Goal: Task Accomplishment & Management: Use online tool/utility

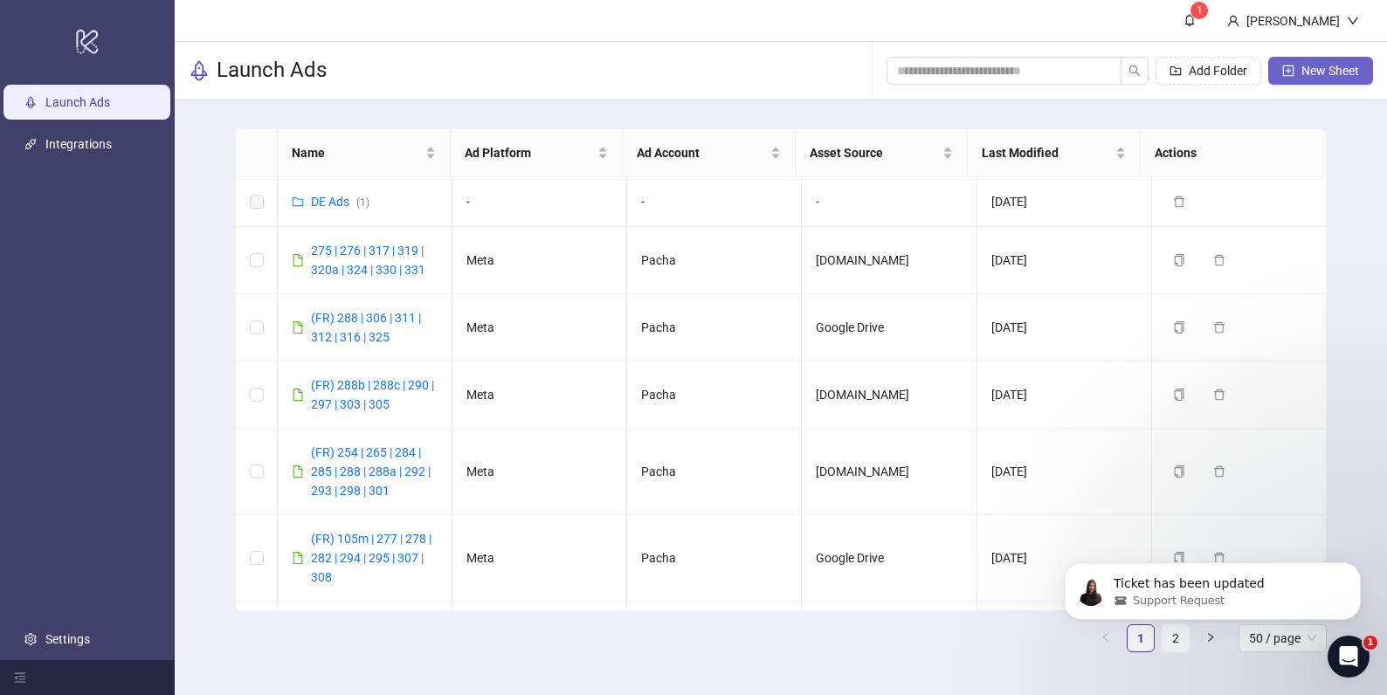
click at [1308, 64] on span "New Sheet" at bounding box center [1330, 71] width 58 height 14
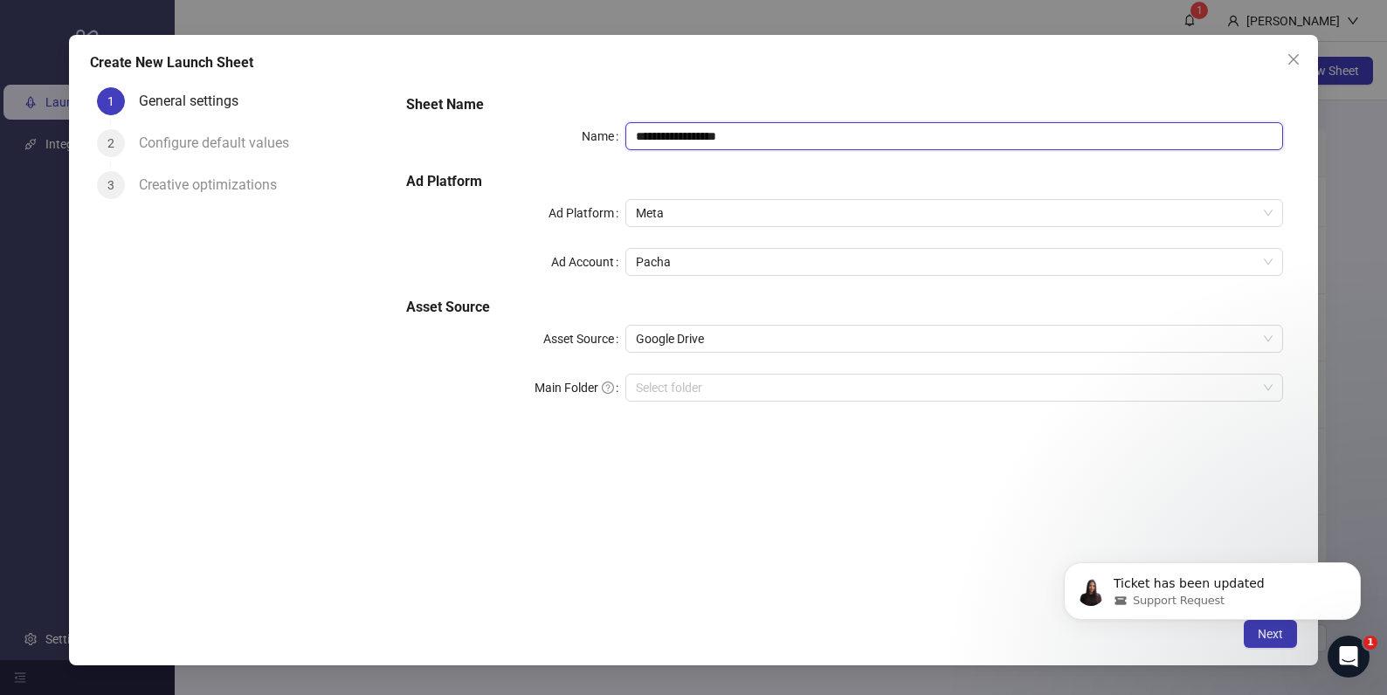
click at [782, 133] on input "**********" at bounding box center [954, 136] width 658 height 28
type input "******"
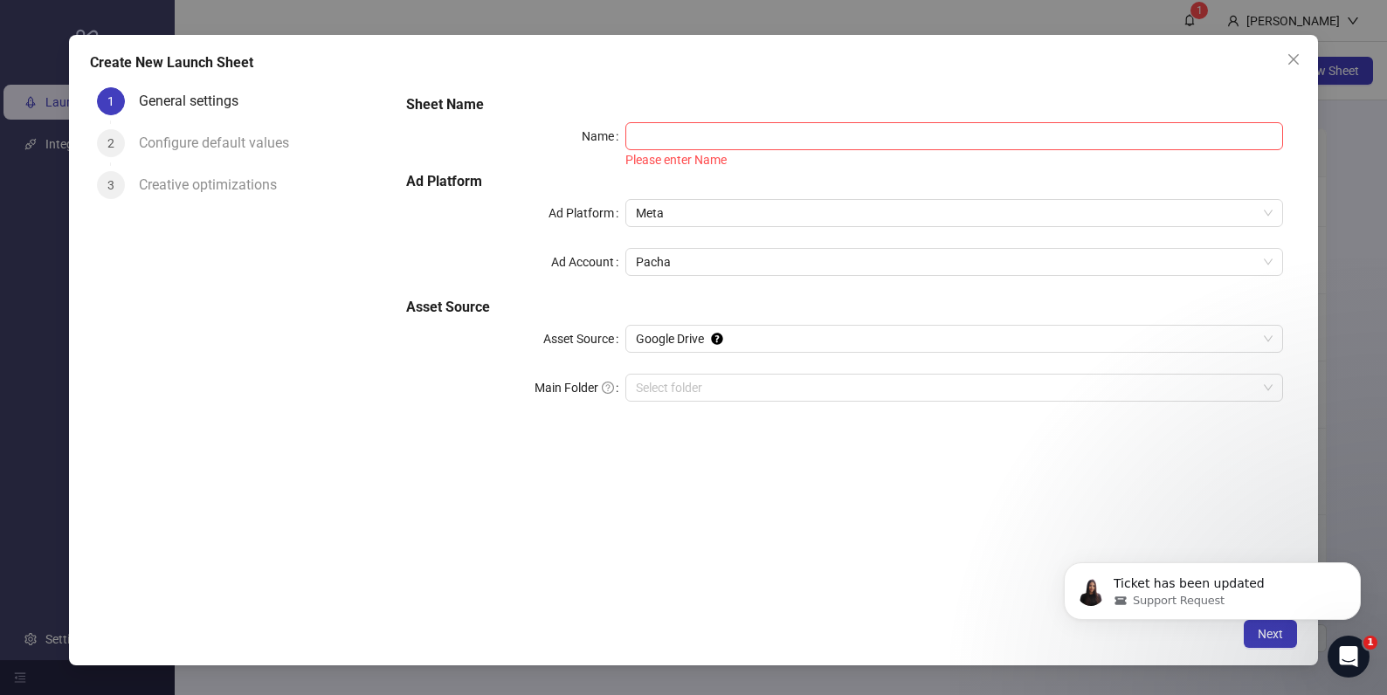
click at [1298, 62] on icon "close" at bounding box center [1293, 59] width 14 height 14
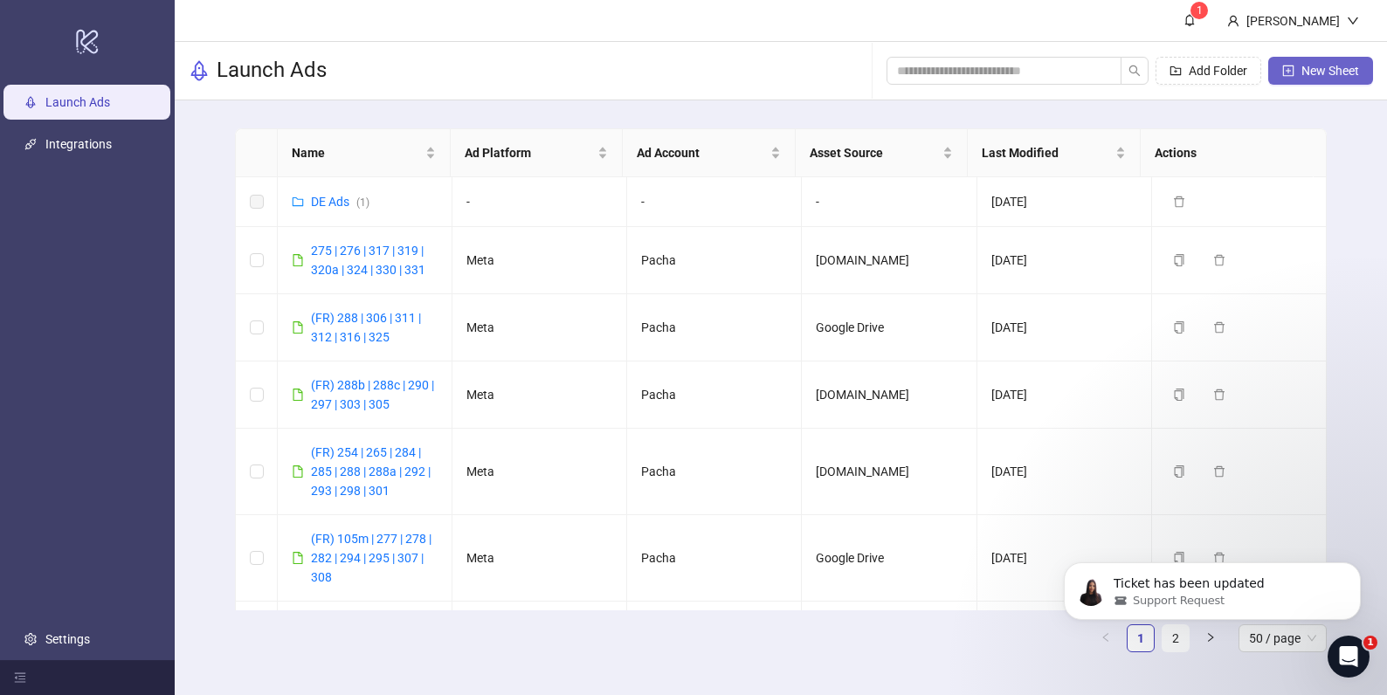
click at [1288, 76] on span "button" at bounding box center [1288, 71] width 12 height 14
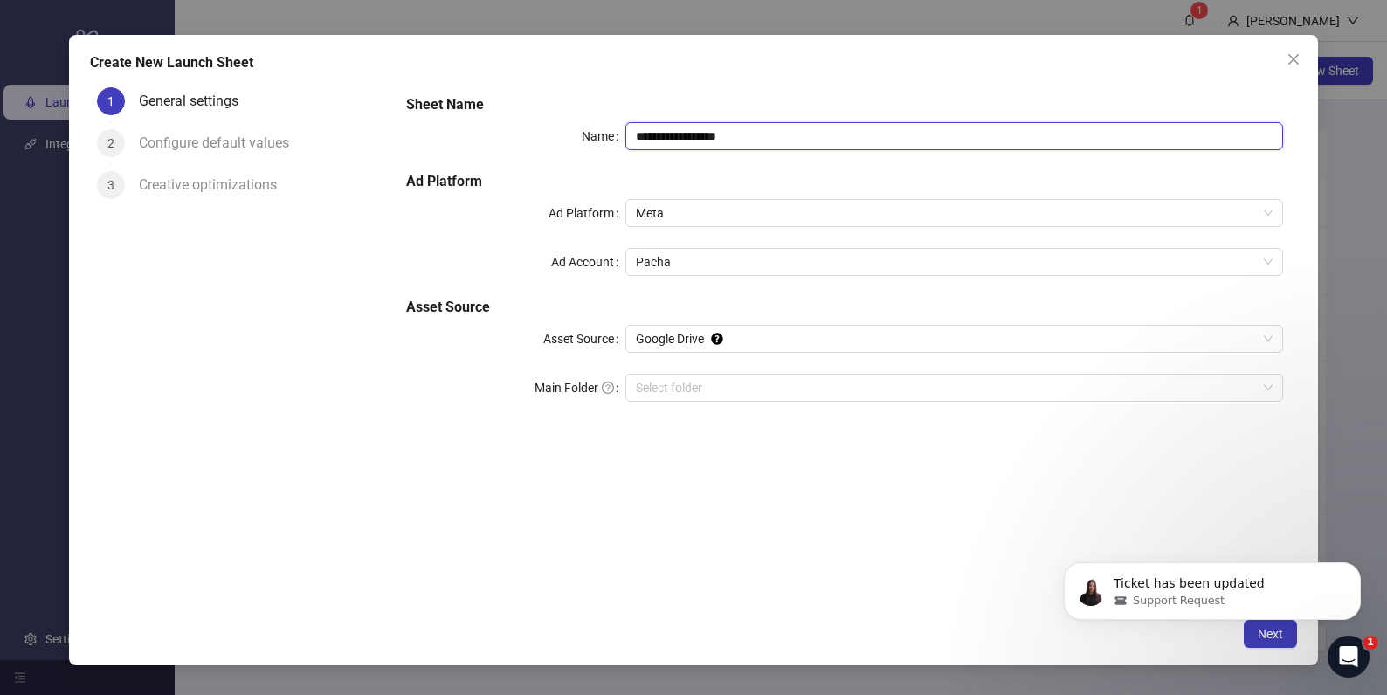
click at [762, 135] on input "**********" at bounding box center [954, 136] width 658 height 28
drag, startPoint x: 754, startPoint y: 332, endPoint x: 741, endPoint y: 348, distance: 20.5
click at [754, 333] on span "Google Drive" at bounding box center [954, 339] width 637 height 26
type input "**********"
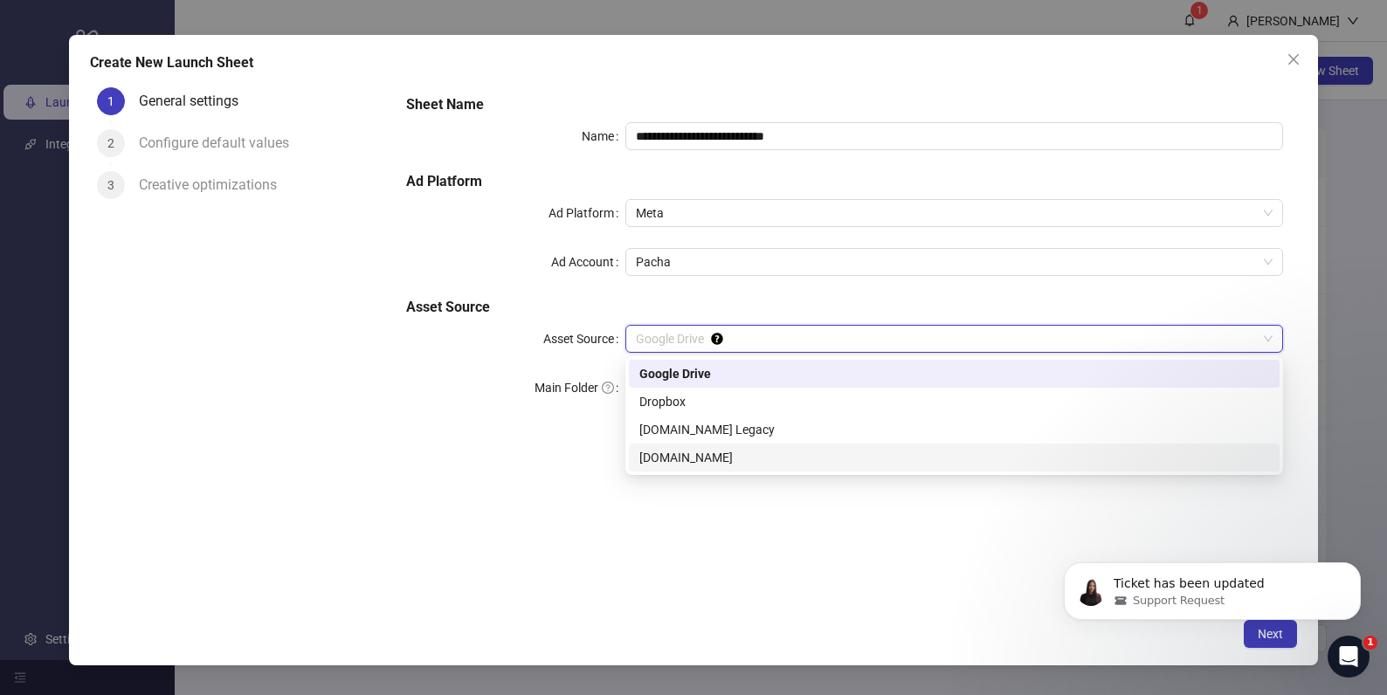
click at [723, 459] on div "Frame.io" at bounding box center [954, 457] width 630 height 19
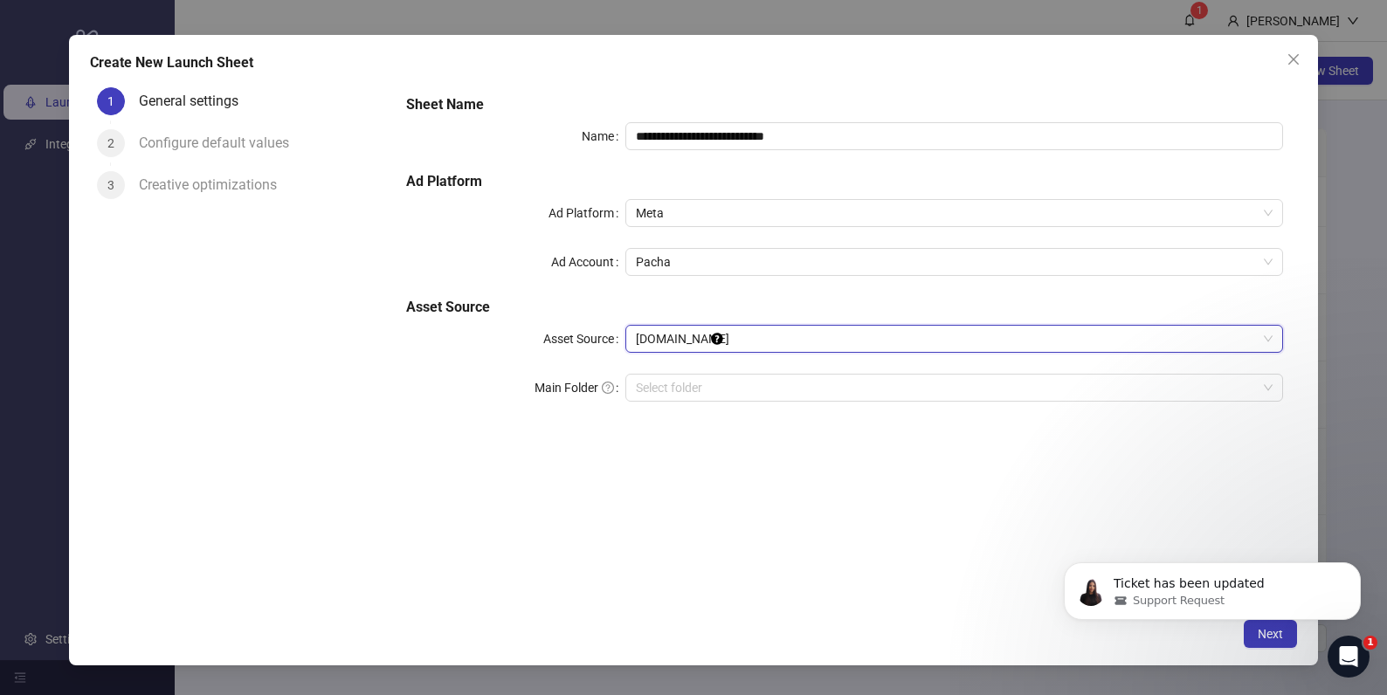
drag, startPoint x: 615, startPoint y: 462, endPoint x: 687, endPoint y: 419, distance: 84.2
click at [620, 456] on div "**********" at bounding box center [844, 344] width 905 height 529
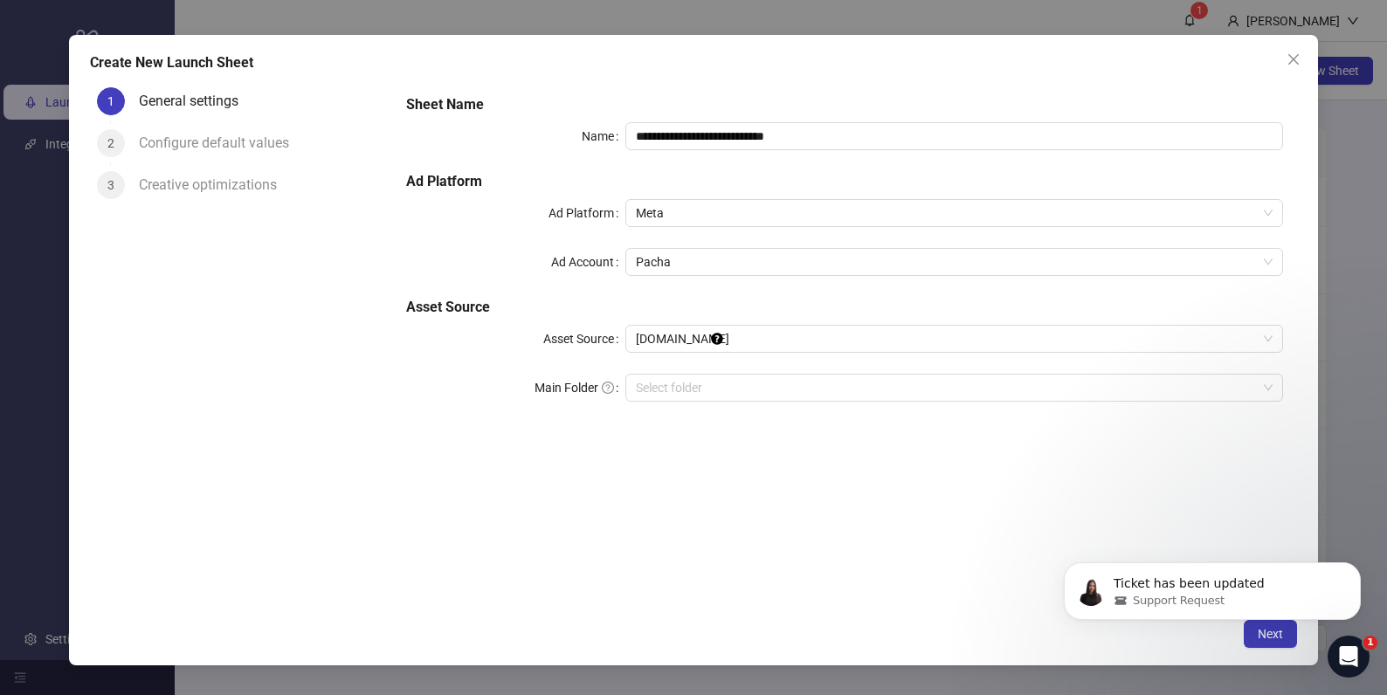
click at [698, 405] on div "**********" at bounding box center [844, 258] width 891 height 342
click at [700, 397] on input "search" at bounding box center [946, 388] width 621 height 26
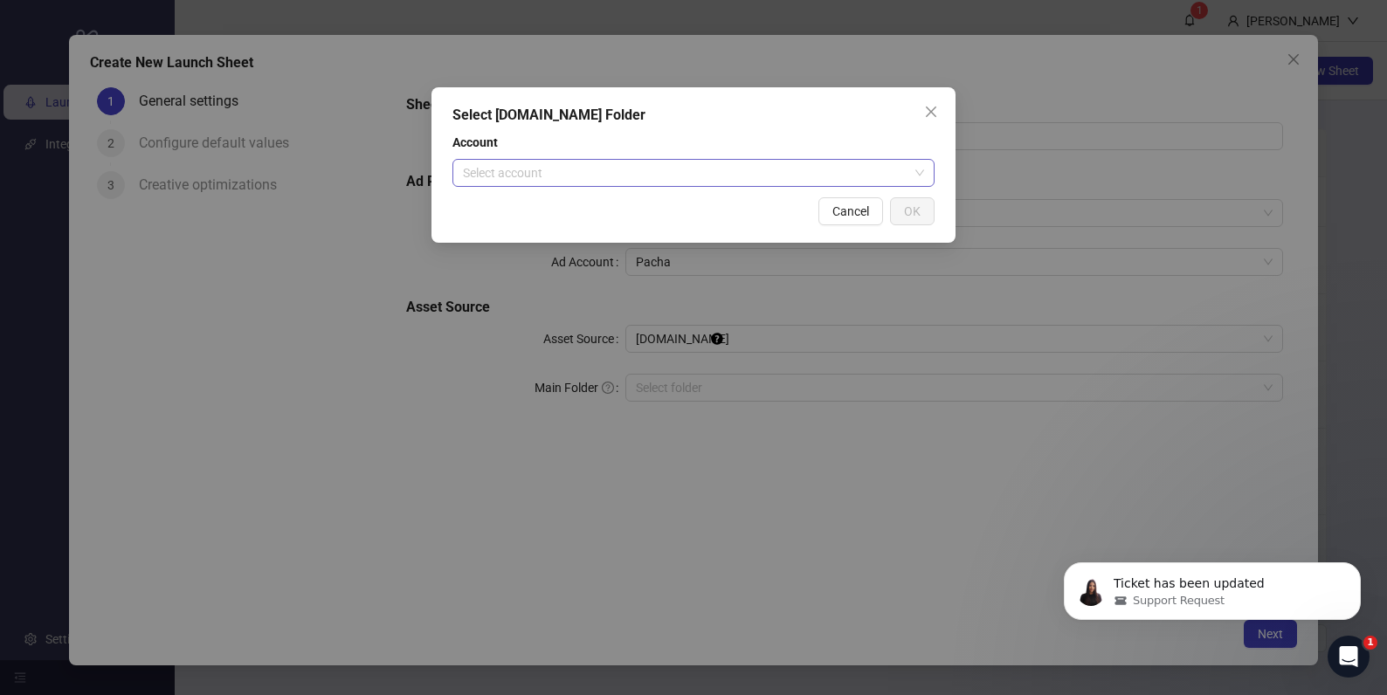
click at [657, 177] on input "search" at bounding box center [685, 173] width 445 height 26
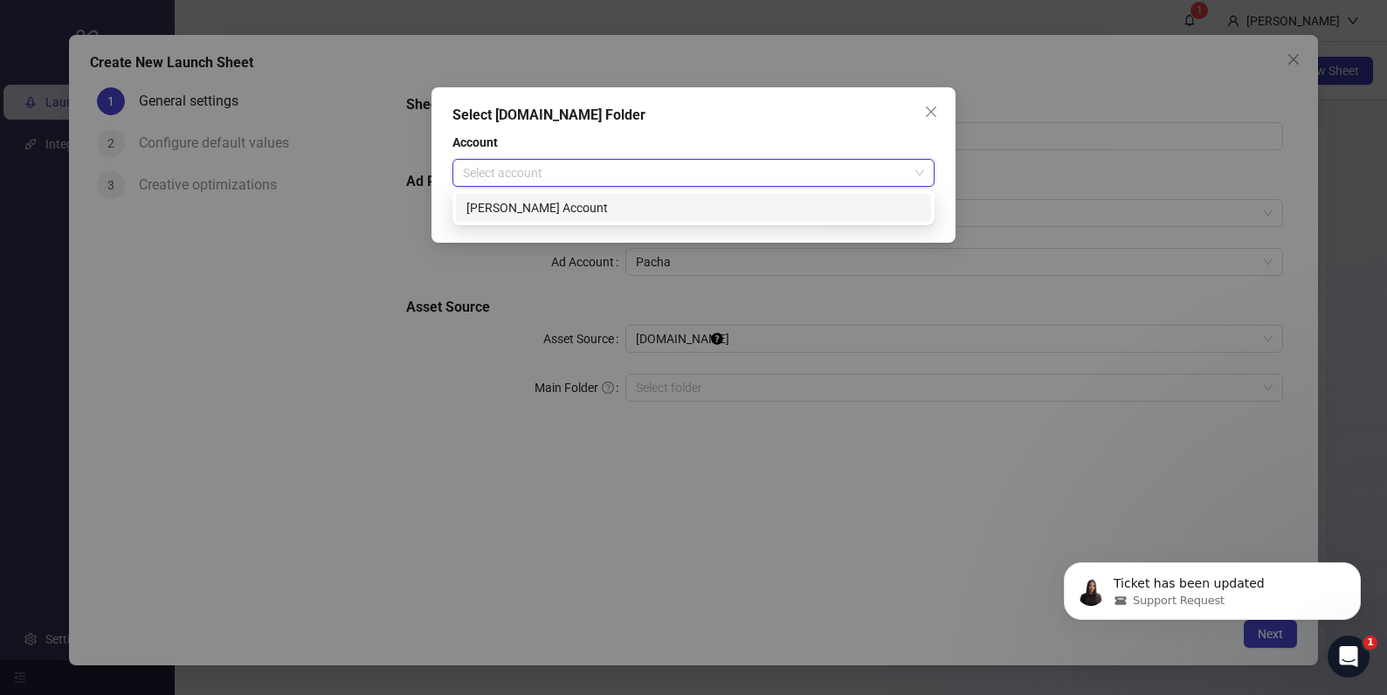
click at [600, 211] on div "Thomas's Account" at bounding box center [693, 207] width 454 height 19
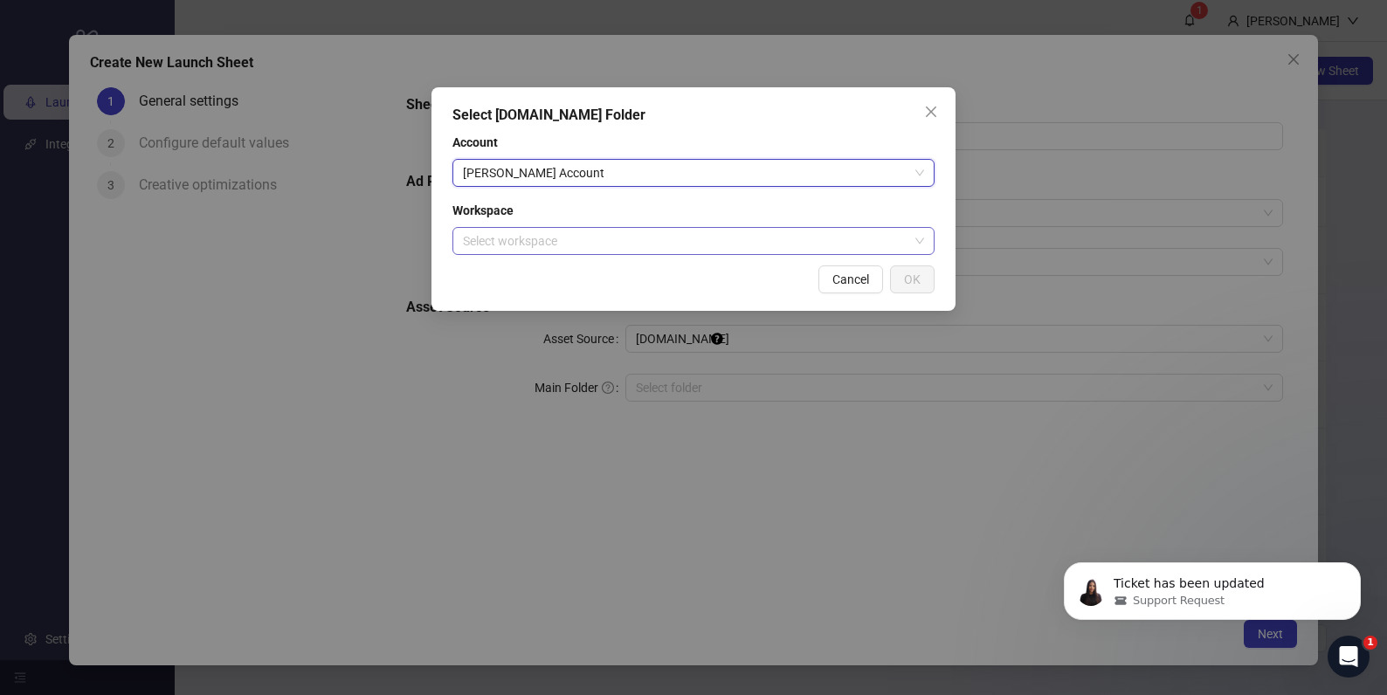
click at [694, 233] on input "search" at bounding box center [685, 241] width 445 height 26
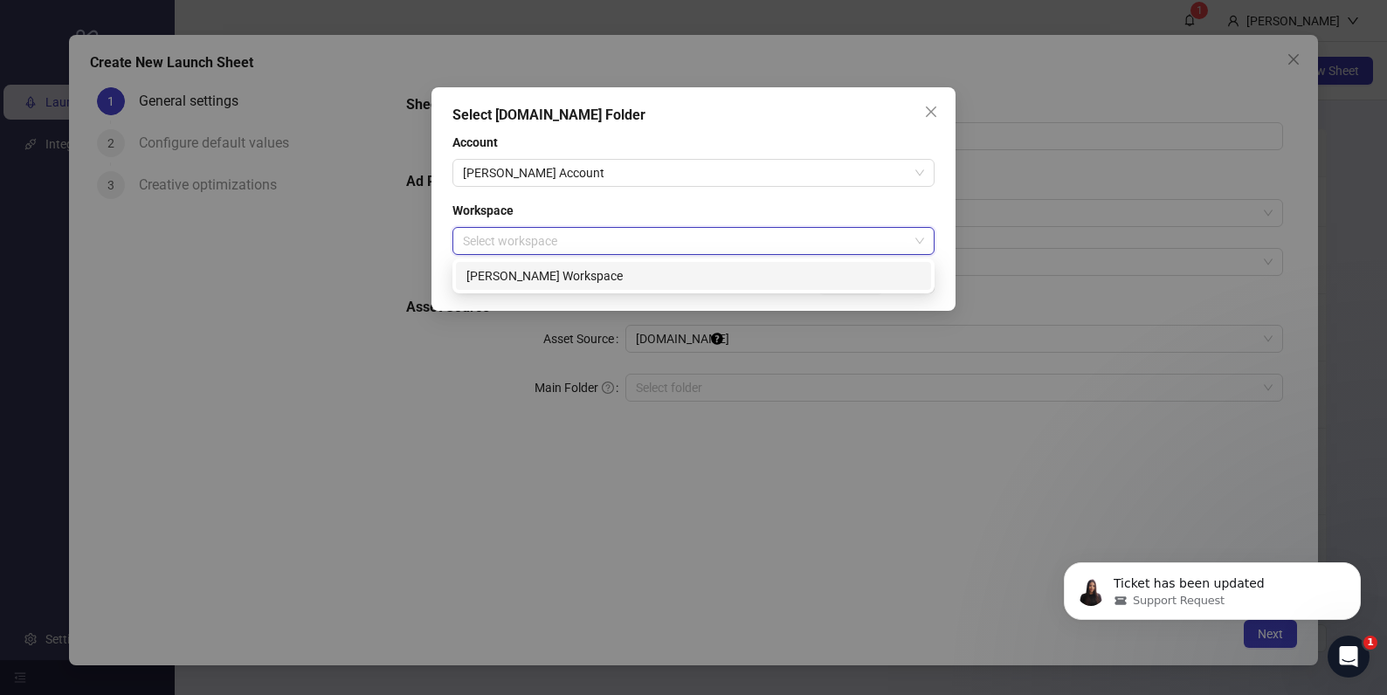
click at [589, 277] on div "Thomas's Workspace" at bounding box center [693, 275] width 454 height 19
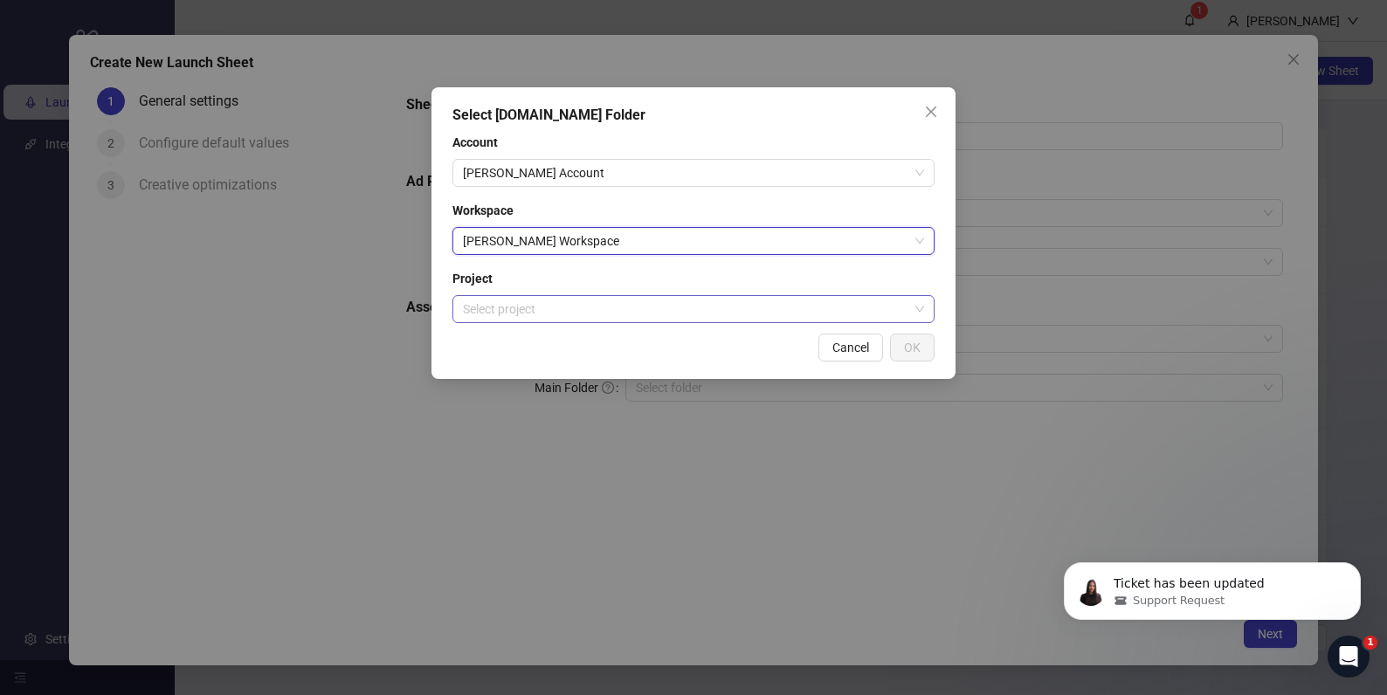
click at [719, 311] on input "search" at bounding box center [685, 309] width 445 height 26
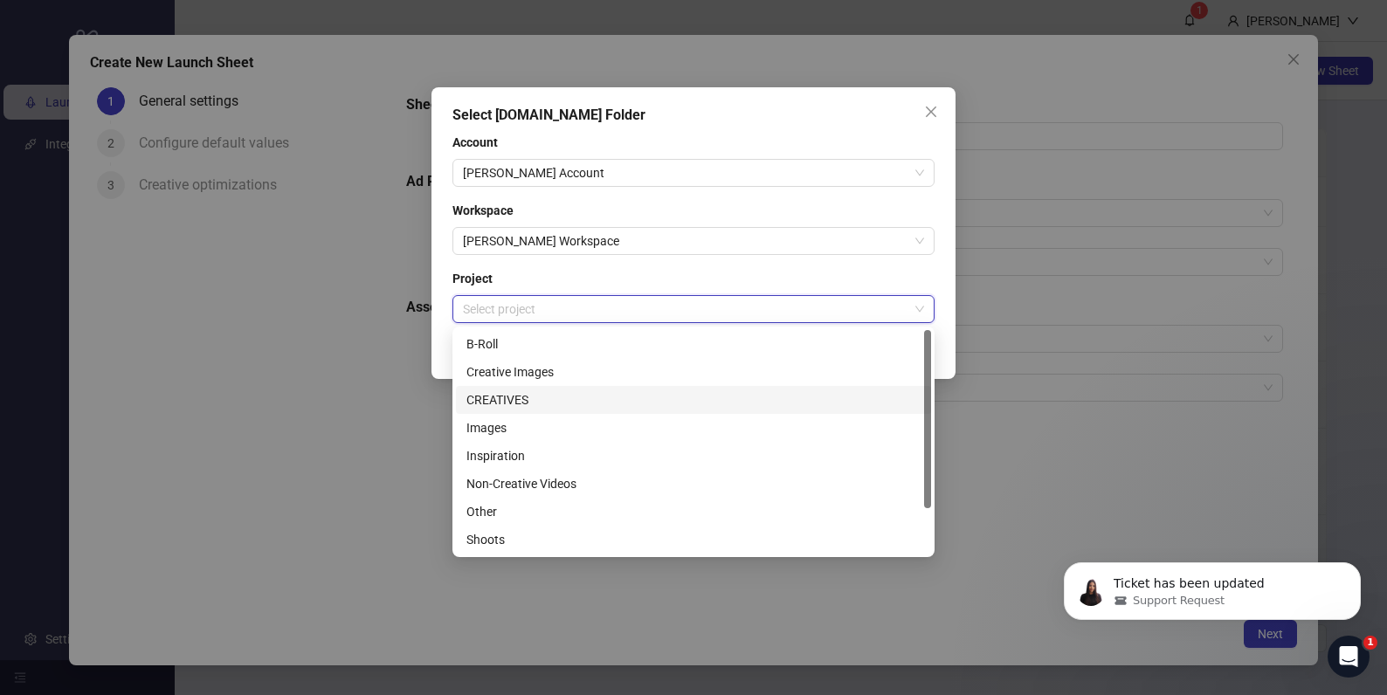
click at [548, 398] on div "CREATIVES" at bounding box center [693, 399] width 454 height 19
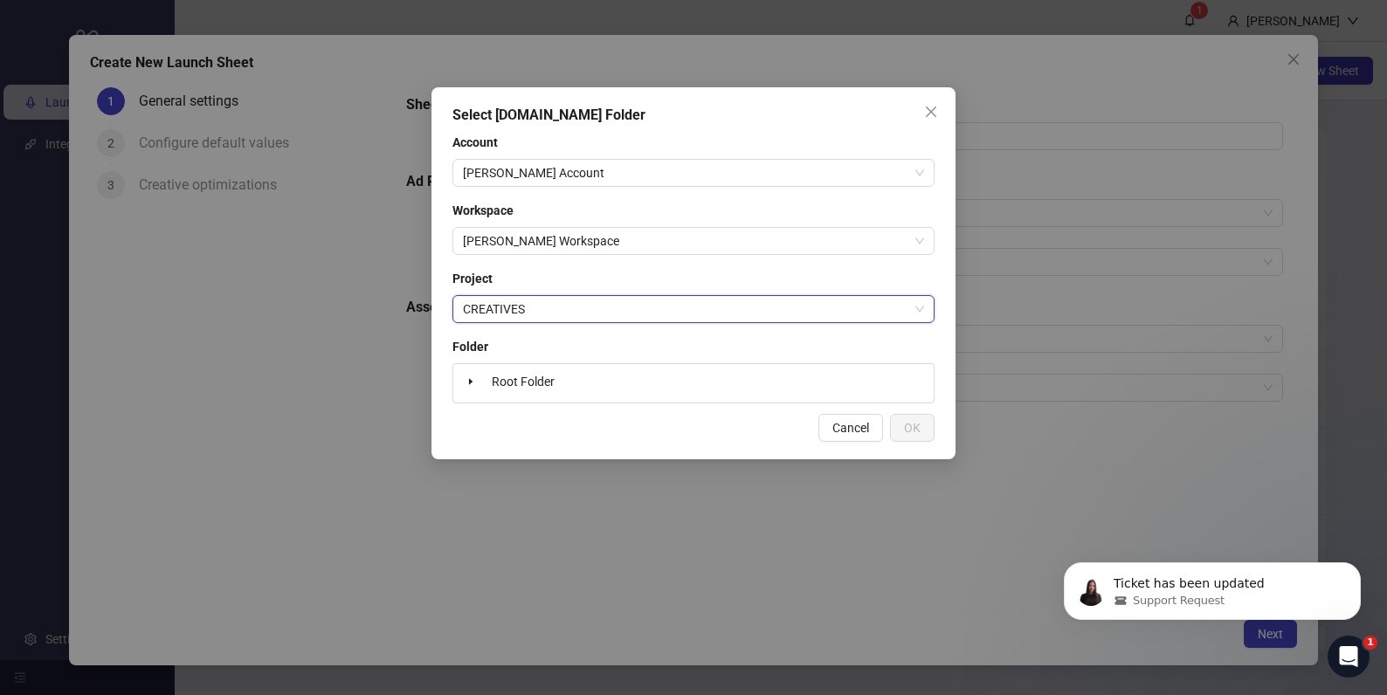
click at [726, 380] on div "Root Folder" at bounding box center [693, 383] width 466 height 24
click at [576, 382] on div "Root Folder" at bounding box center [693, 383] width 466 height 24
click at [501, 382] on span "Root Folder" at bounding box center [523, 382] width 63 height 14
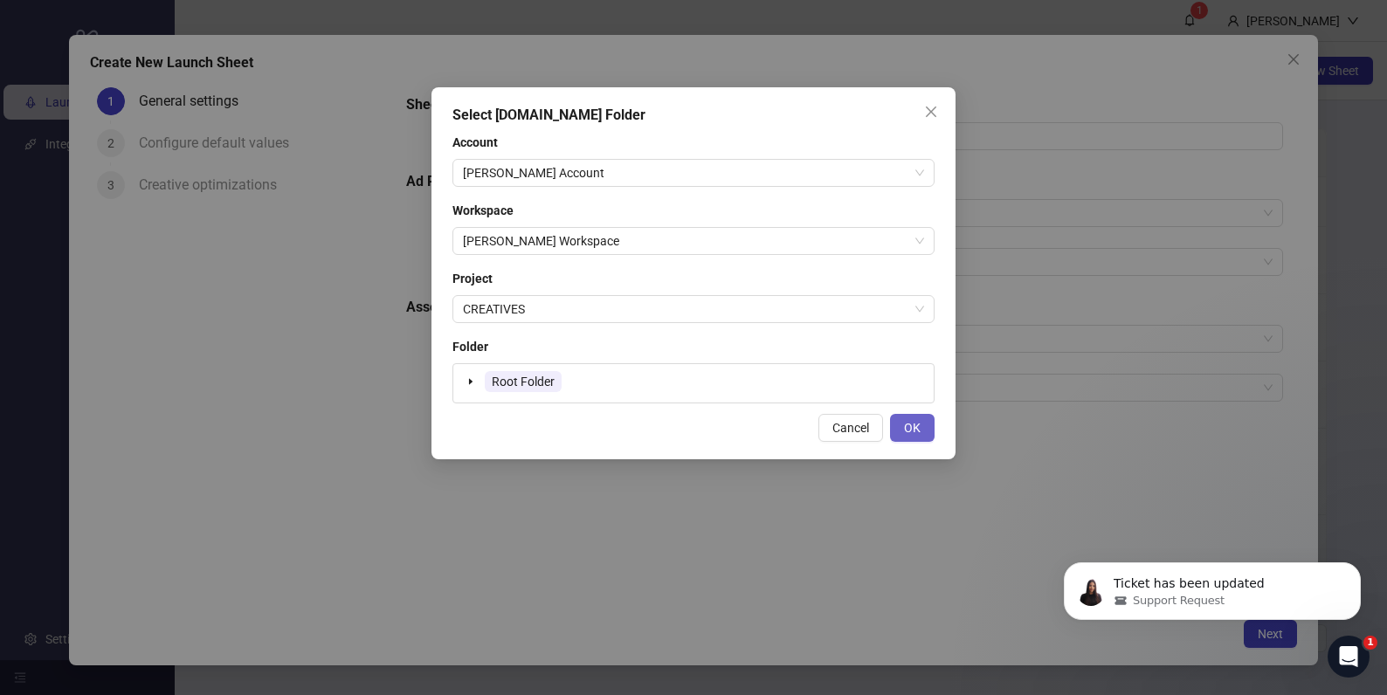
click at [922, 431] on button "OK" at bounding box center [912, 428] width 45 height 28
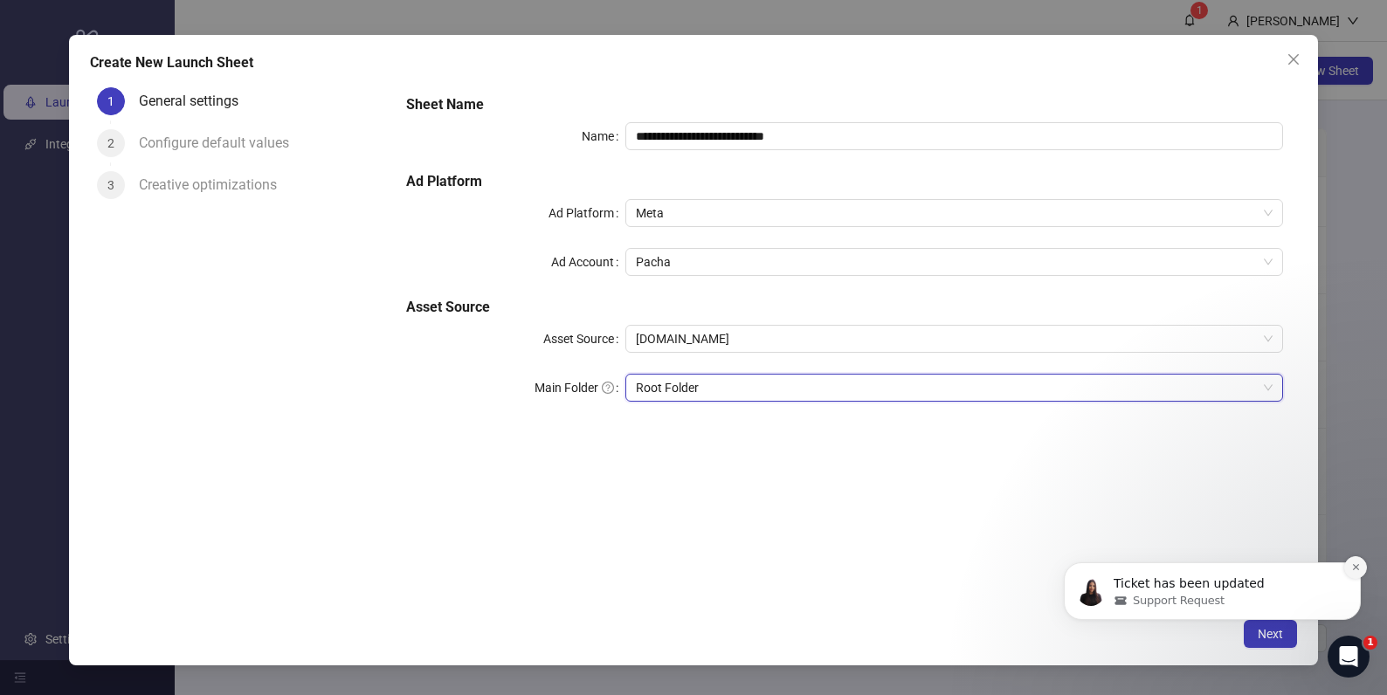
click at [1351, 565] on icon "Dismiss notification" at bounding box center [1356, 567] width 10 height 10
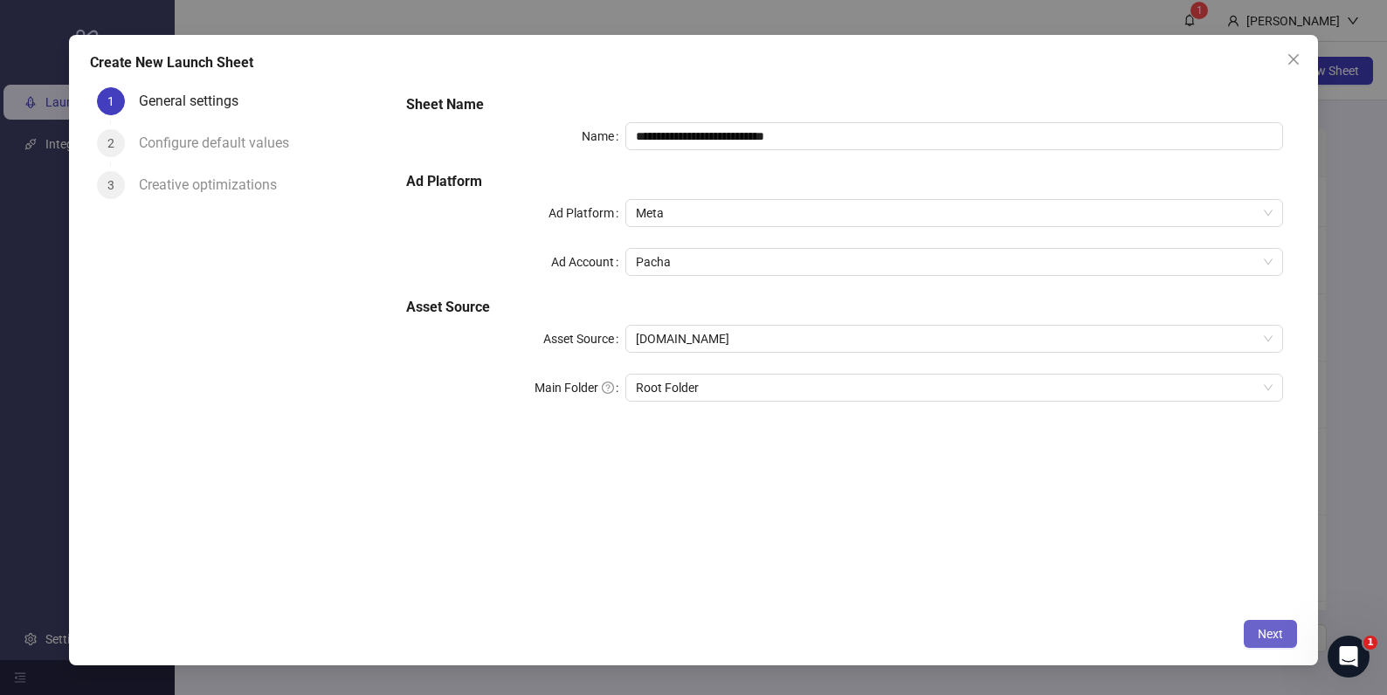
click at [1269, 630] on span "Next" at bounding box center [1270, 634] width 25 height 14
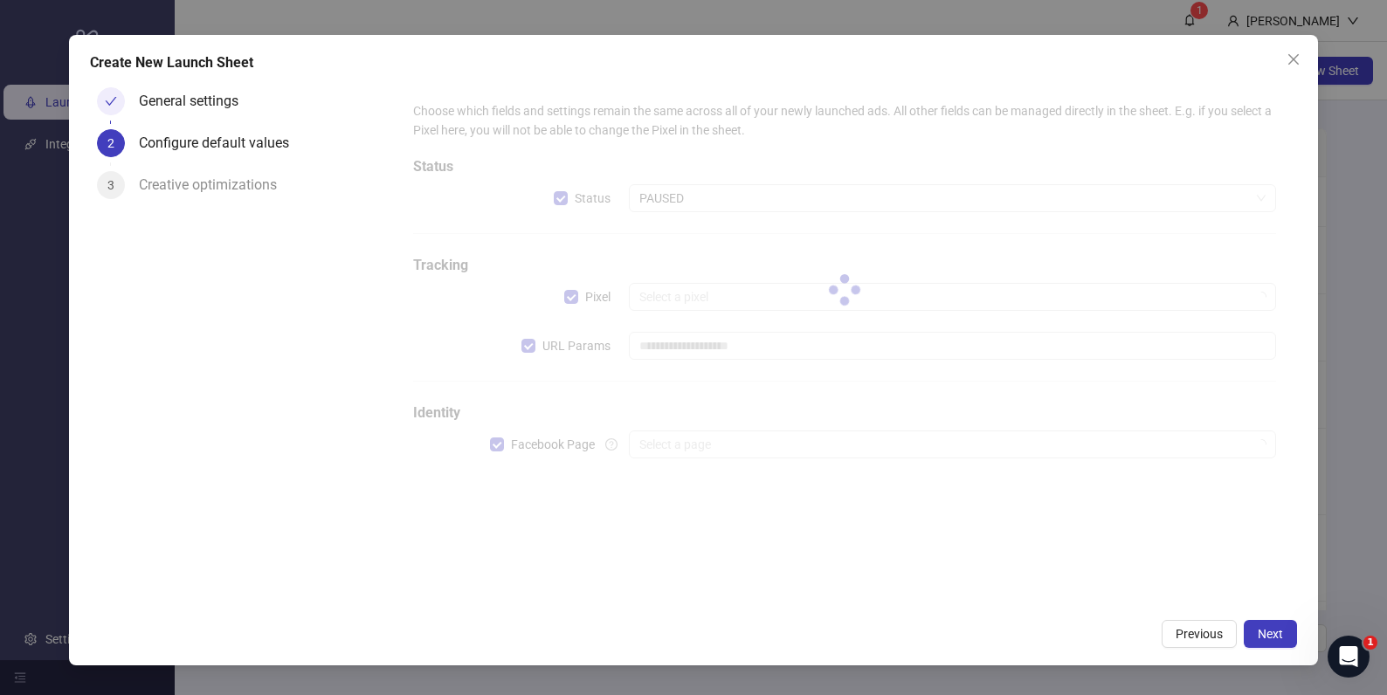
type input "**********"
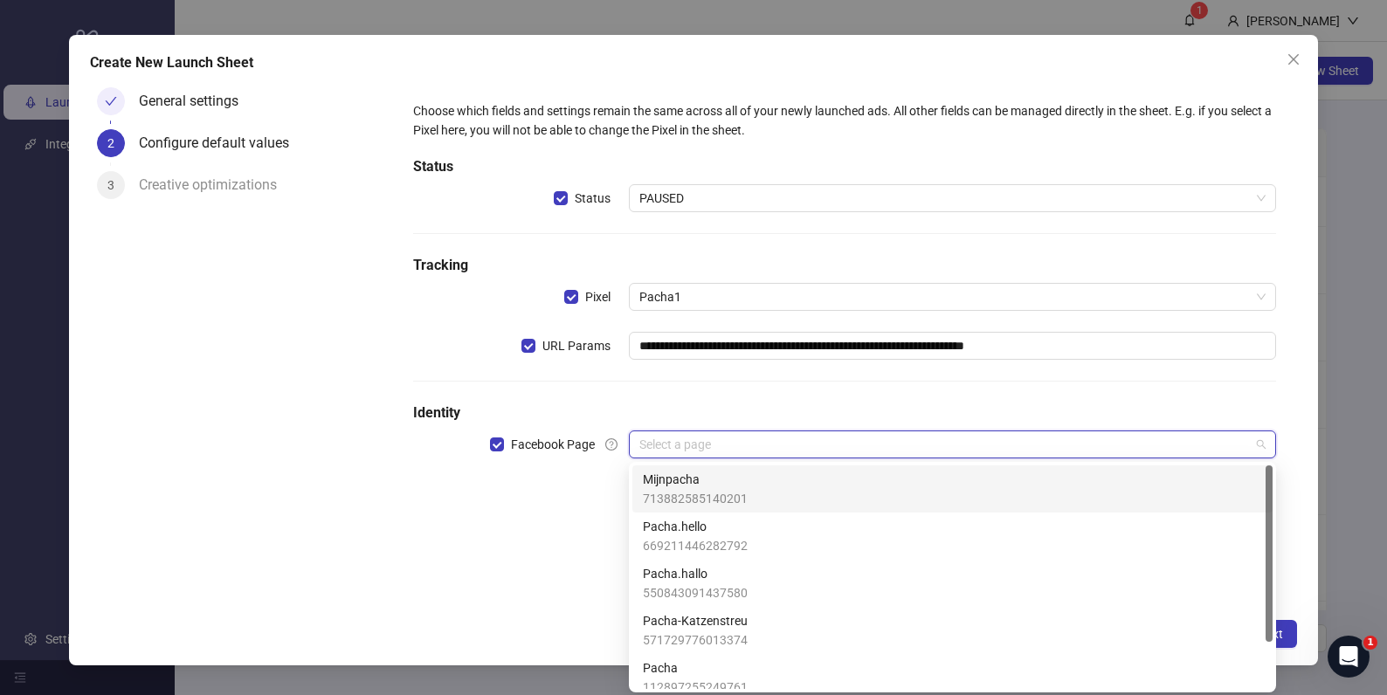
click at [810, 447] on input "search" at bounding box center [944, 444] width 610 height 26
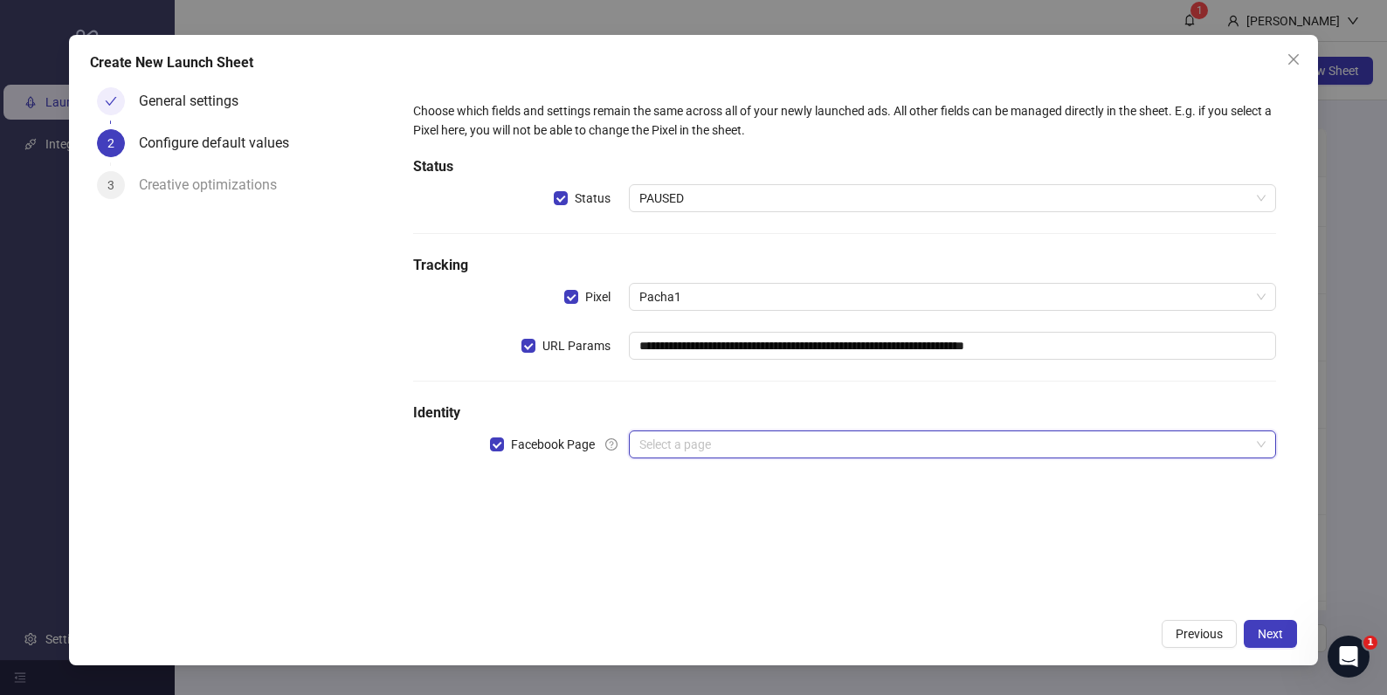
click at [763, 444] on input "search" at bounding box center [944, 444] width 610 height 26
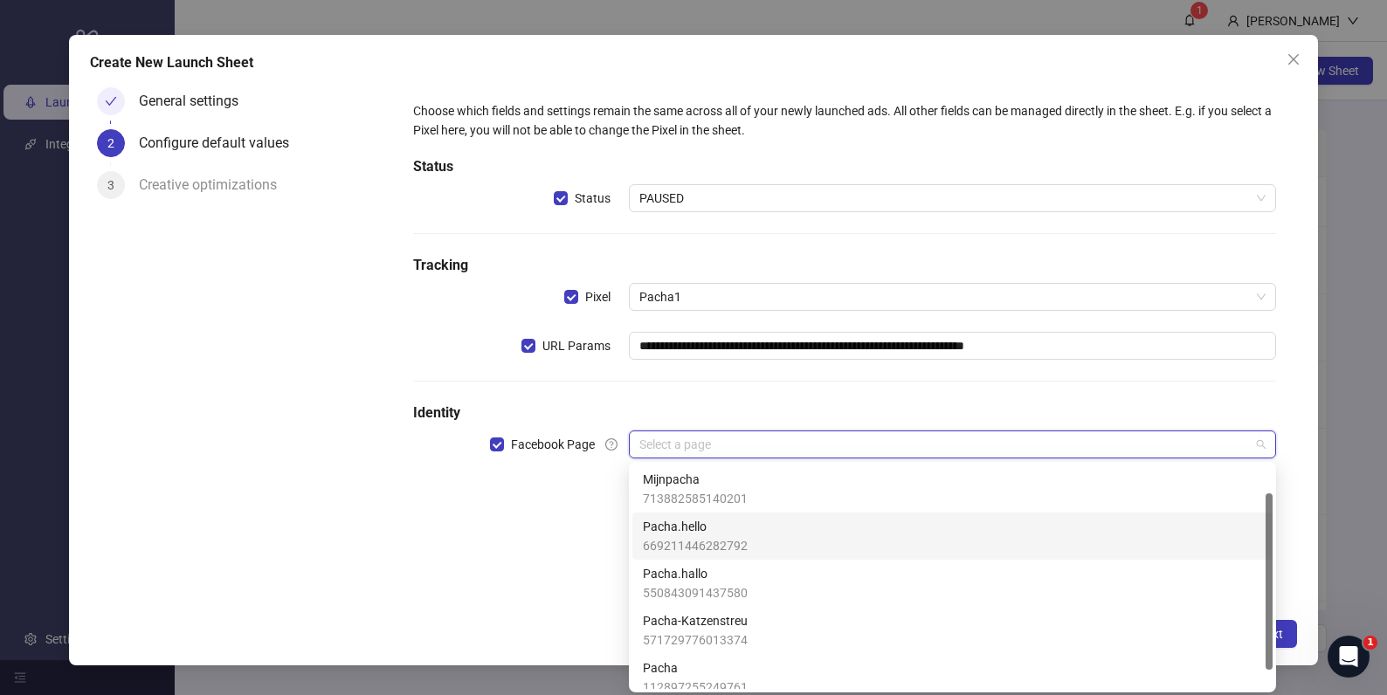
scroll to position [35, 0]
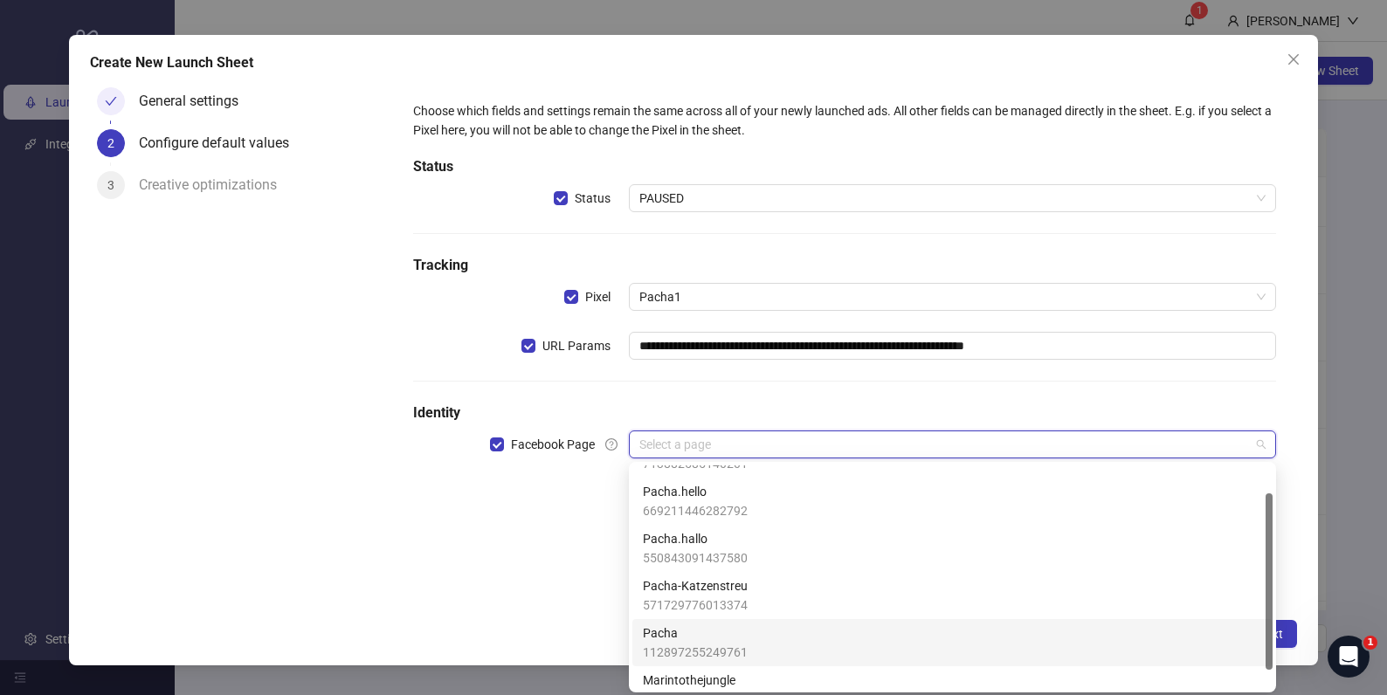
click at [738, 643] on span "112897255249761" at bounding box center [695, 652] width 105 height 19
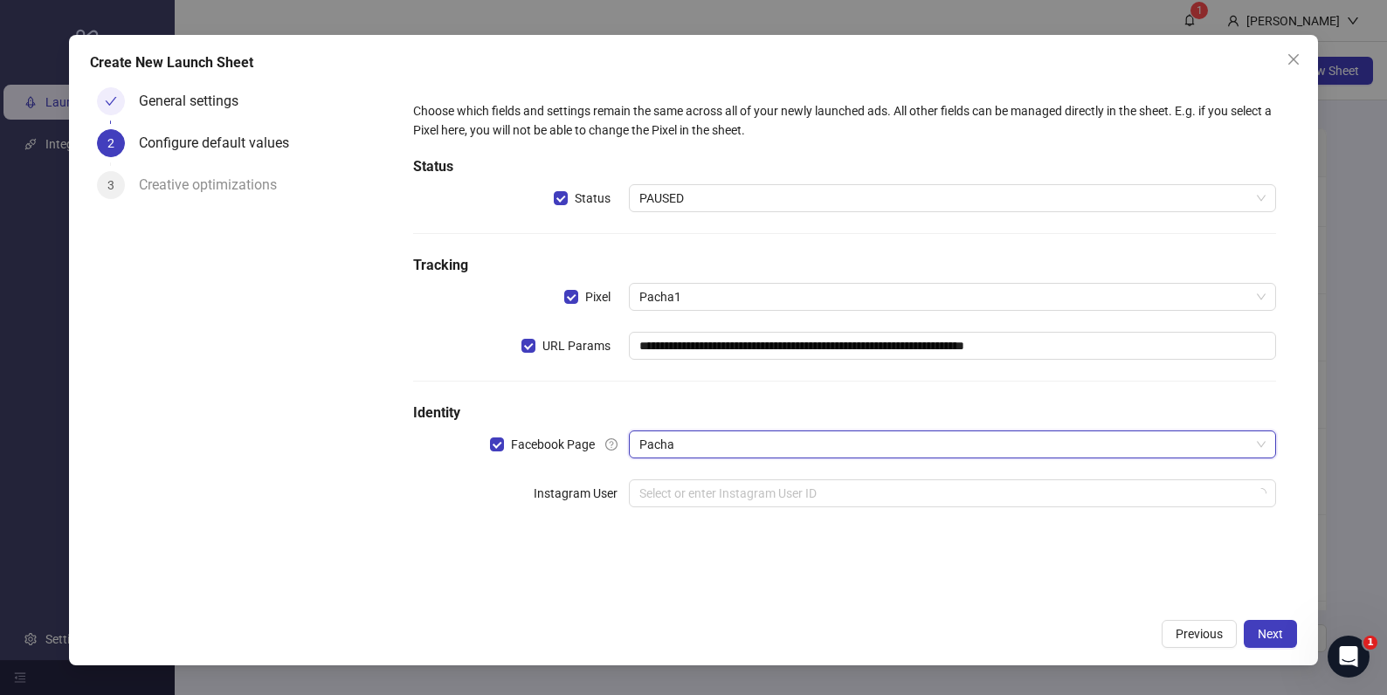
drag, startPoint x: 405, startPoint y: 519, endPoint x: 611, endPoint y: 534, distance: 206.7
click at [407, 518] on div "**********" at bounding box center [844, 314] width 877 height 441
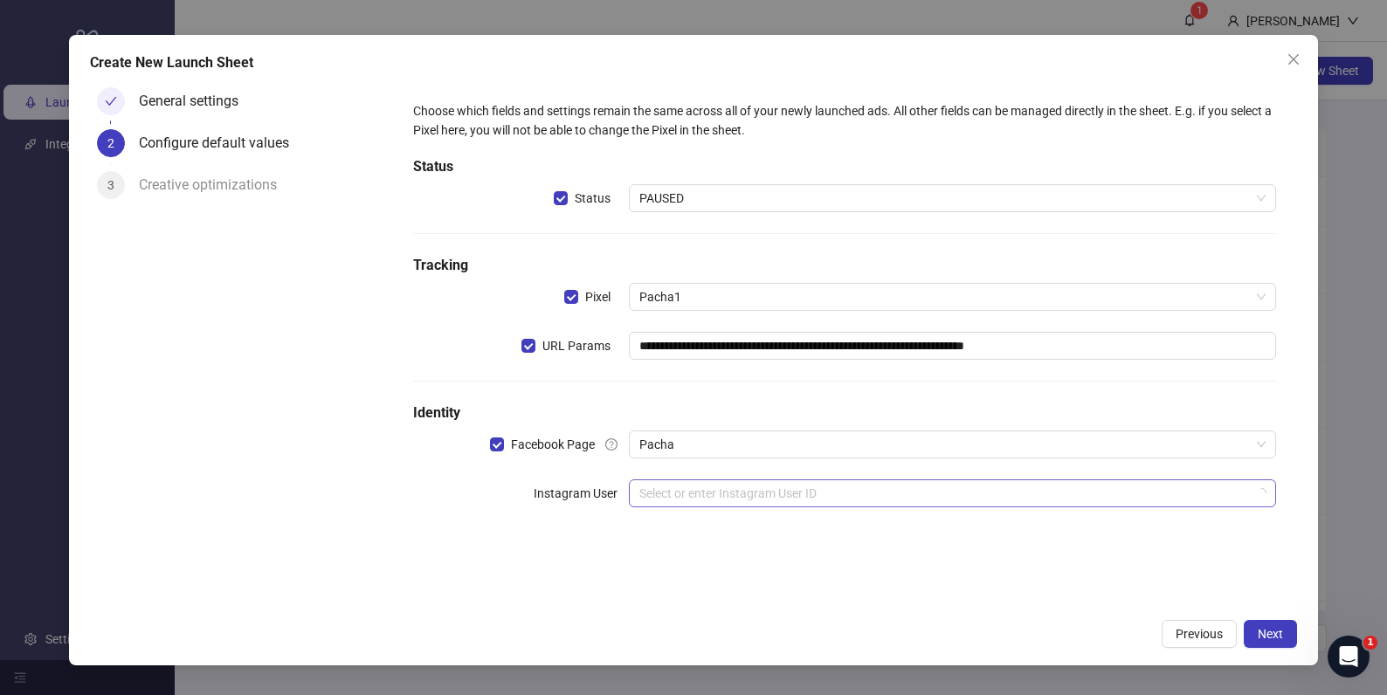
click at [802, 496] on input "search" at bounding box center [944, 493] width 610 height 26
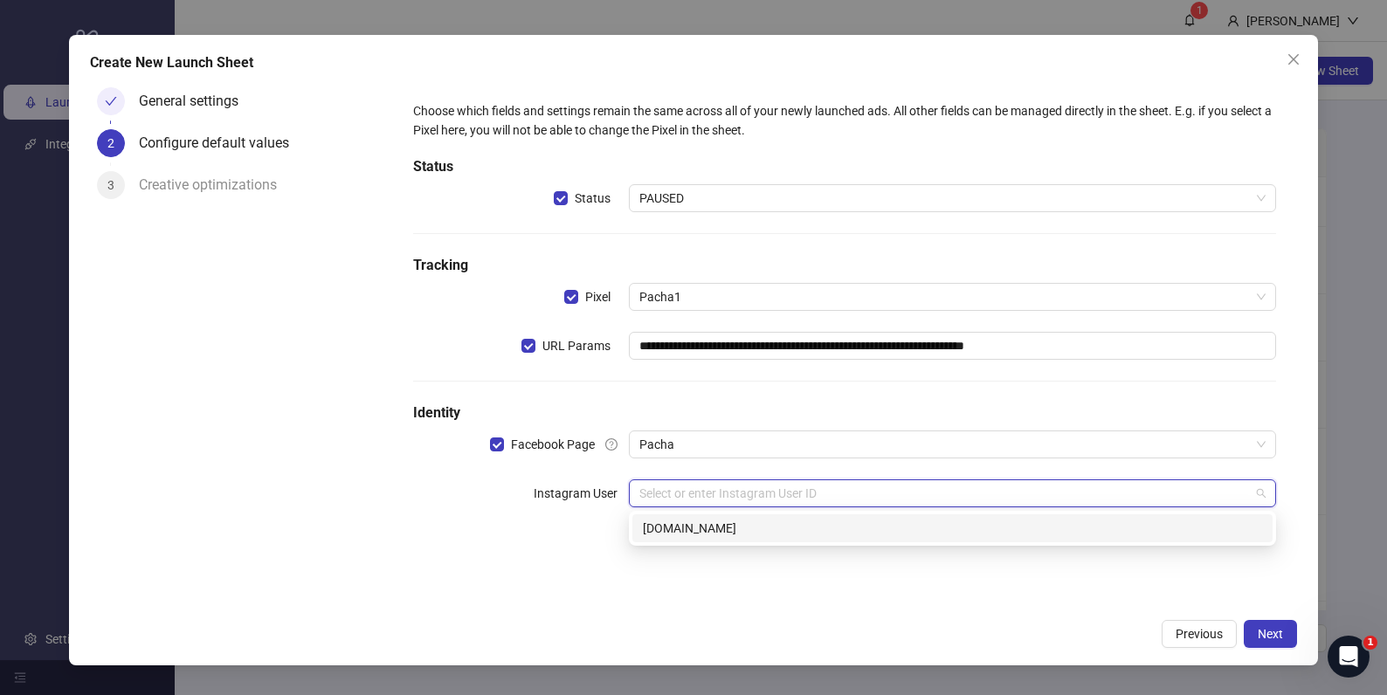
drag, startPoint x: 775, startPoint y: 531, endPoint x: 815, endPoint y: 562, distance: 51.0
click at [775, 530] on div "[DOMAIN_NAME]" at bounding box center [952, 528] width 619 height 19
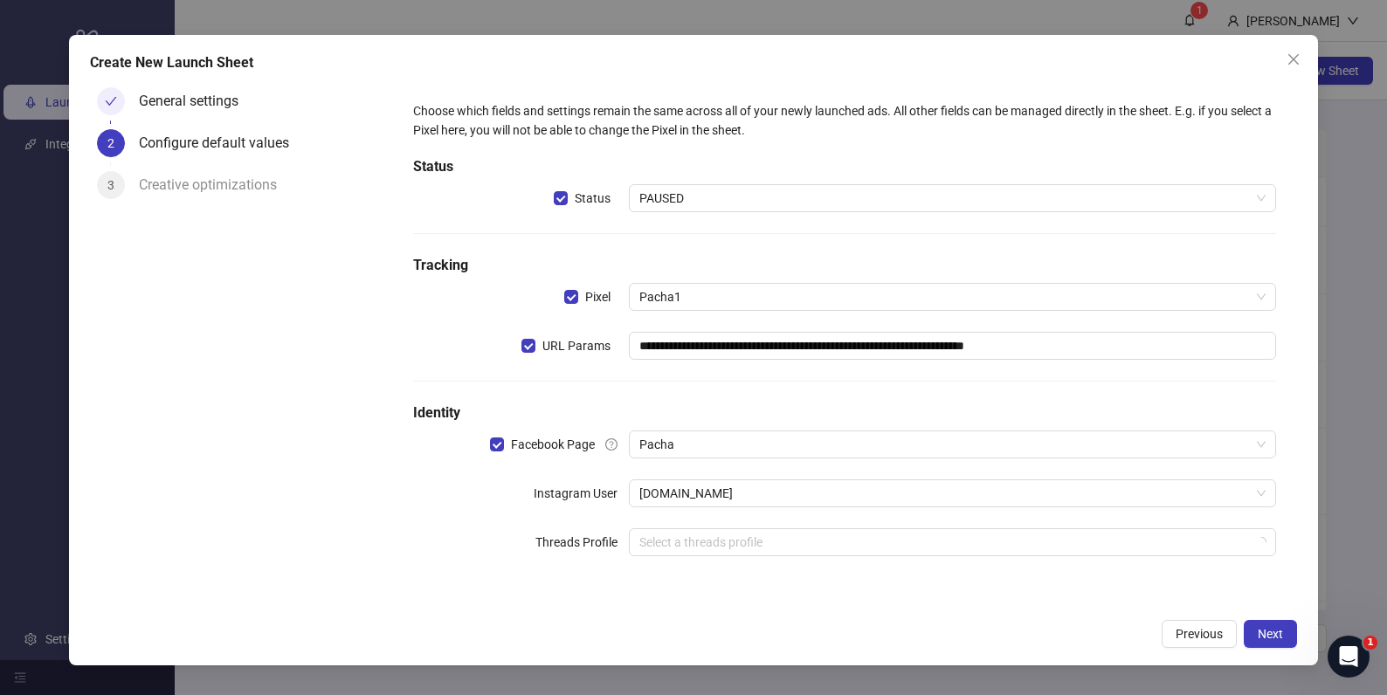
click at [527, 541] on div "Threads Profile" at bounding box center [521, 542] width 216 height 28
click at [1268, 638] on span "Next" at bounding box center [1270, 634] width 25 height 14
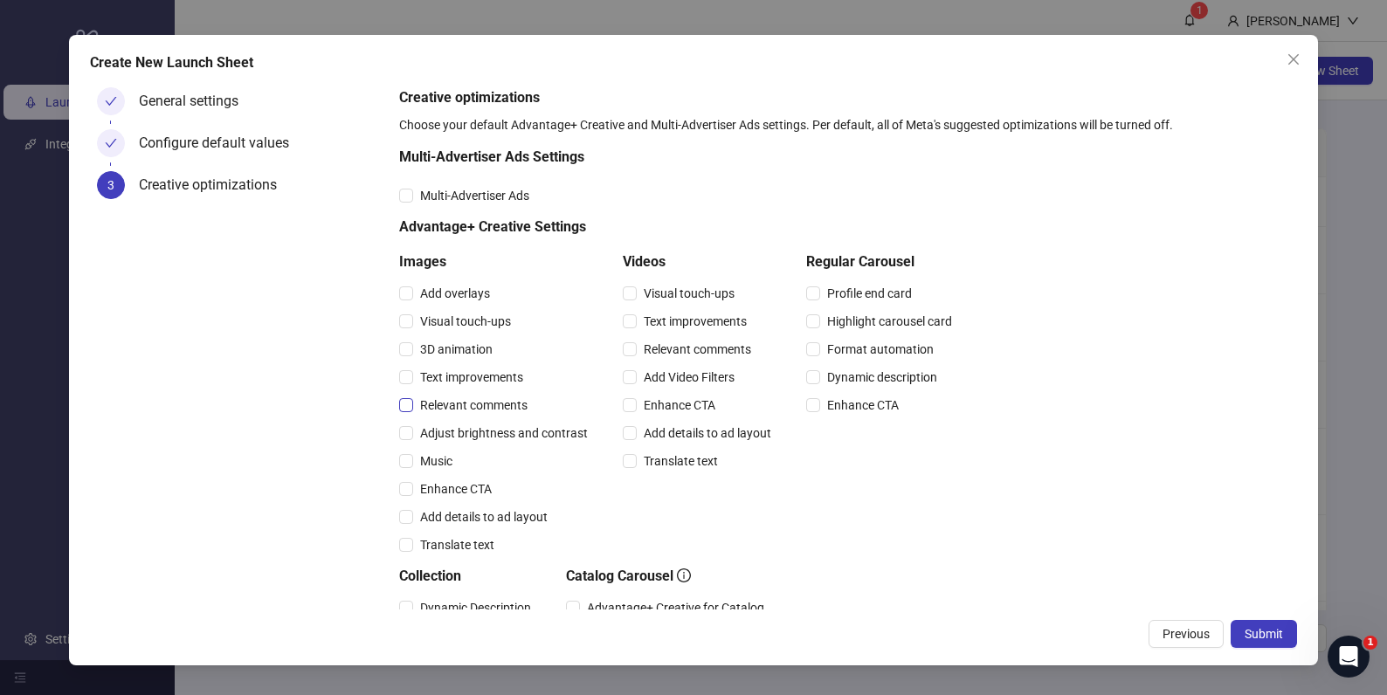
click at [449, 410] on span "Relevant comments" at bounding box center [473, 405] width 121 height 19
drag, startPoint x: 440, startPoint y: 321, endPoint x: 614, endPoint y: 321, distance: 173.8
click at [441, 321] on span "Visual touch-ups" at bounding box center [465, 321] width 105 height 19
click at [651, 347] on span "Relevant comments" at bounding box center [697, 349] width 121 height 19
click at [1277, 639] on span "Submit" at bounding box center [1264, 634] width 38 height 14
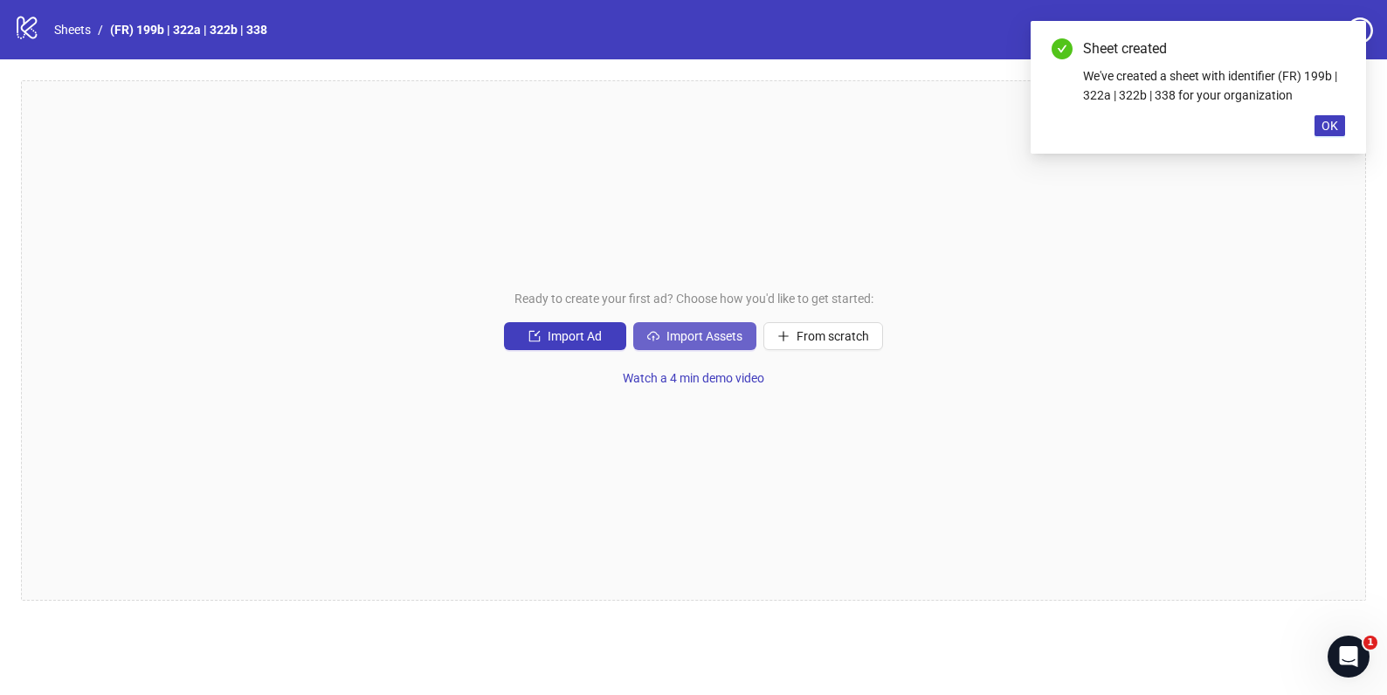
click at [684, 341] on span "Import Assets" at bounding box center [704, 336] width 76 height 14
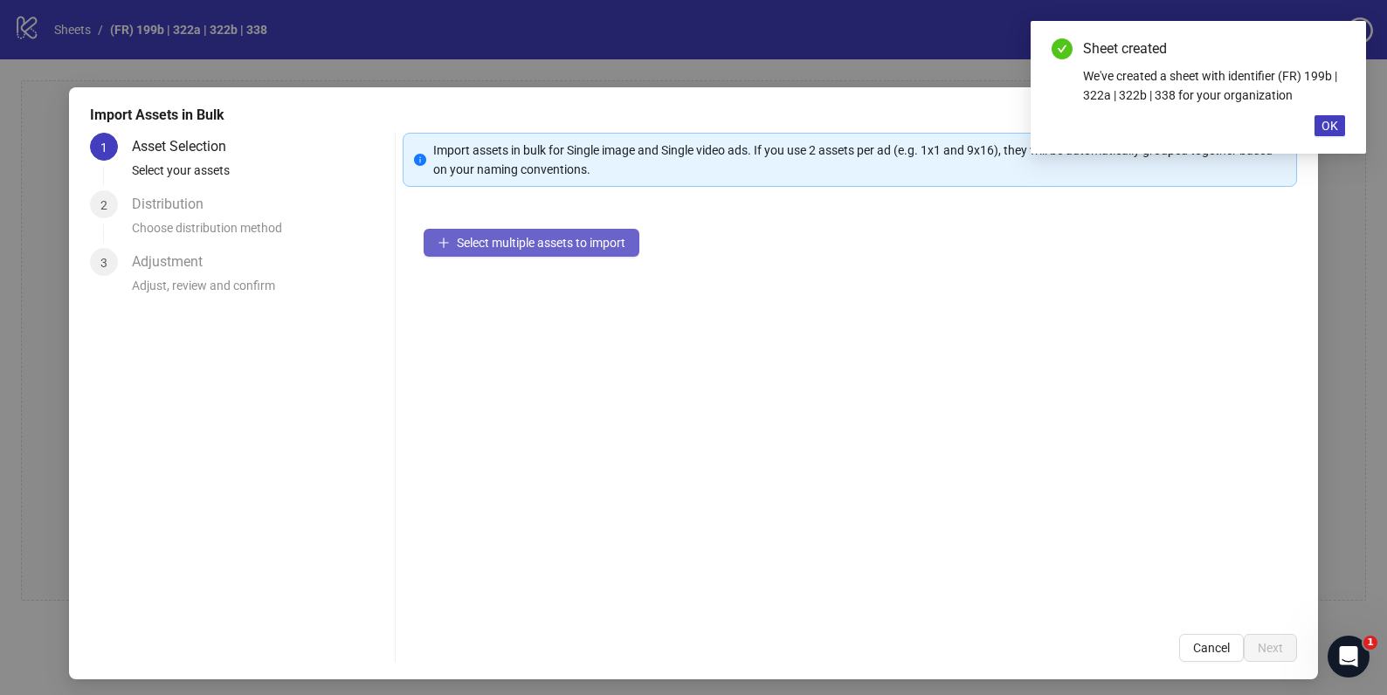
click at [577, 249] on button "Select multiple assets to import" at bounding box center [532, 243] width 216 height 28
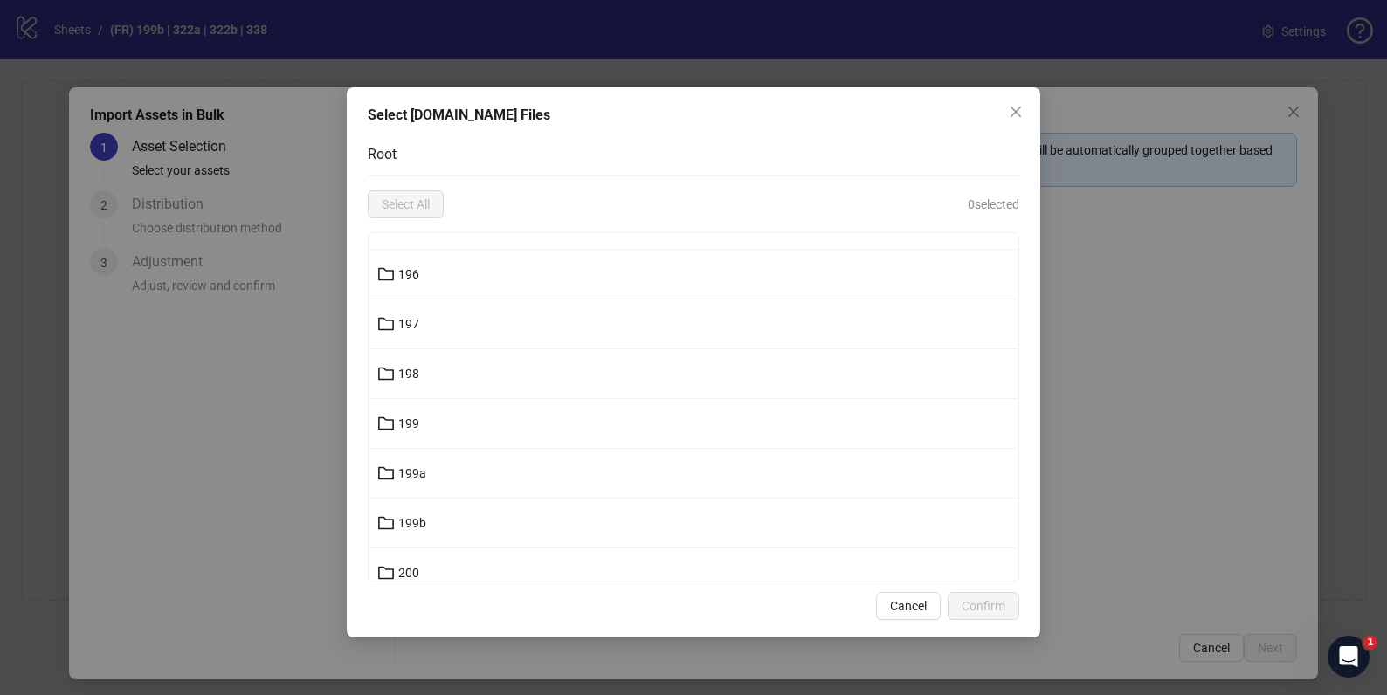
scroll to position [11933, 0]
click at [452, 519] on button "199b" at bounding box center [693, 522] width 648 height 28
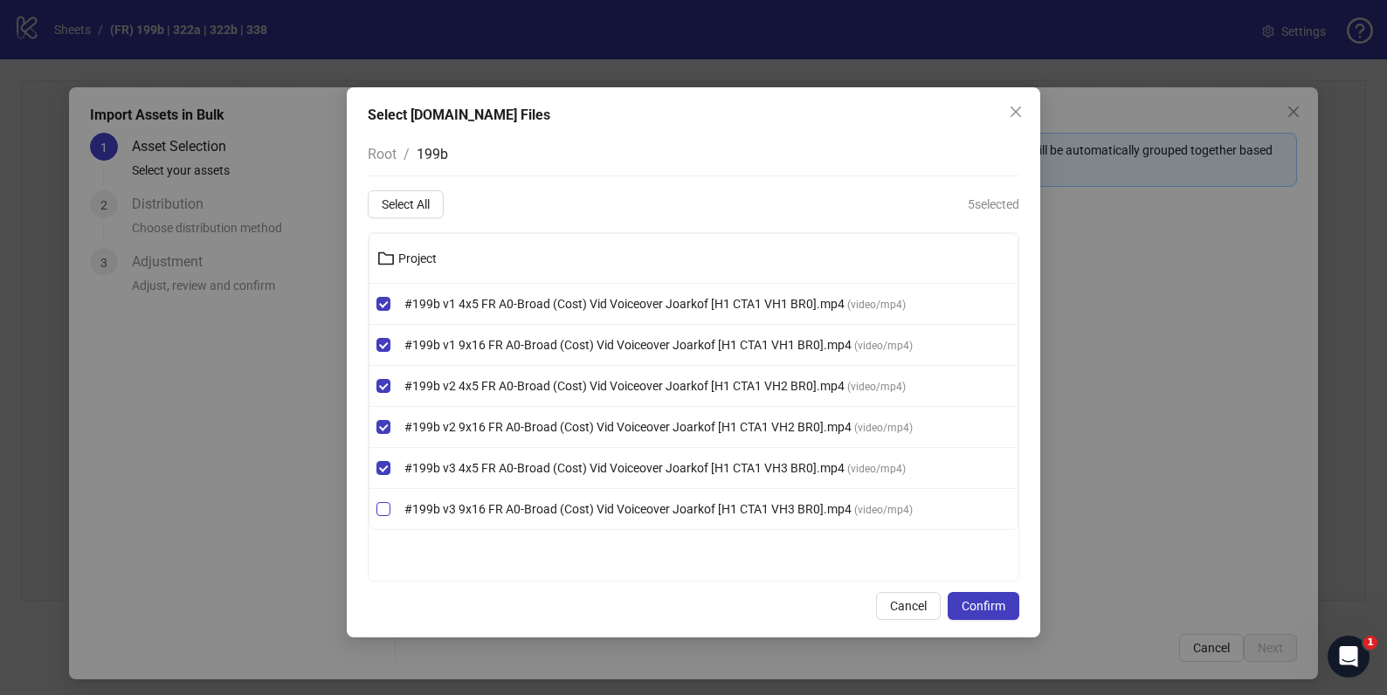
click at [388, 502] on label "#199b v3 9x16 FR A0-Broad (Cost) Vid Voiceover Joarkof [H1 CTA1 VH3 BR0].mp4 ( …" at bounding box center [693, 509] width 648 height 19
click at [974, 609] on span "Confirm" at bounding box center [984, 606] width 44 height 14
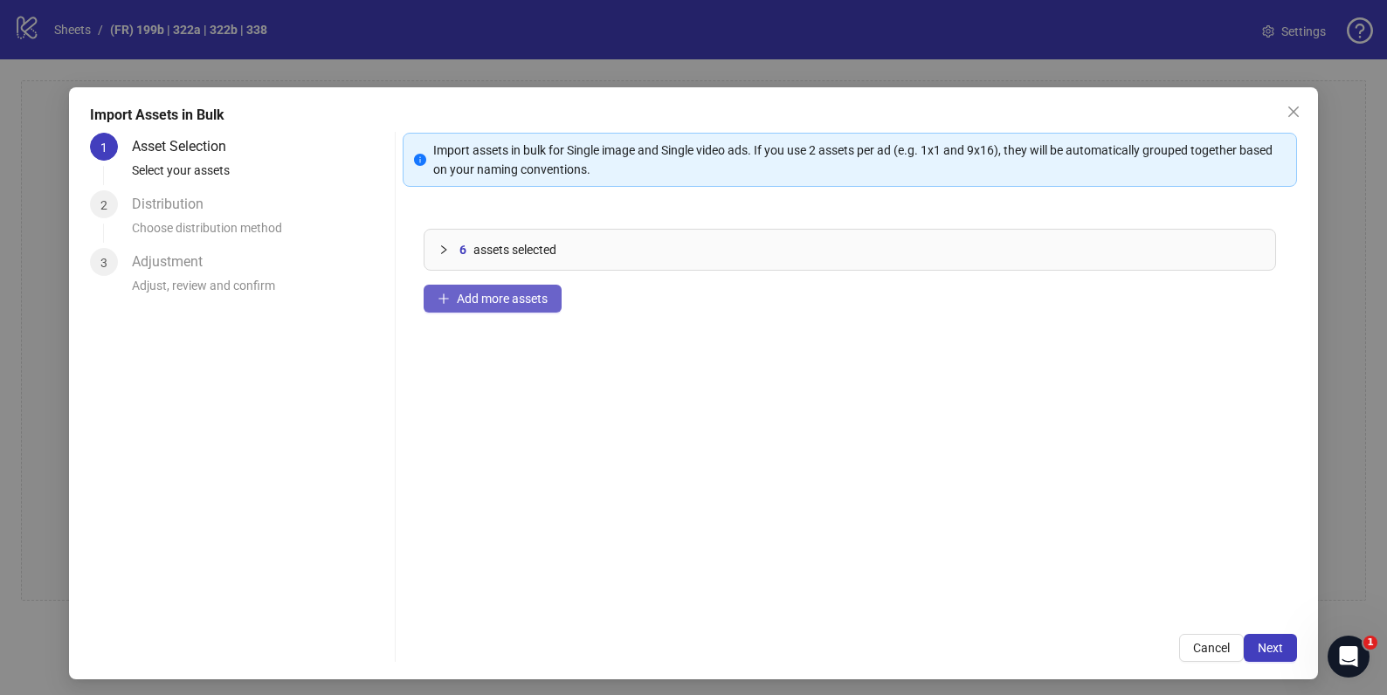
click at [479, 302] on span "Add more assets" at bounding box center [502, 299] width 91 height 14
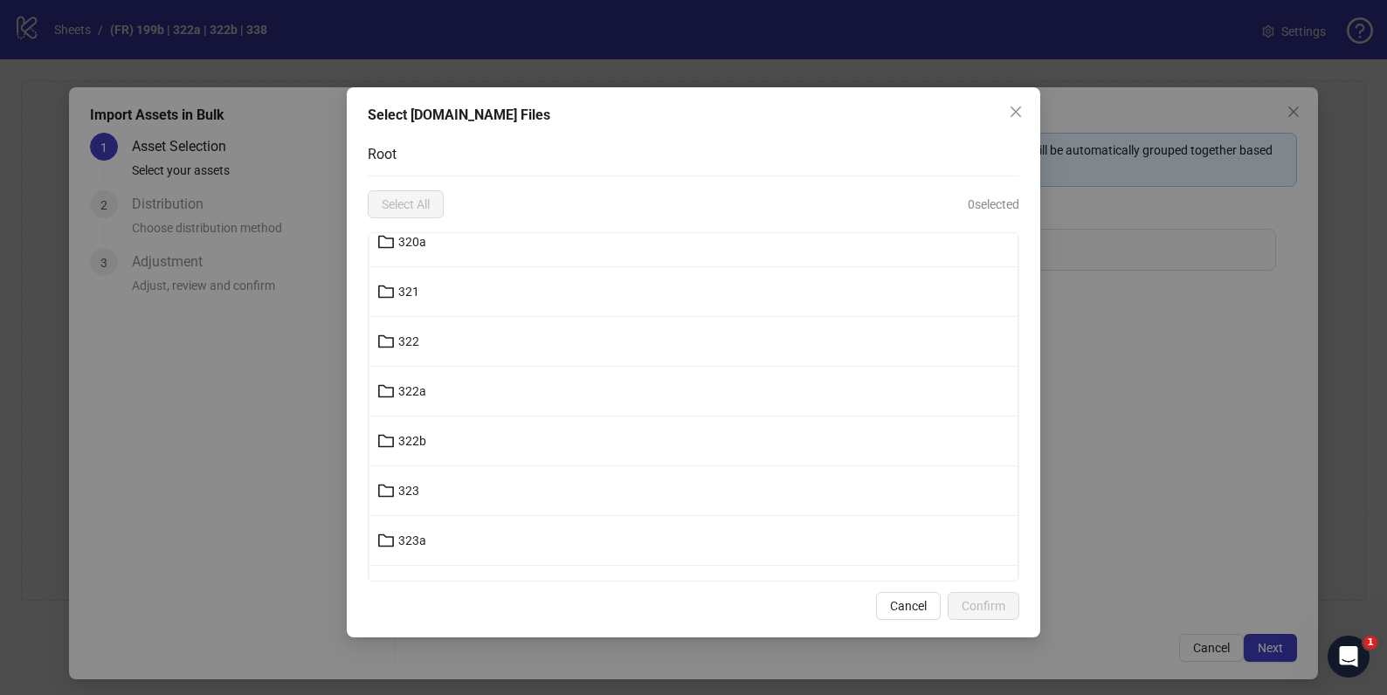
scroll to position [17196, 0]
click at [540, 382] on button "322a" at bounding box center [693, 387] width 648 height 28
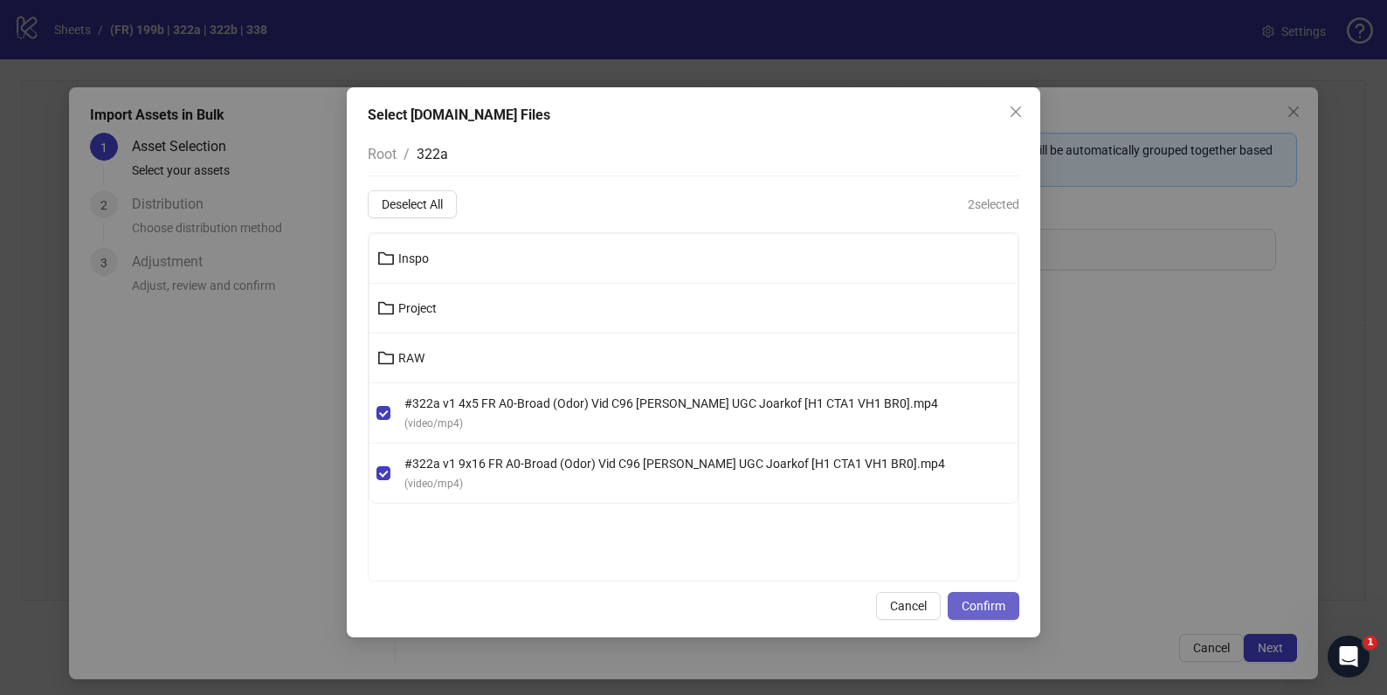
click at [990, 608] on span "Confirm" at bounding box center [984, 606] width 44 height 14
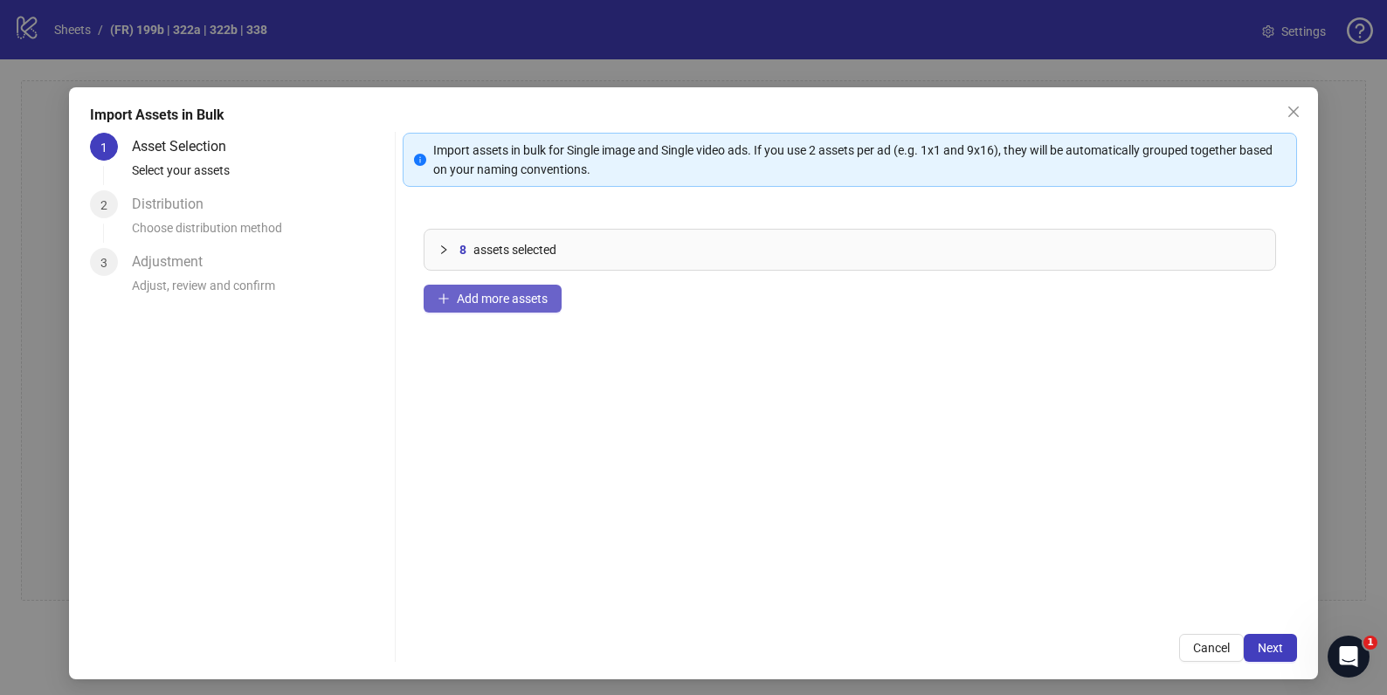
click at [479, 300] on span "Add more assets" at bounding box center [502, 299] width 91 height 14
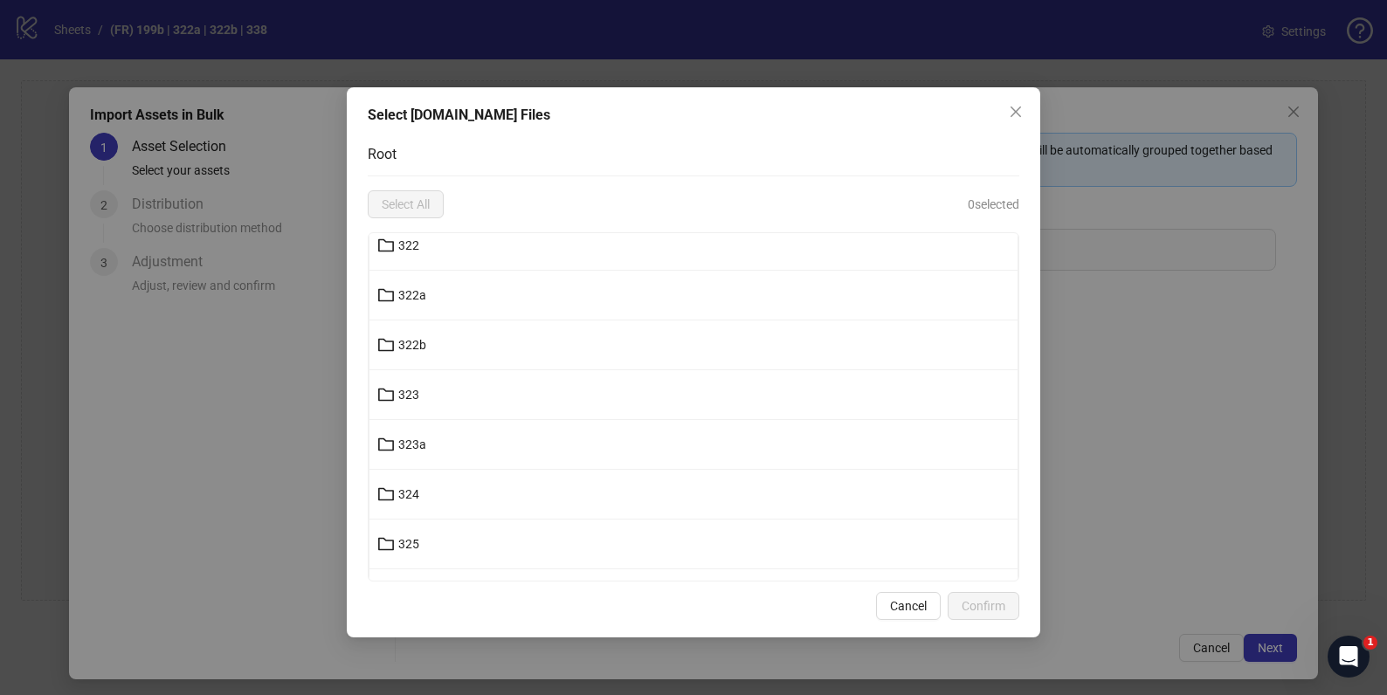
scroll to position [17337, 0]
click at [539, 304] on button "322b" at bounding box center [693, 296] width 648 height 28
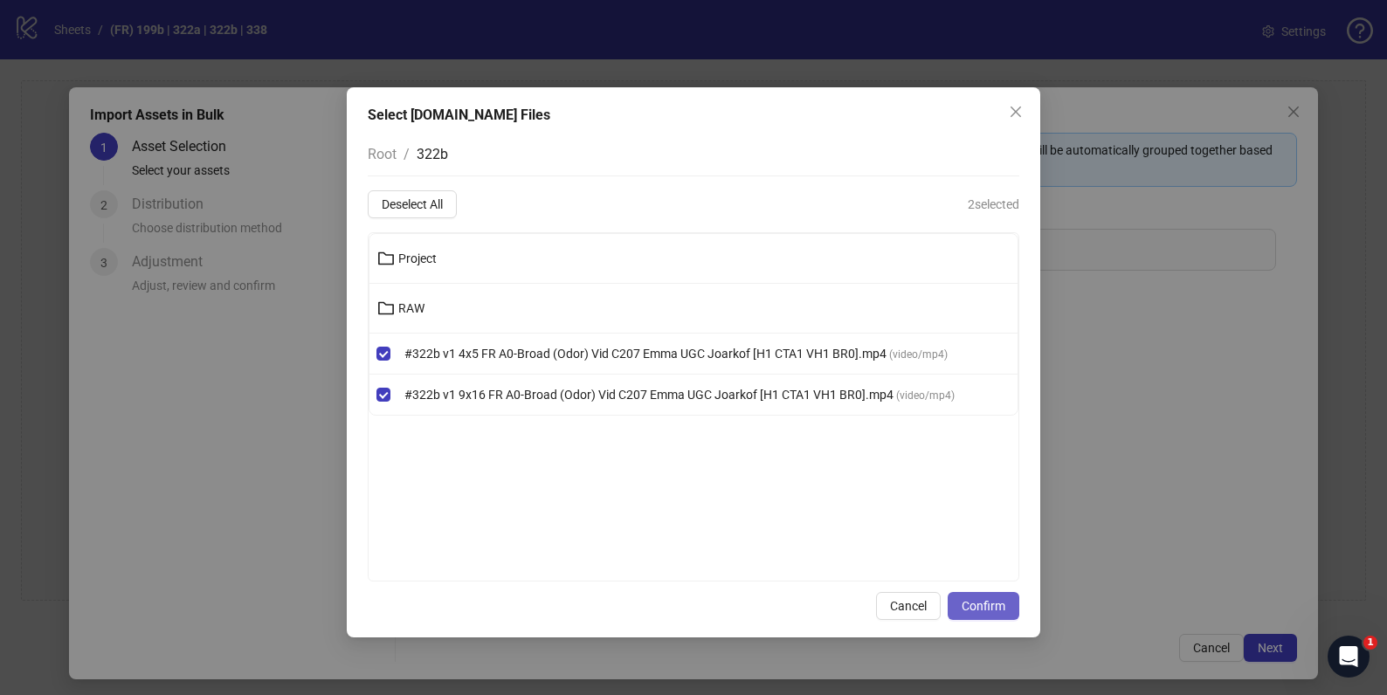
click at [999, 604] on span "Confirm" at bounding box center [984, 606] width 44 height 14
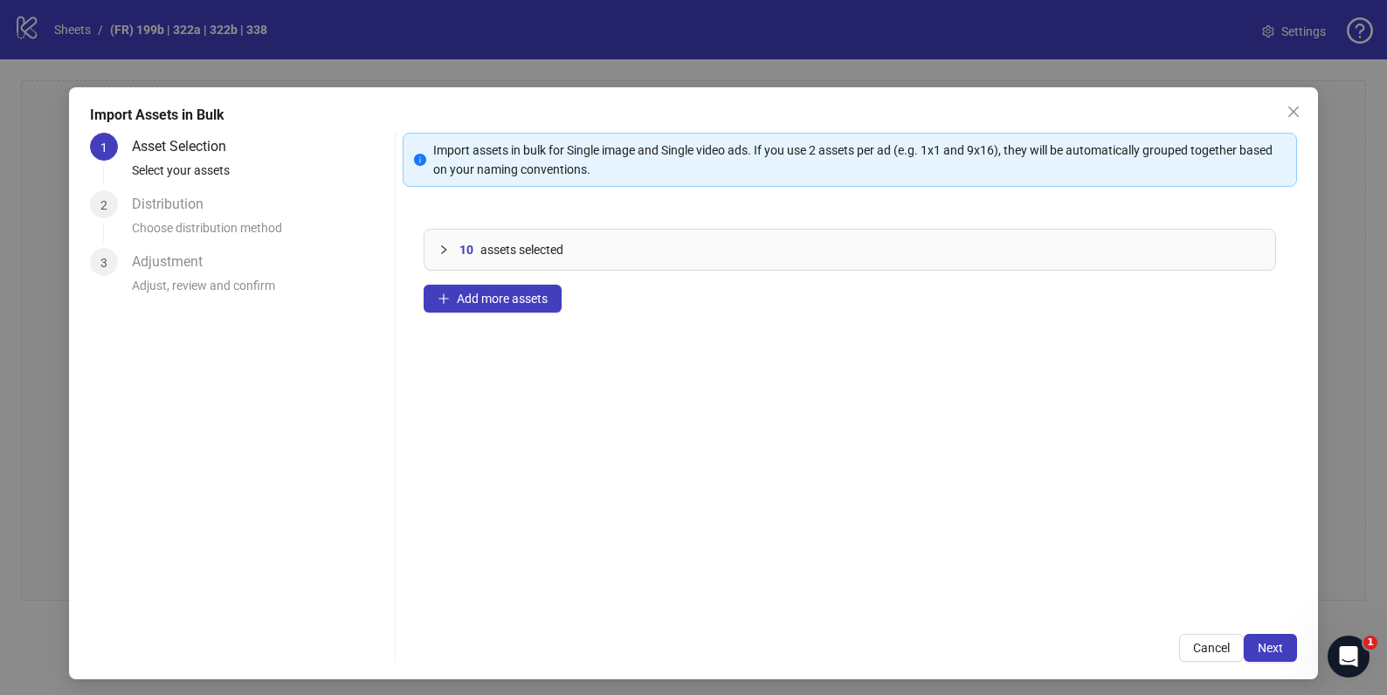
drag, startPoint x: 515, startPoint y: 294, endPoint x: 539, endPoint y: 311, distance: 28.8
click at [515, 294] on span "Add more assets" at bounding box center [502, 299] width 91 height 14
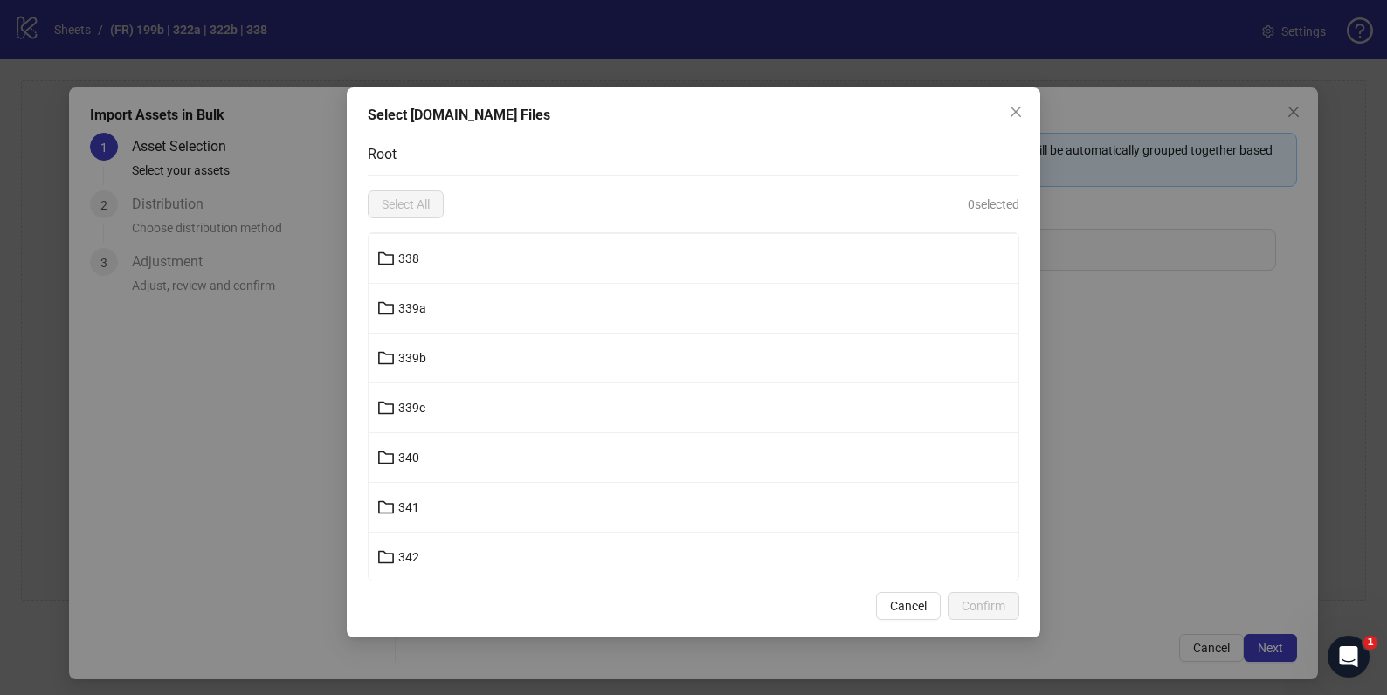
scroll to position [18156, 0]
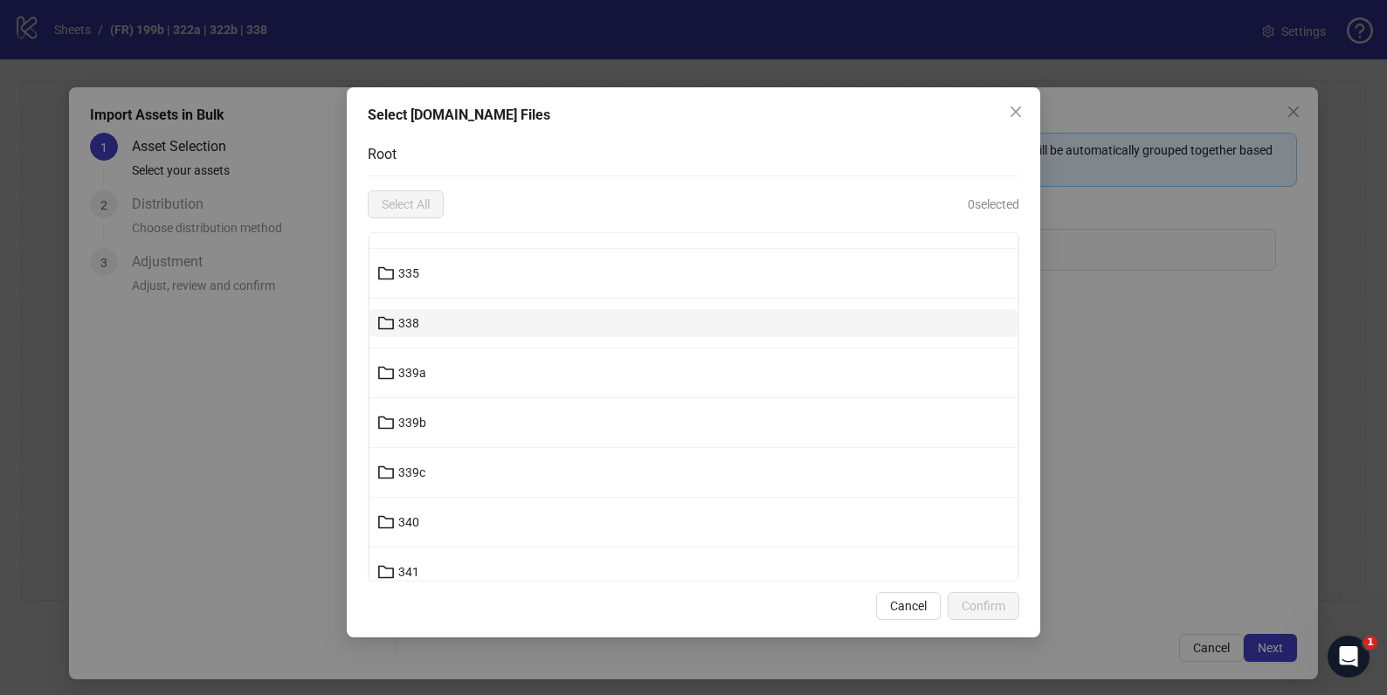
click at [492, 324] on button "338" at bounding box center [693, 323] width 648 height 28
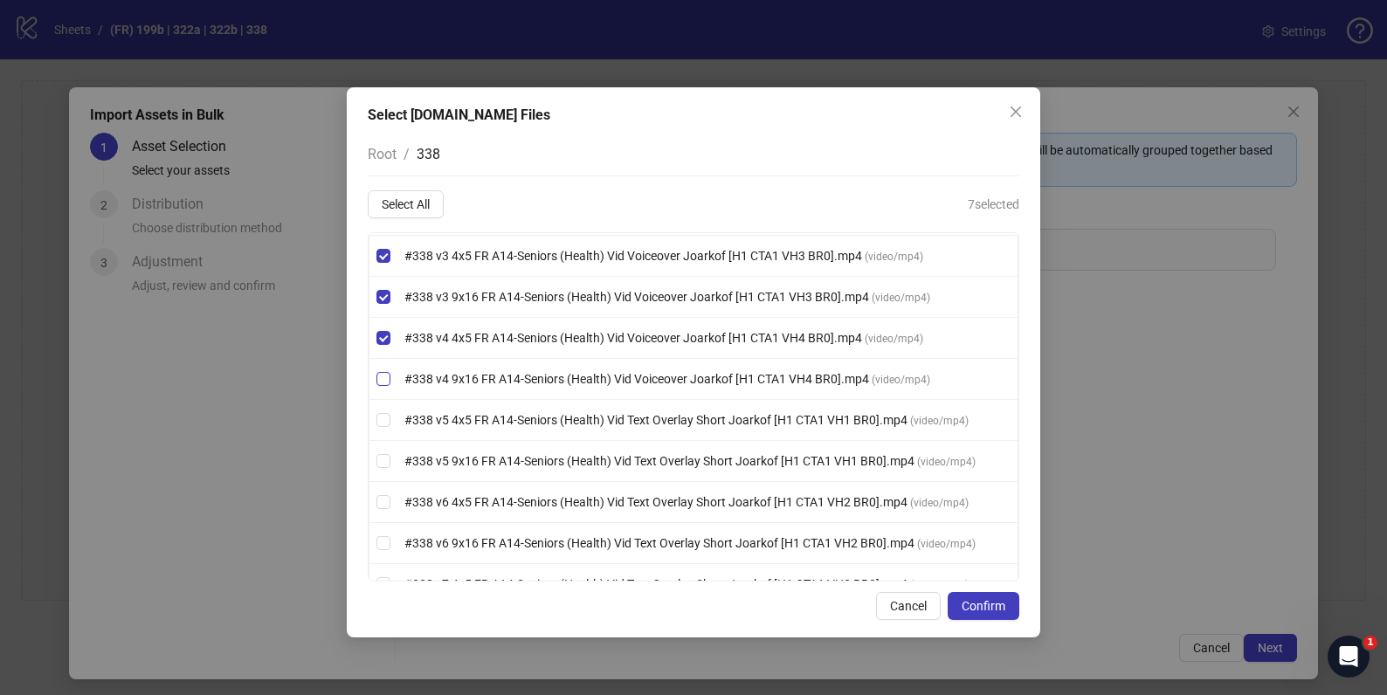
scroll to position [203, 0]
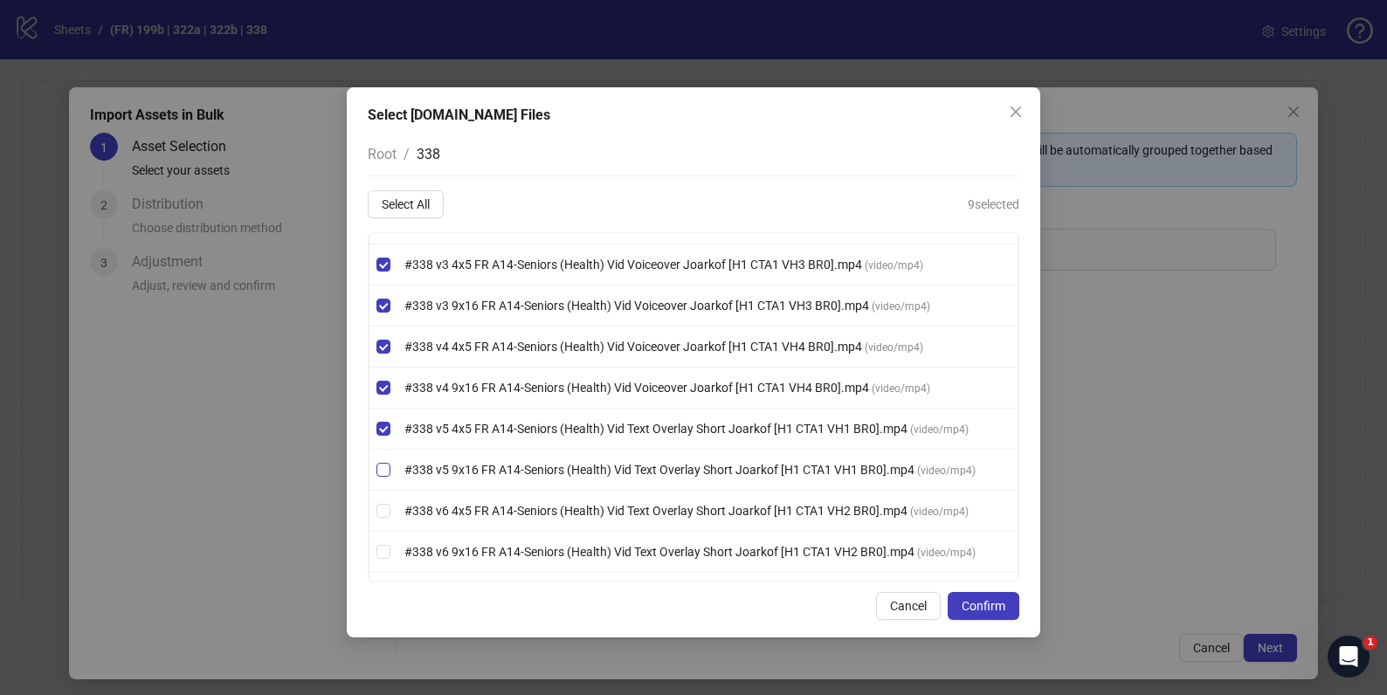
click at [382, 477] on label "#338 v5 9x16 FR A14-Seniors (Health) Vid Text Overlay Short Joarkof [H1 CTA1 VH…" at bounding box center [693, 469] width 648 height 19
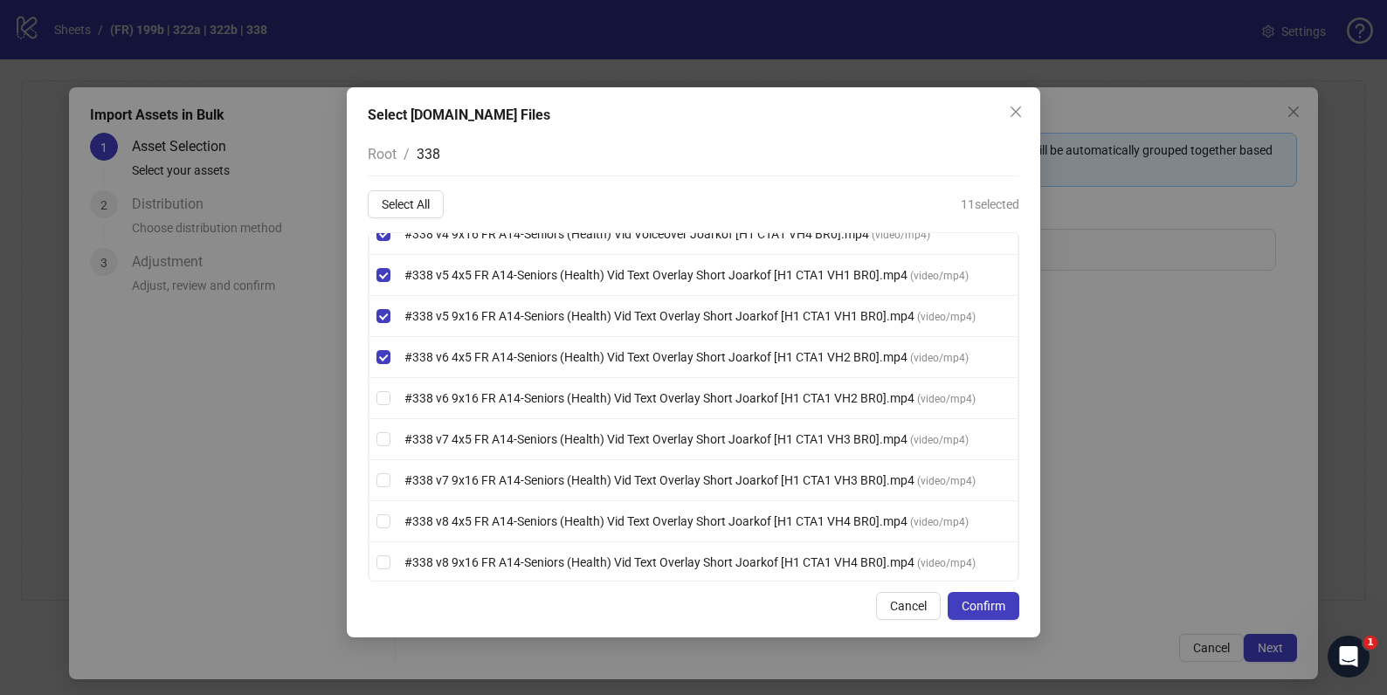
scroll to position [360, 0]
click at [377, 445] on label "#338 v7 4x5 FR A14-Seniors (Health) Vid Text Overlay Short Joarkof [H1 CTA1 VH3…" at bounding box center [693, 436] width 648 height 19
click at [385, 486] on label "#338 v7 9x16 FR A14-Seniors (Health) Vid Text Overlay Short Joarkof [H1 CTA1 VH…" at bounding box center [693, 477] width 648 height 19
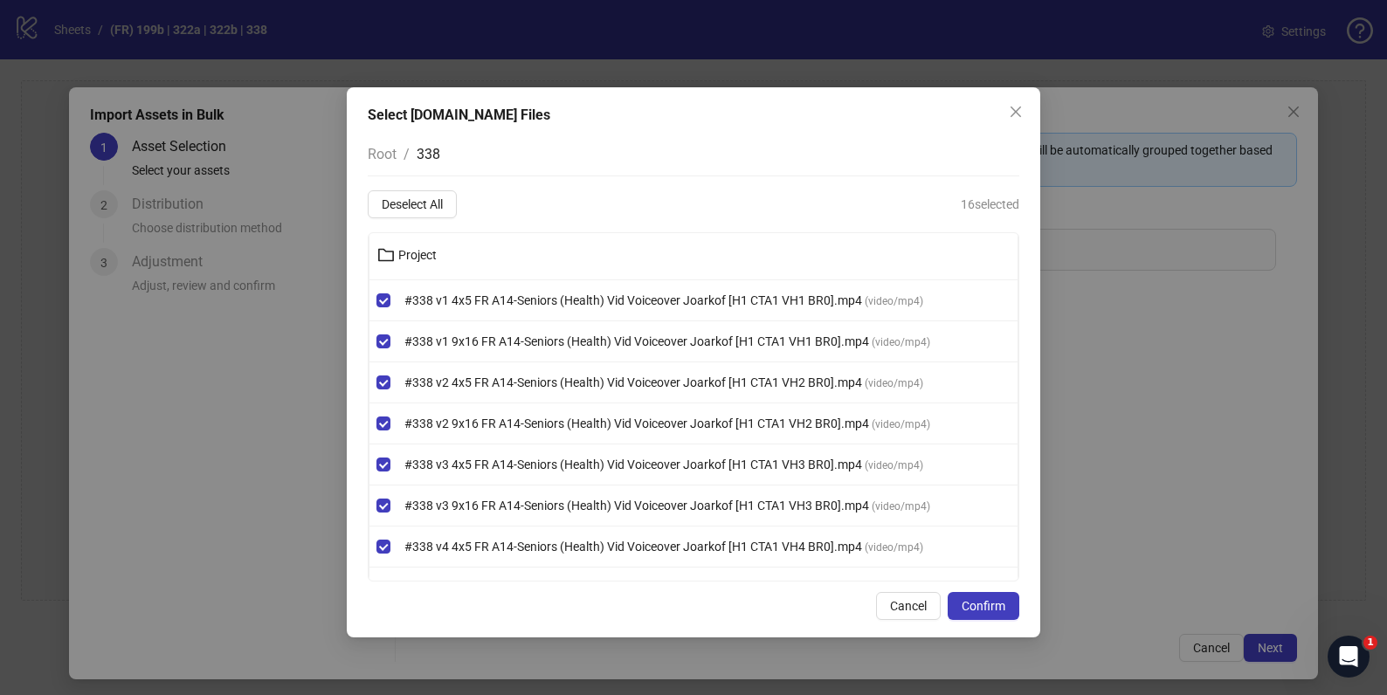
scroll to position [0, 0]
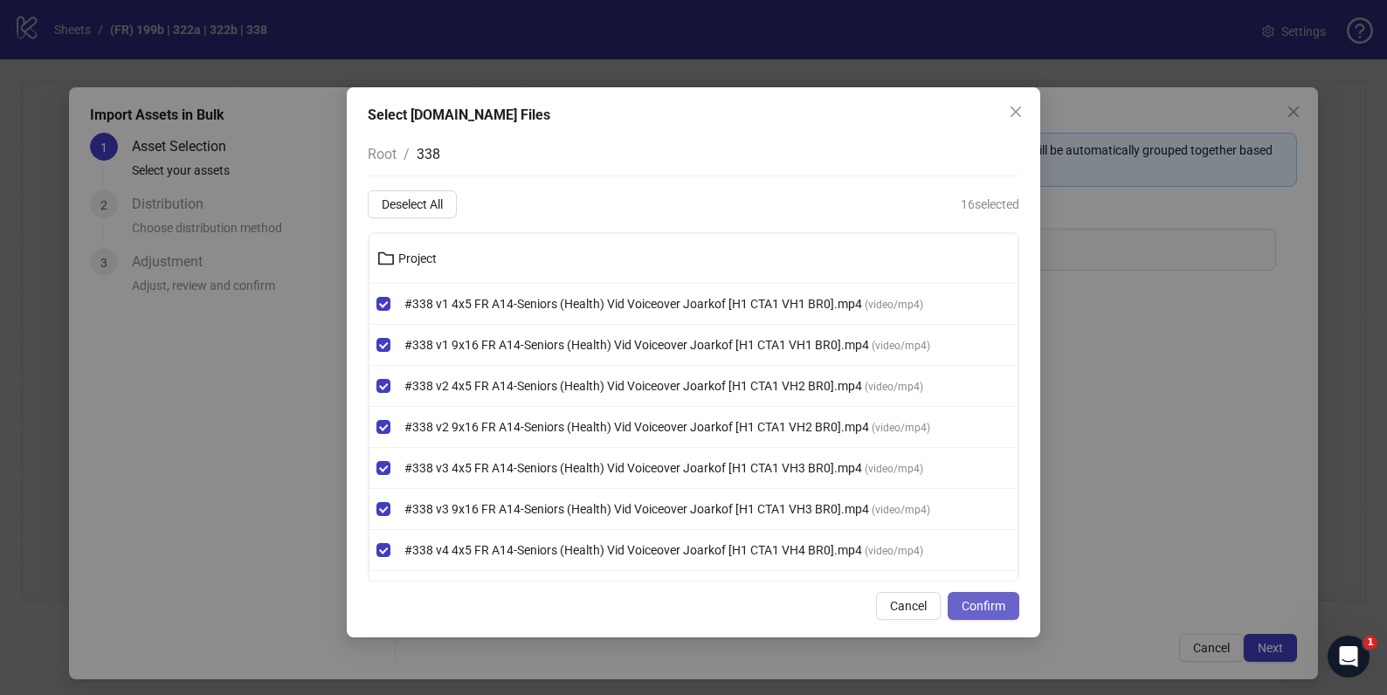
click at [993, 600] on span "Confirm" at bounding box center [984, 606] width 44 height 14
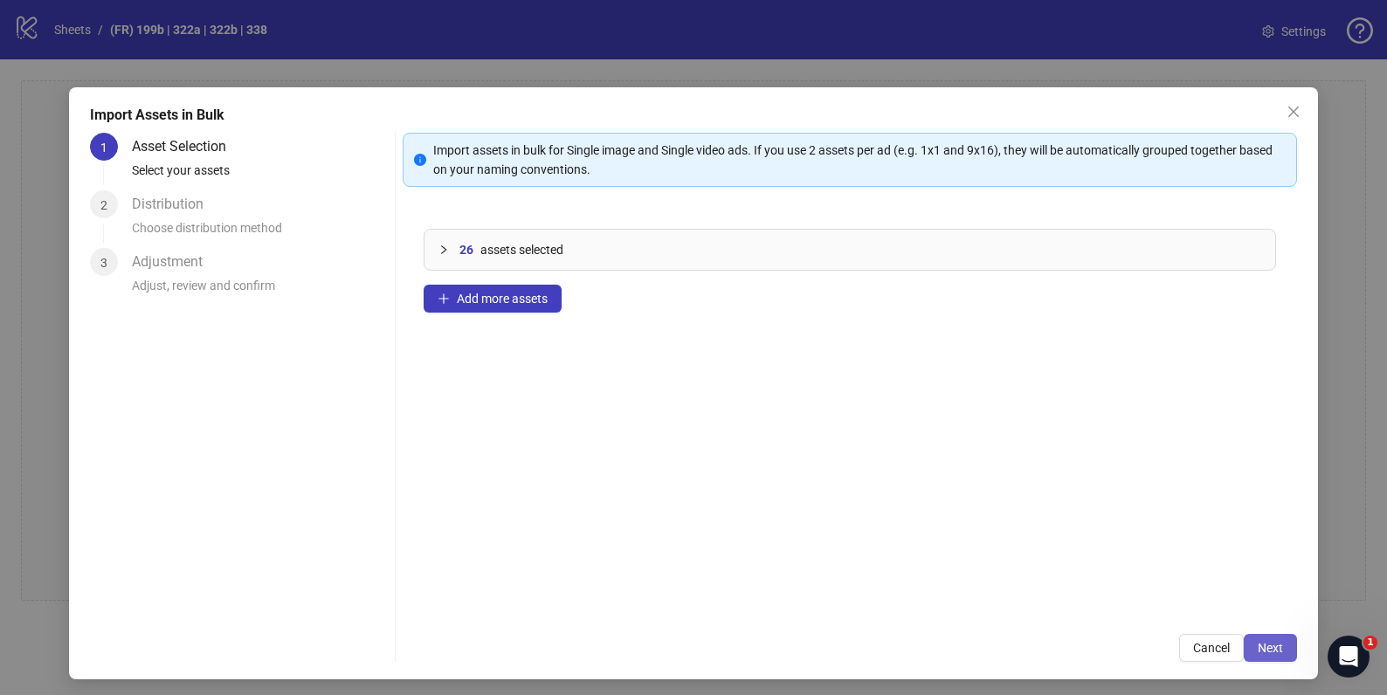
click at [1259, 646] on span "Next" at bounding box center [1270, 648] width 25 height 14
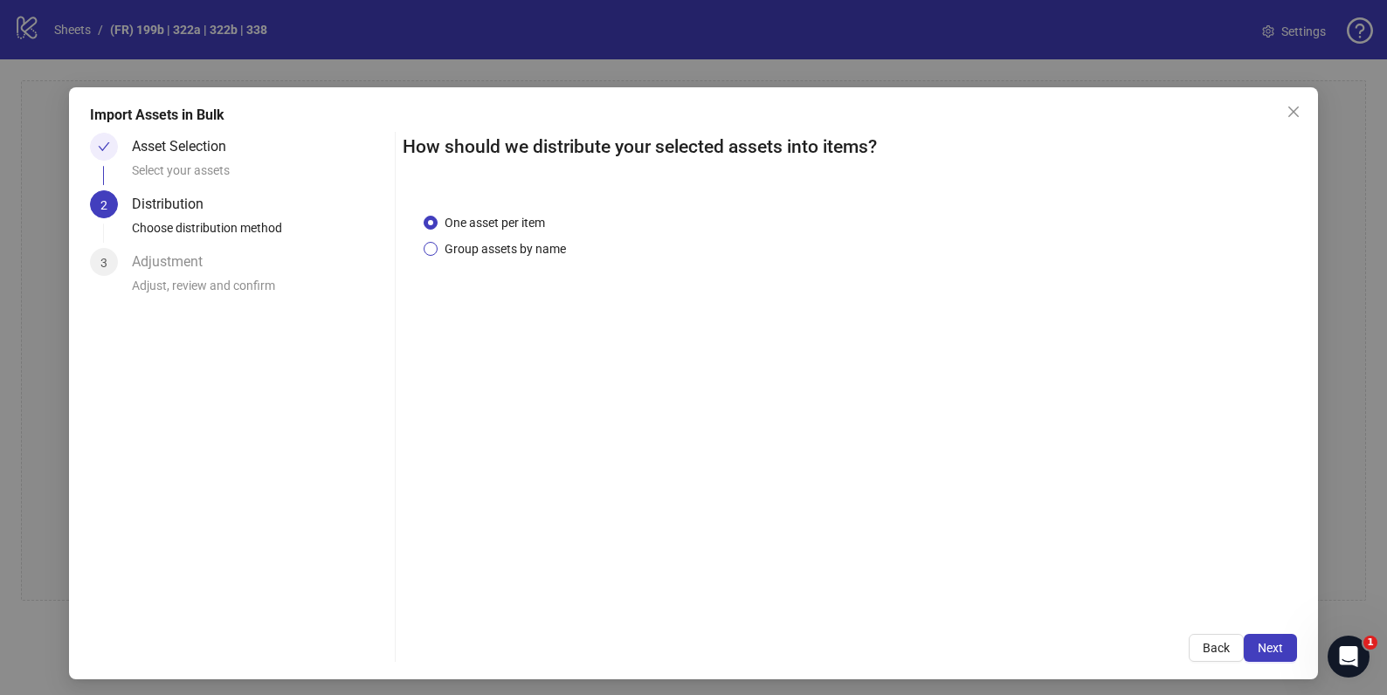
click at [438, 249] on span "Group assets by name" at bounding box center [505, 248] width 135 height 19
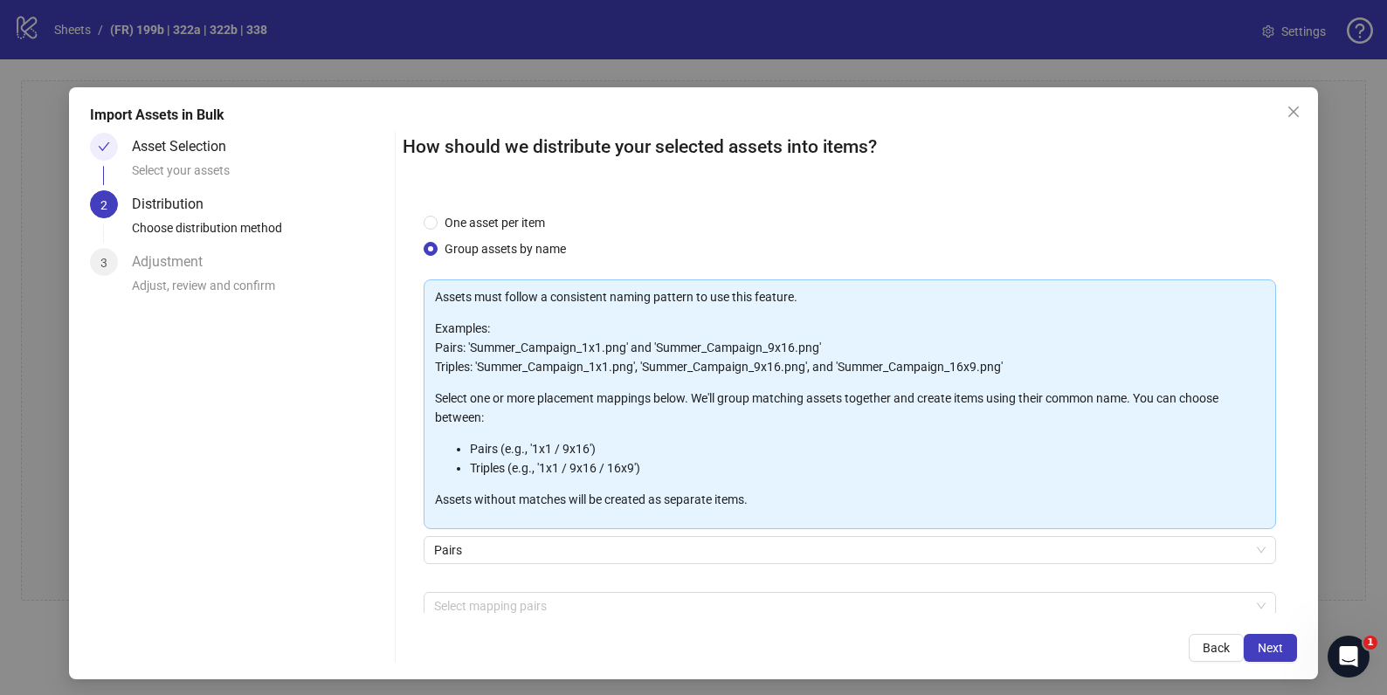
scroll to position [90, 0]
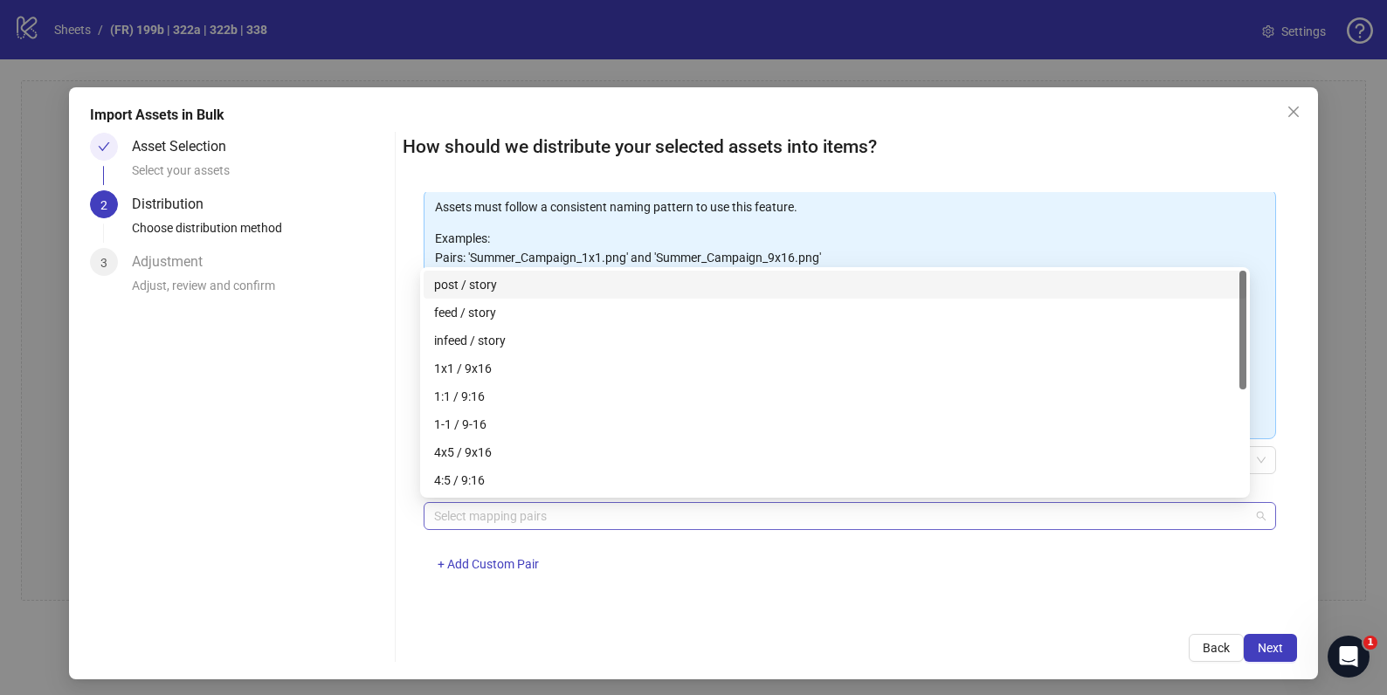
click at [587, 521] on div at bounding box center [840, 516] width 826 height 24
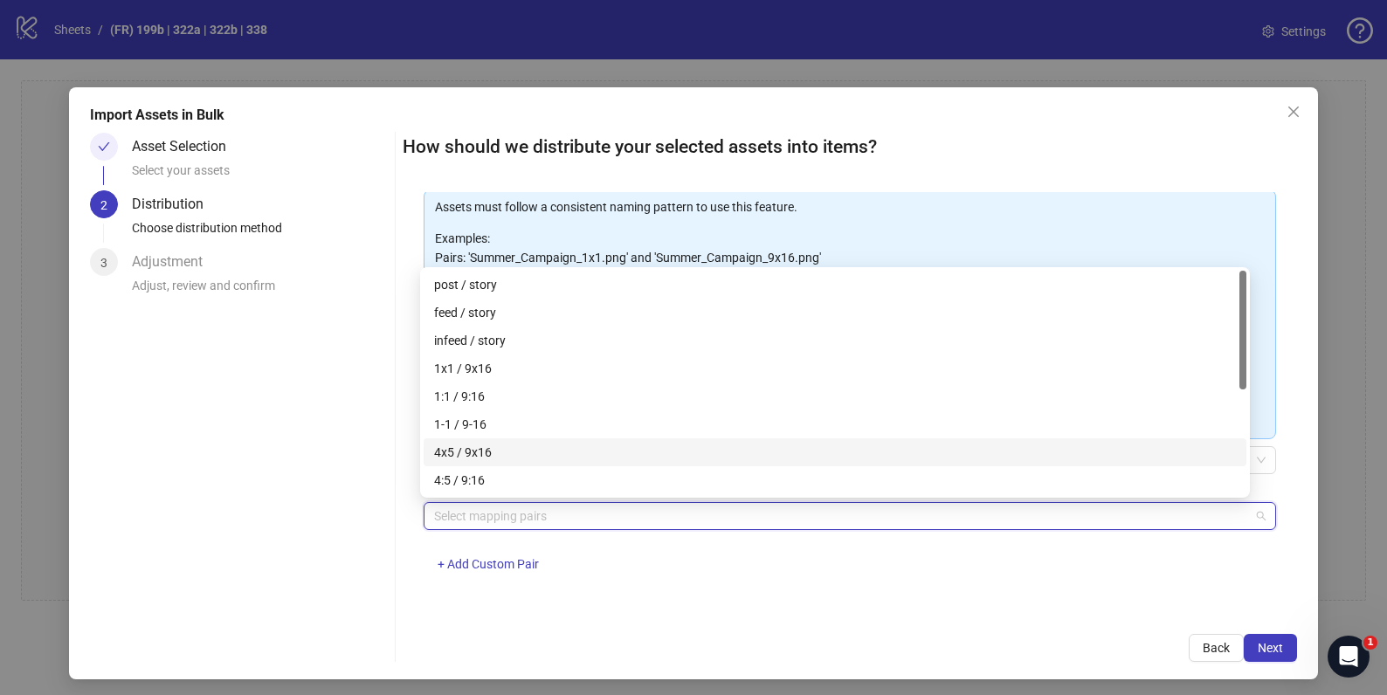
click at [576, 452] on div "4x5 / 9x16" at bounding box center [835, 452] width 802 height 19
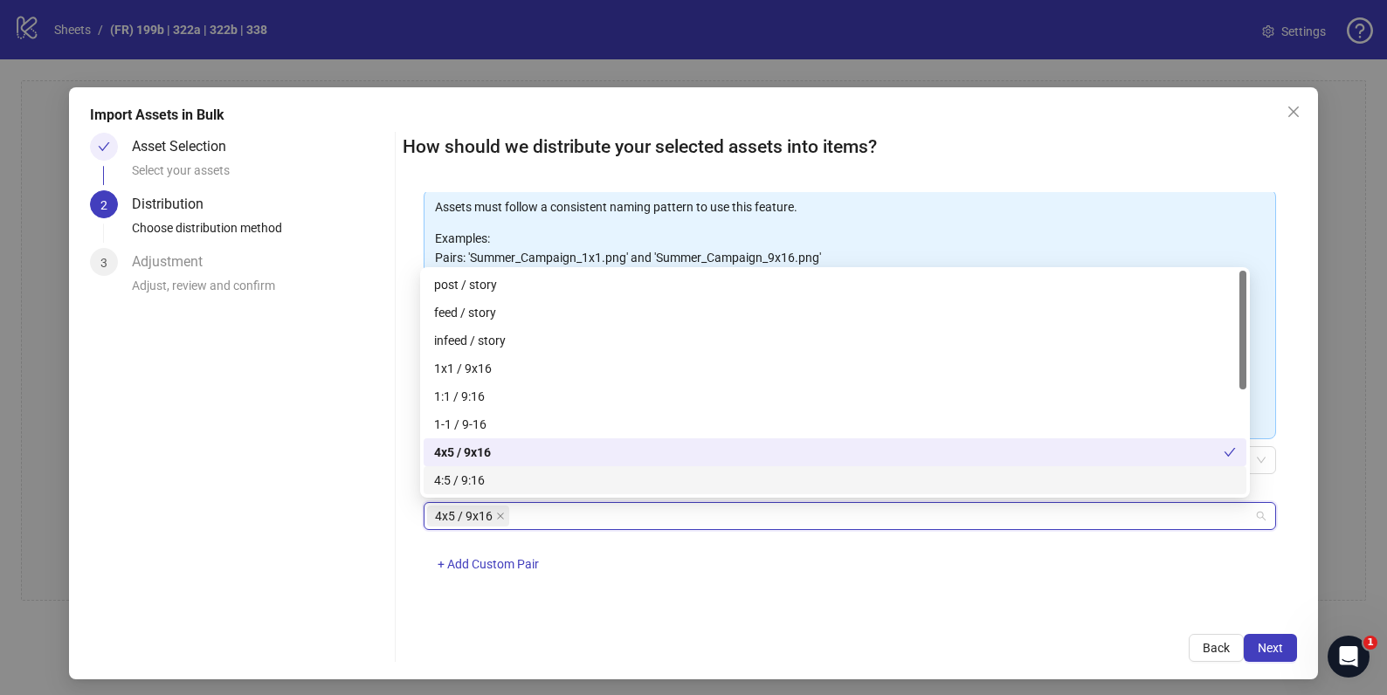
click at [1090, 575] on div "4x5 / 9x16 + Add Custom Pair" at bounding box center [850, 547] width 852 height 91
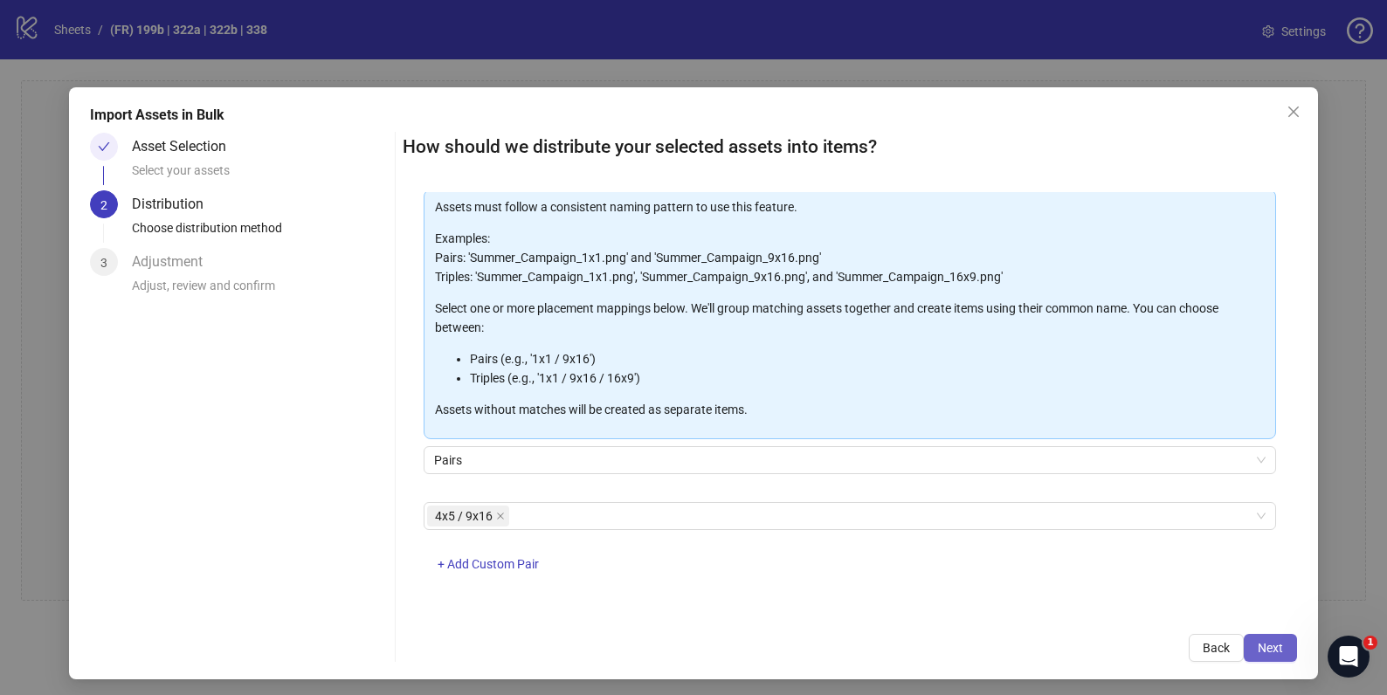
click at [1246, 639] on button "Next" at bounding box center [1270, 648] width 53 height 28
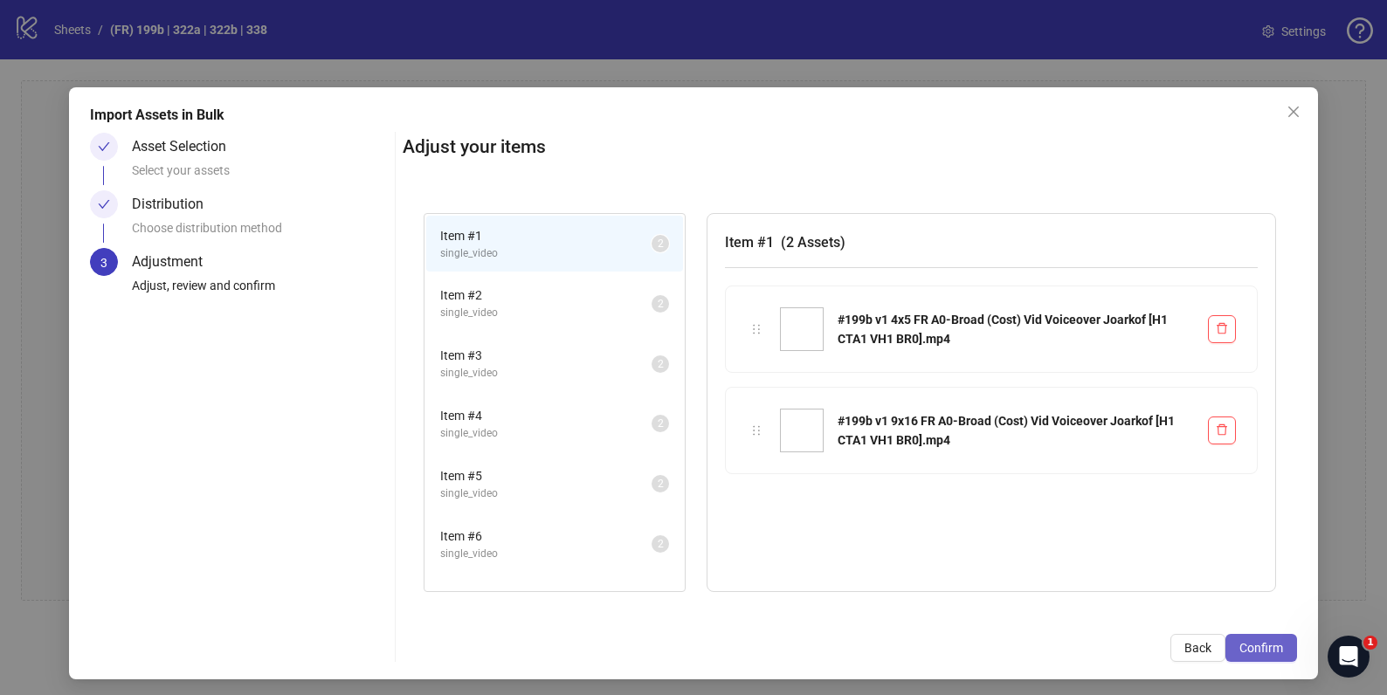
click at [1254, 647] on span "Confirm" at bounding box center [1261, 648] width 44 height 14
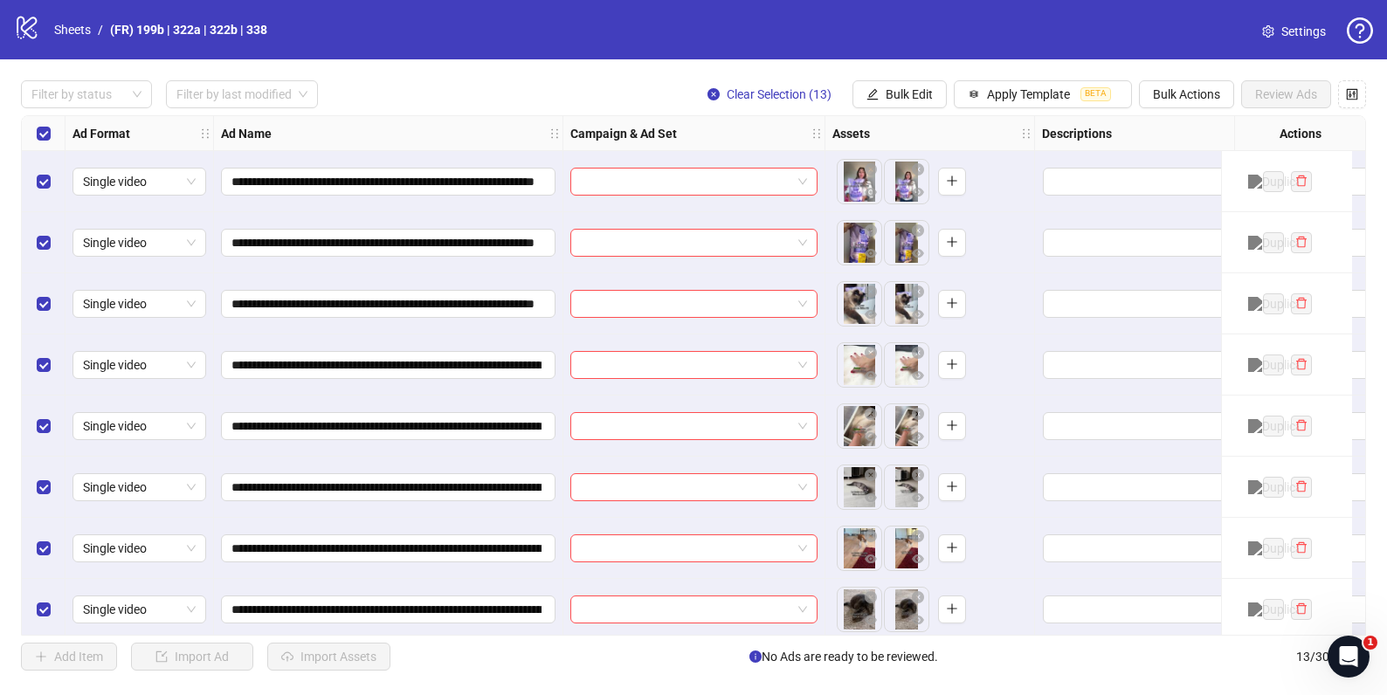
click at [621, 103] on div "Filter by status Filter by last modified Clear Selection (13) Bulk Edit Apply T…" at bounding box center [693, 94] width 1345 height 28
click at [1043, 98] on span "Apply Template" at bounding box center [1028, 94] width 83 height 14
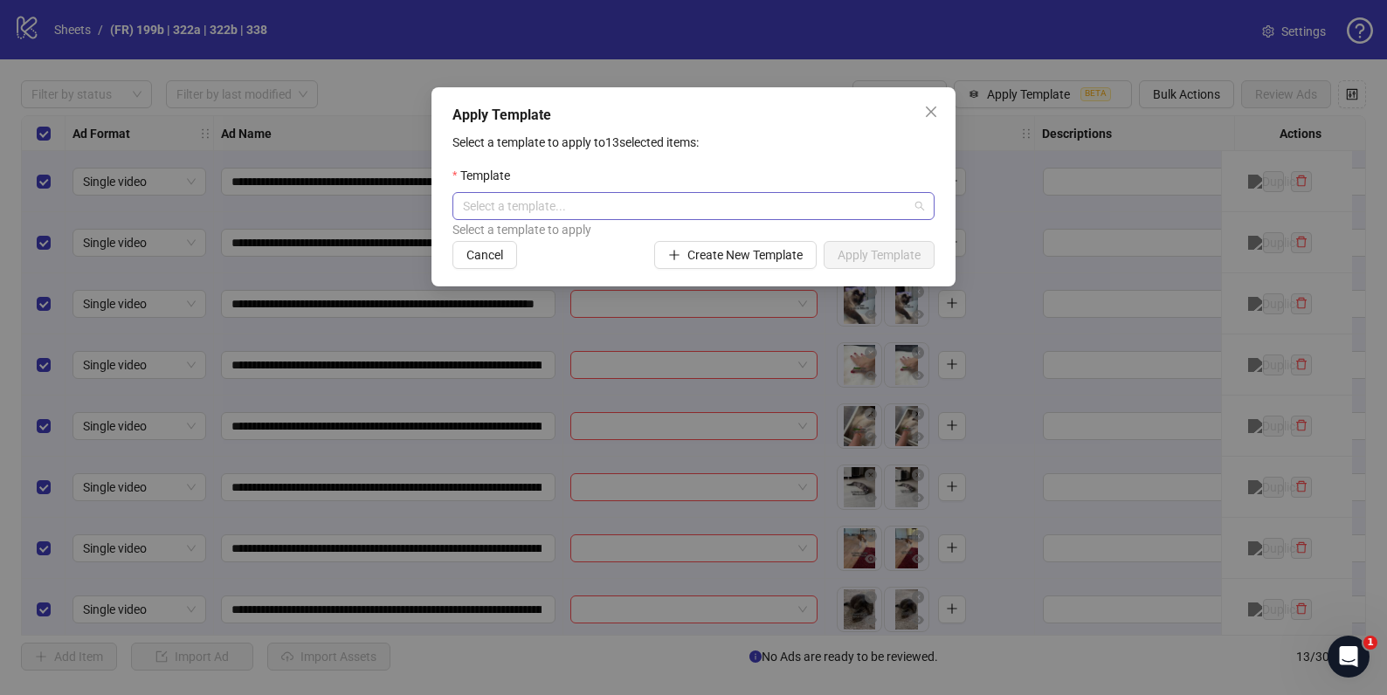
click at [526, 210] on input "search" at bounding box center [685, 206] width 445 height 26
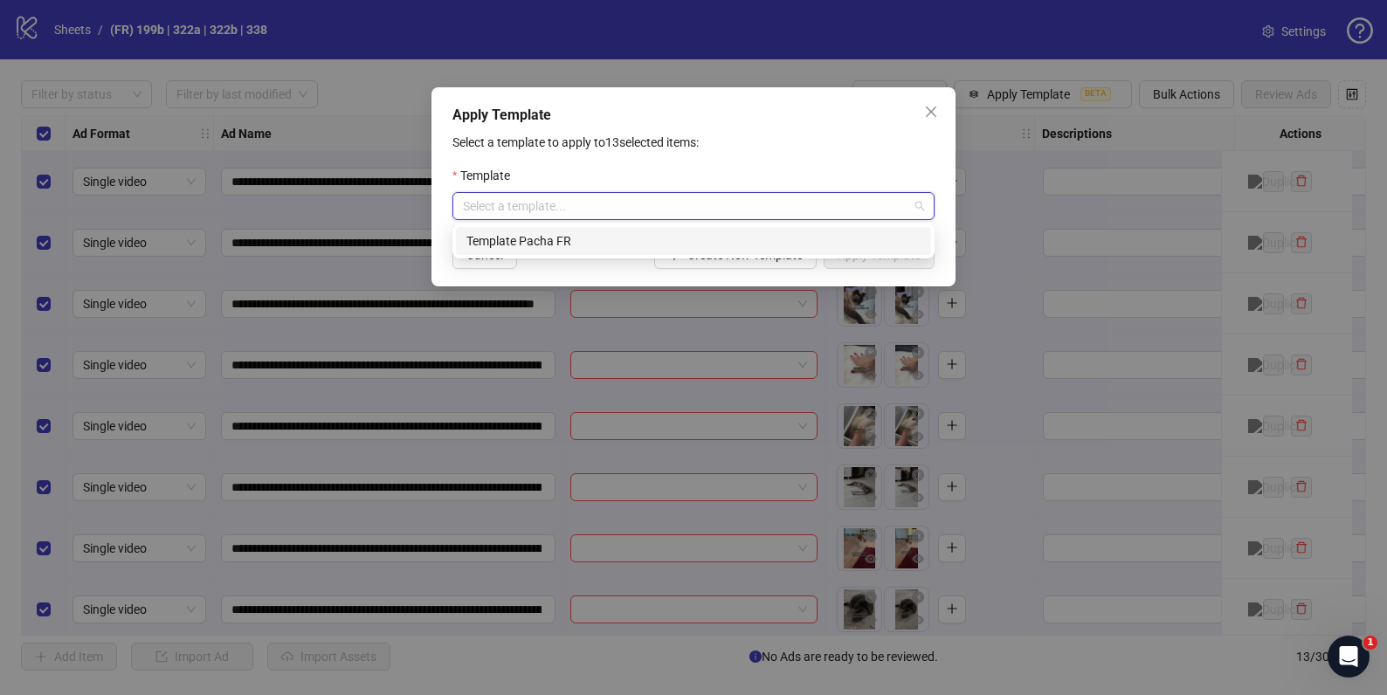
click at [524, 246] on div "Template Pacha FR" at bounding box center [693, 240] width 454 height 19
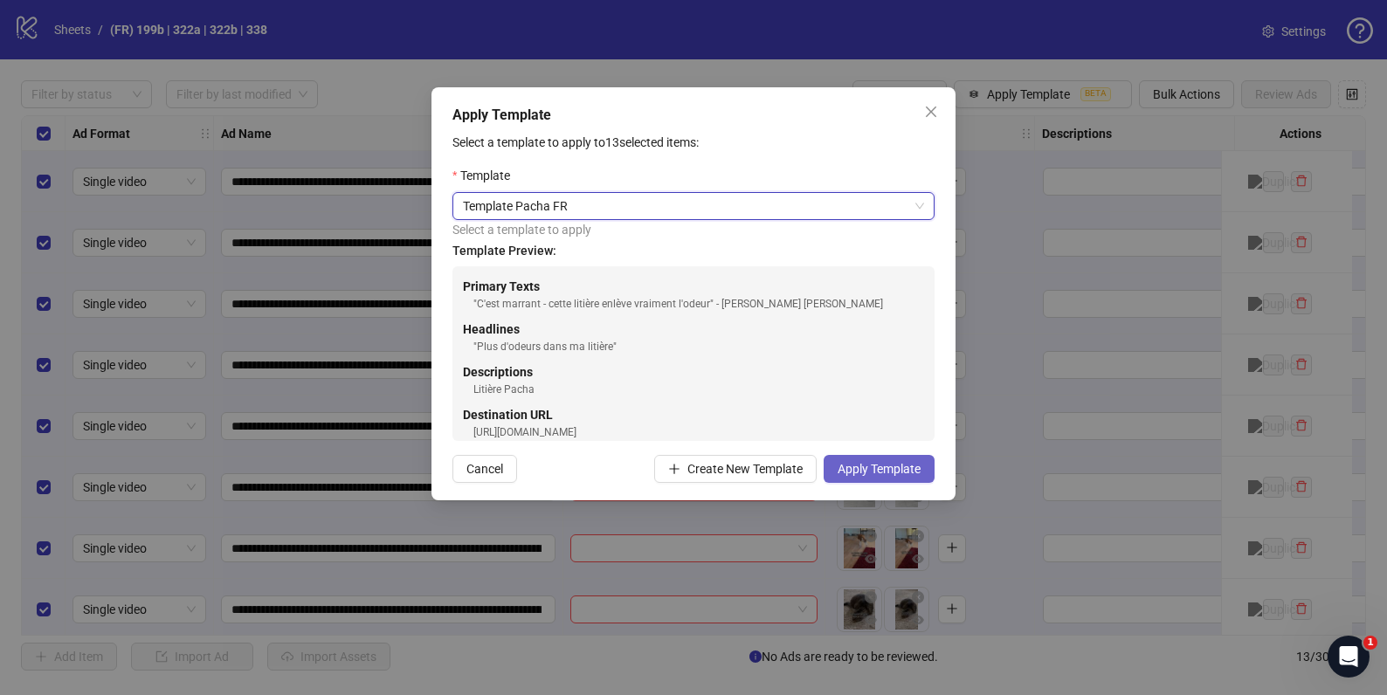
click at [858, 467] on span "Apply Template" at bounding box center [879, 469] width 83 height 14
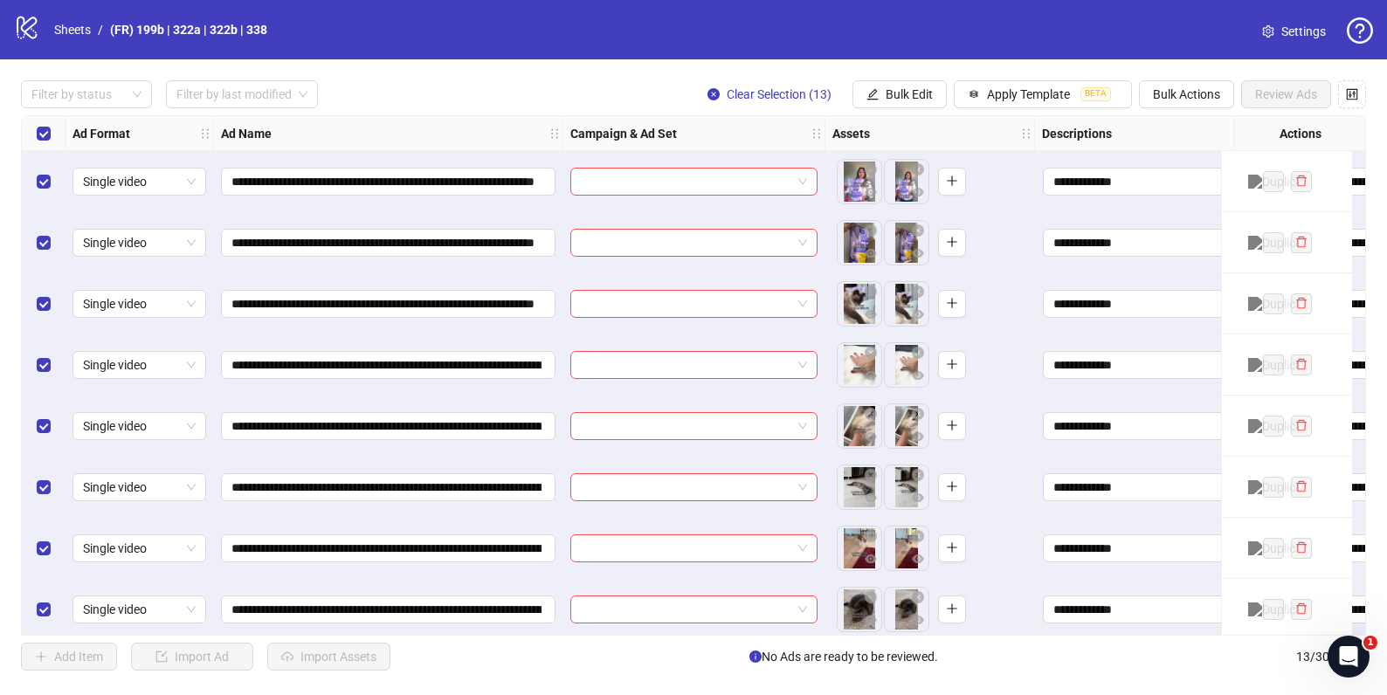
drag, startPoint x: 369, startPoint y: 77, endPoint x: 169, endPoint y: 0, distance: 213.4
click at [369, 77] on div "**********" at bounding box center [693, 375] width 1387 height 632
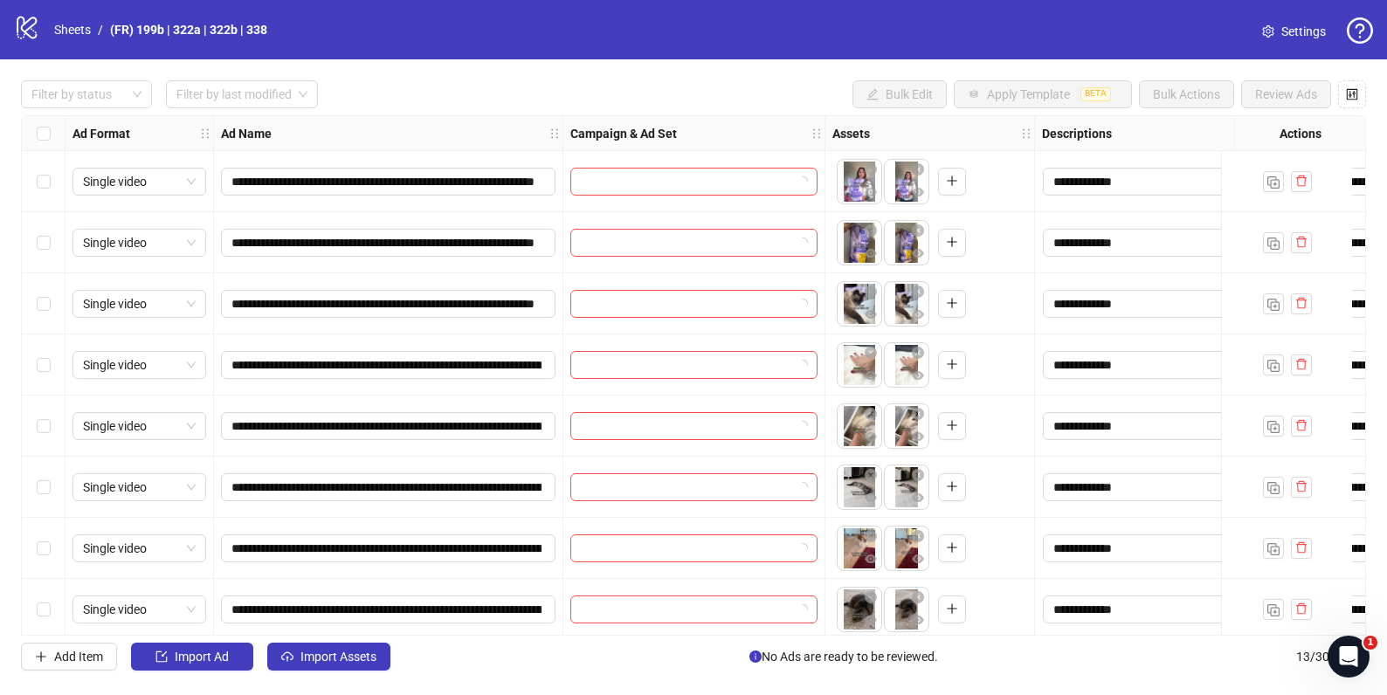
click at [538, 91] on div "Filter by status Filter by last modified Bulk Edit Apply Template BETA Bulk Act…" at bounding box center [693, 94] width 1345 height 28
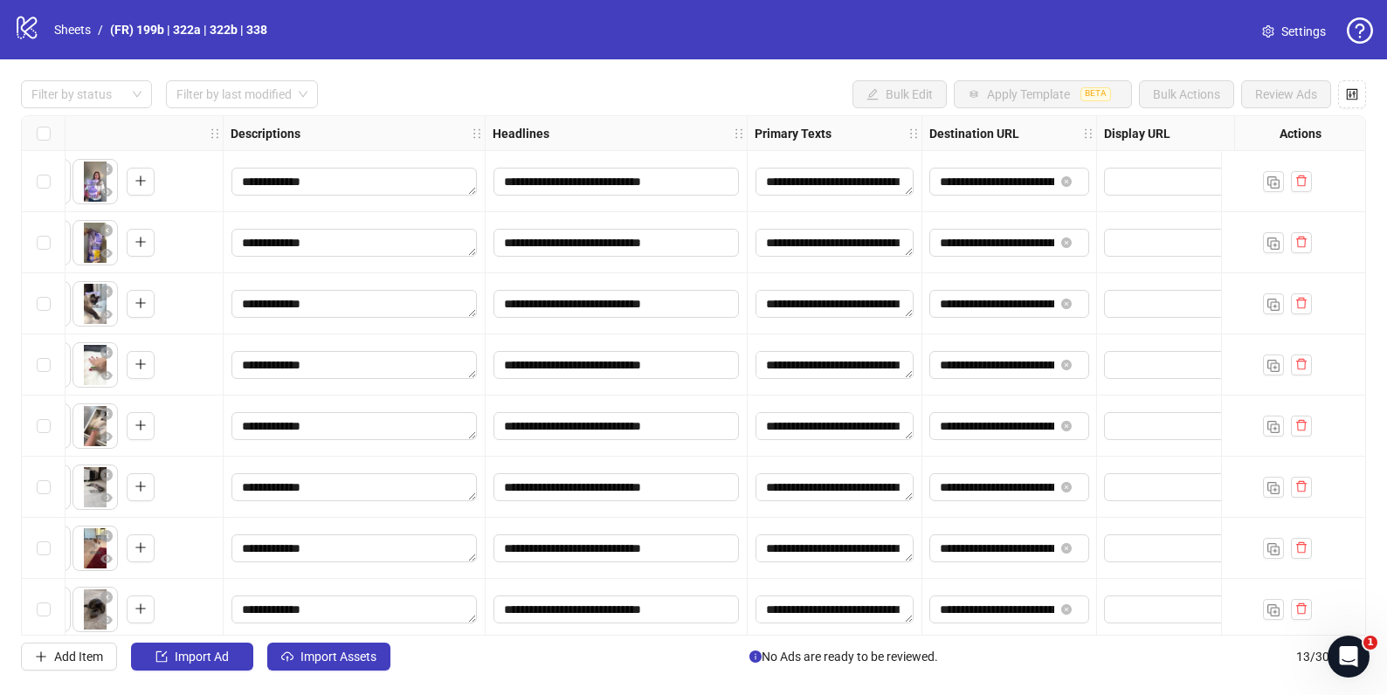
scroll to position [0, 893]
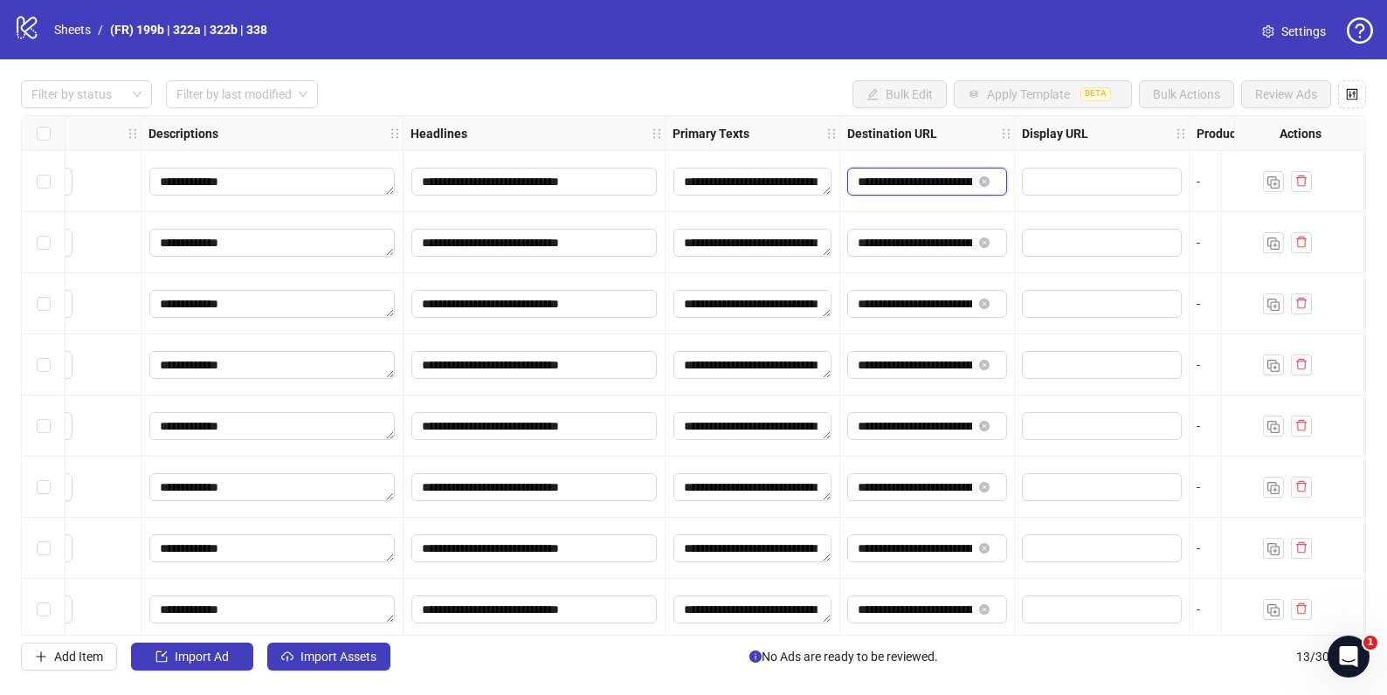
click at [921, 183] on input "**********" at bounding box center [915, 181] width 114 height 19
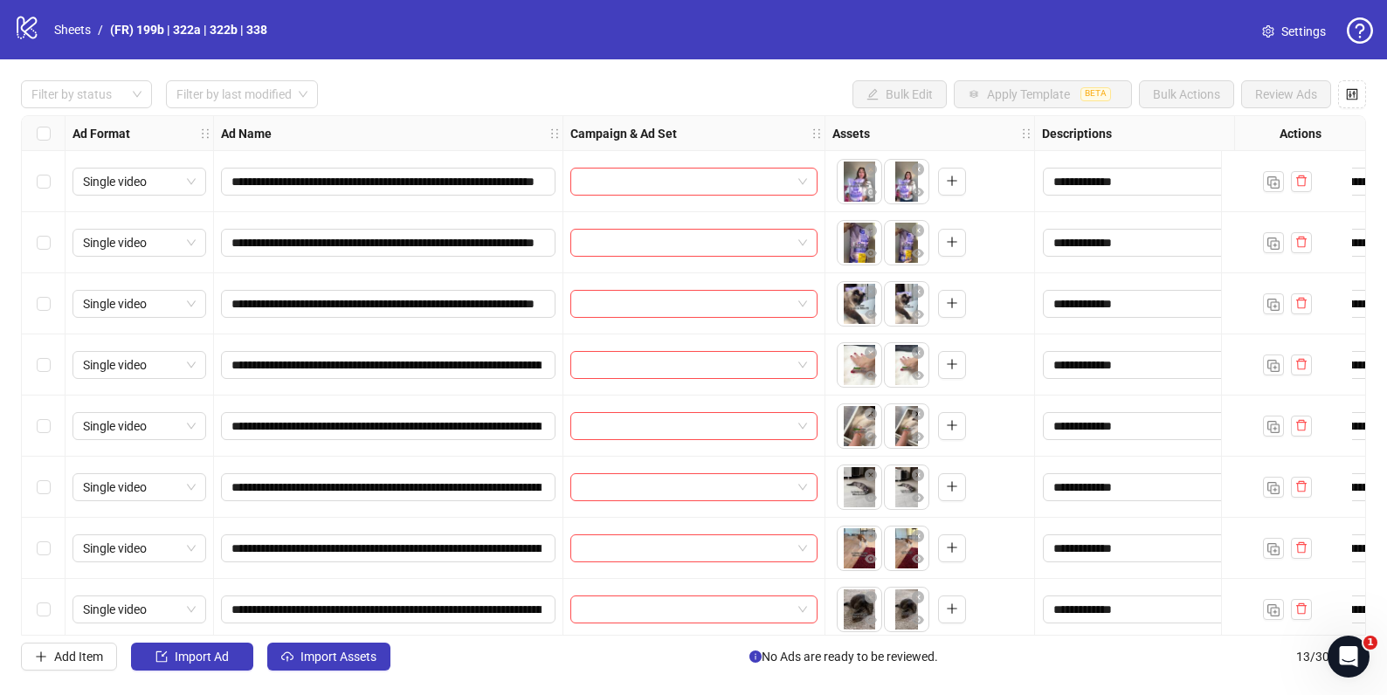
click at [727, 107] on div "Filter by status Filter by last modified Bulk Edit Apply Template BETA Bulk Act…" at bounding box center [693, 94] width 1345 height 28
click at [723, 187] on input "search" at bounding box center [686, 182] width 210 height 26
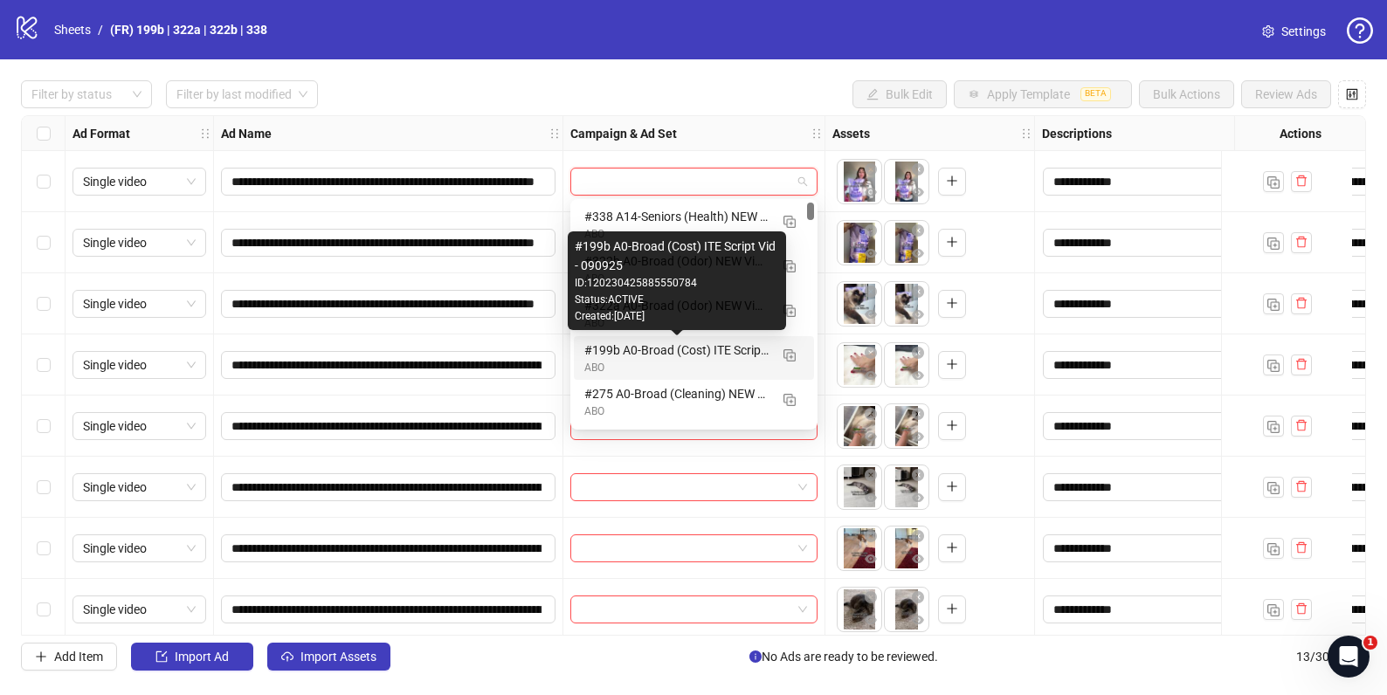
drag, startPoint x: 674, startPoint y: 358, endPoint x: 664, endPoint y: 291, distance: 68.1
click at [674, 357] on div "#199b A0-Broad (Cost) ITE Script Vid - 090925" at bounding box center [676, 350] width 184 height 19
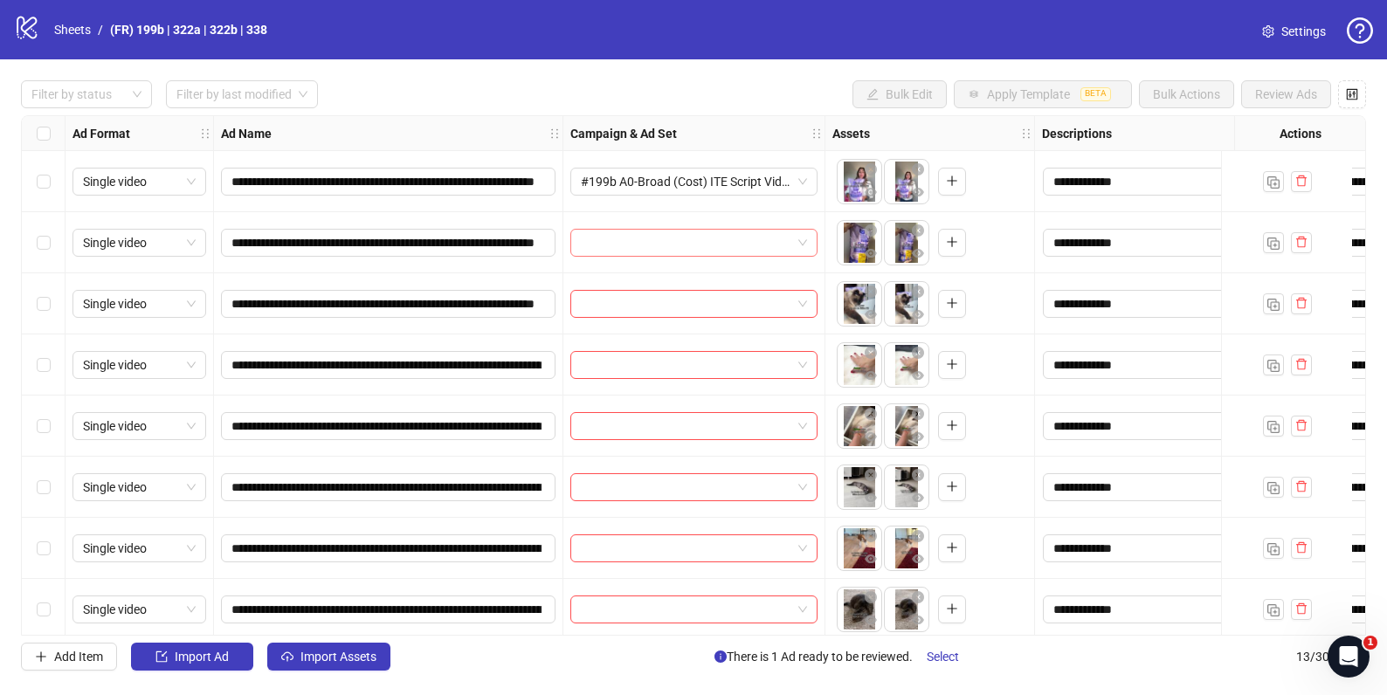
click at [652, 247] on input "search" at bounding box center [686, 243] width 210 height 26
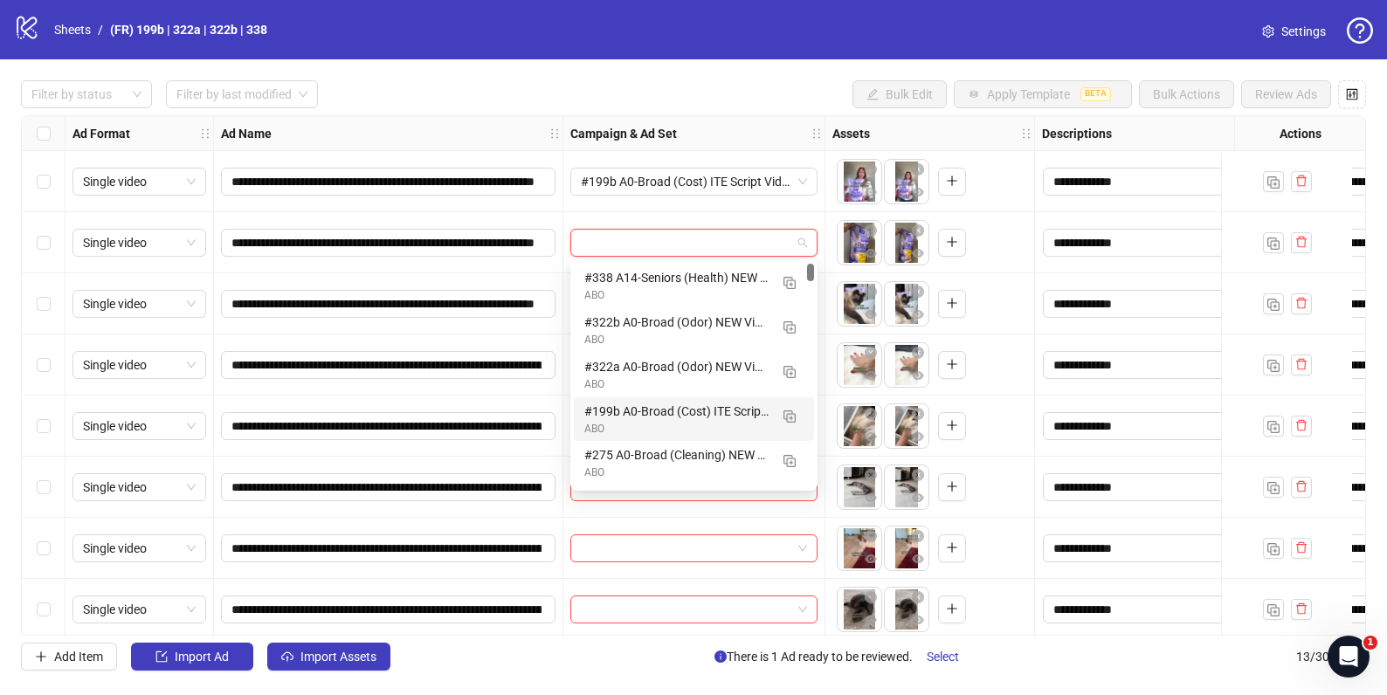
click at [666, 411] on div "#199b A0-Broad (Cost) ITE Script Vid - 090925" at bounding box center [676, 411] width 184 height 19
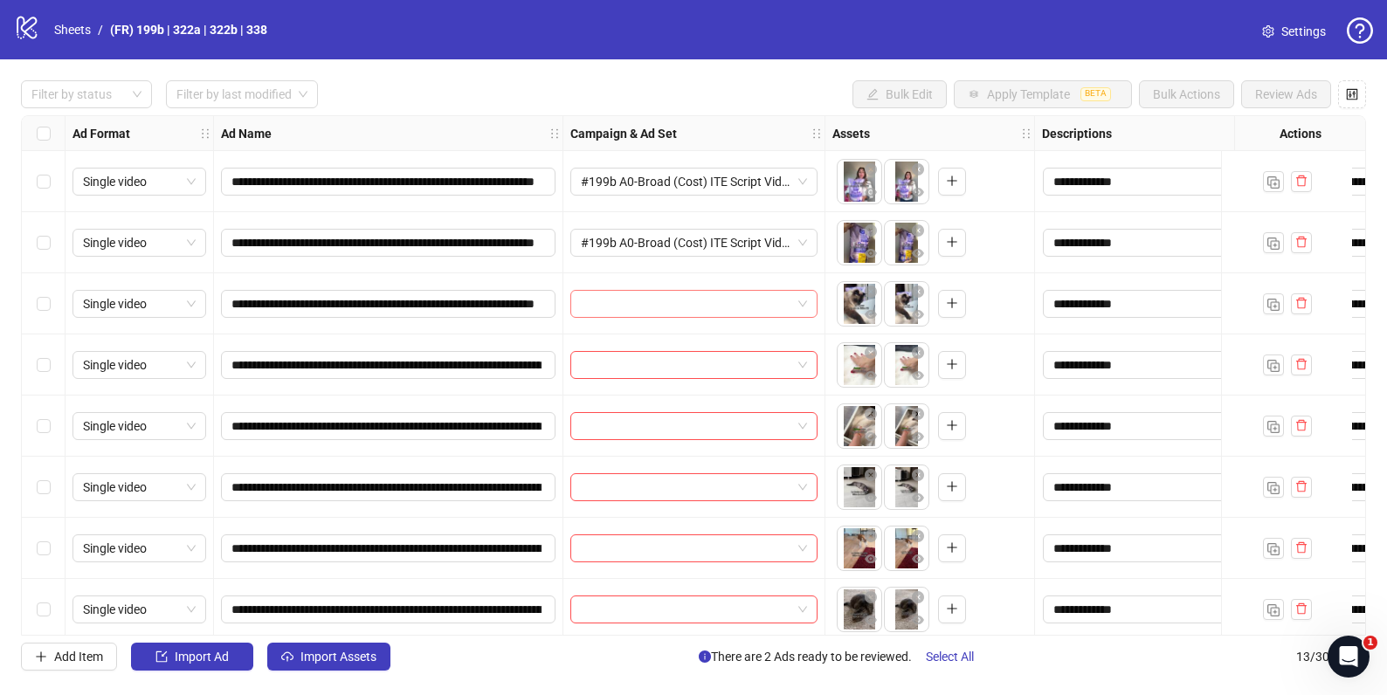
drag, startPoint x: 649, startPoint y: 307, endPoint x: 640, endPoint y: 314, distance: 11.2
click at [649, 306] on input "search" at bounding box center [686, 304] width 210 height 26
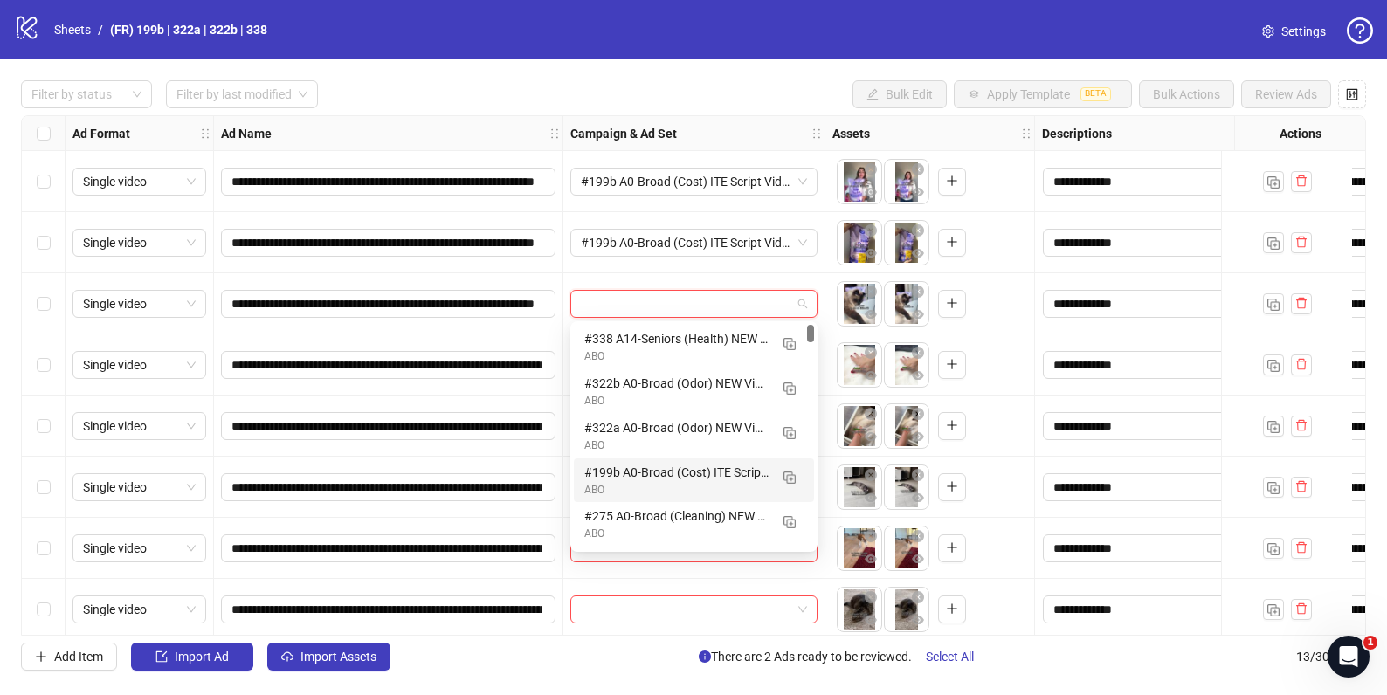
click at [621, 479] on div "#199b A0-Broad (Cost) ITE Script Vid - 090925" at bounding box center [676, 472] width 184 height 19
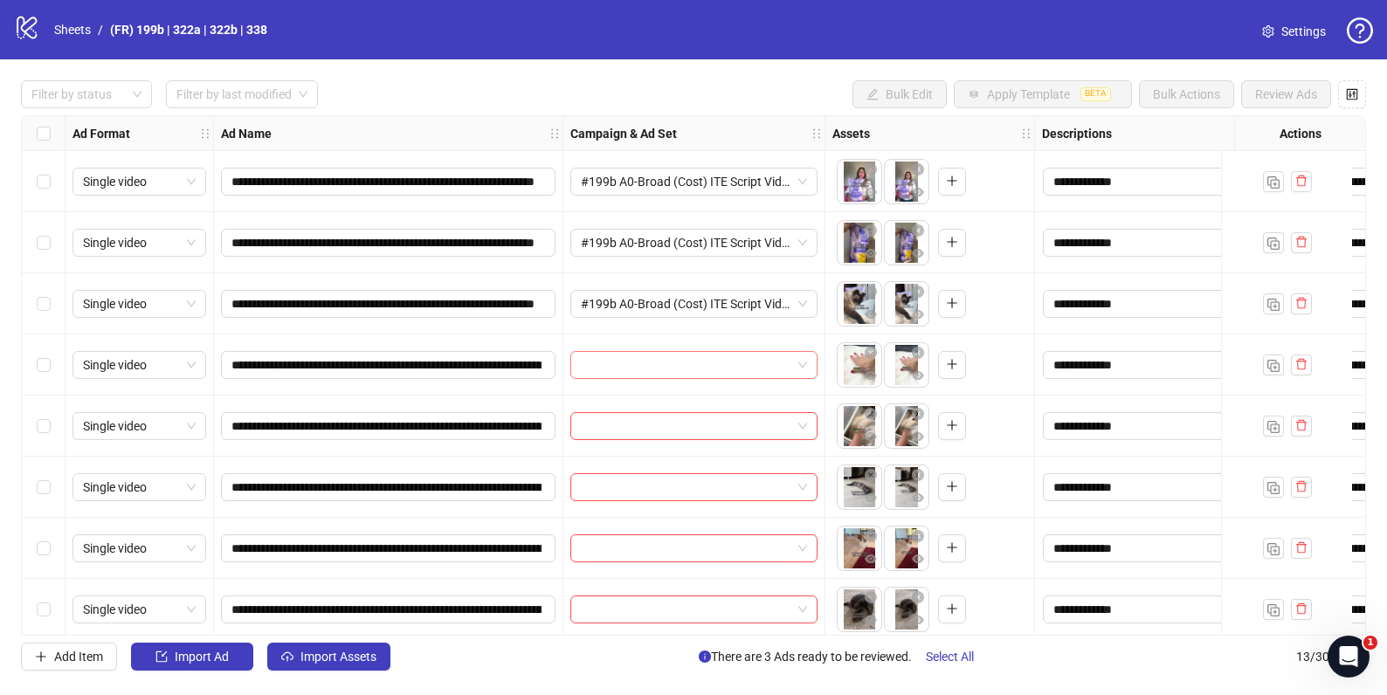
click at [647, 369] on input "search" at bounding box center [686, 365] width 210 height 26
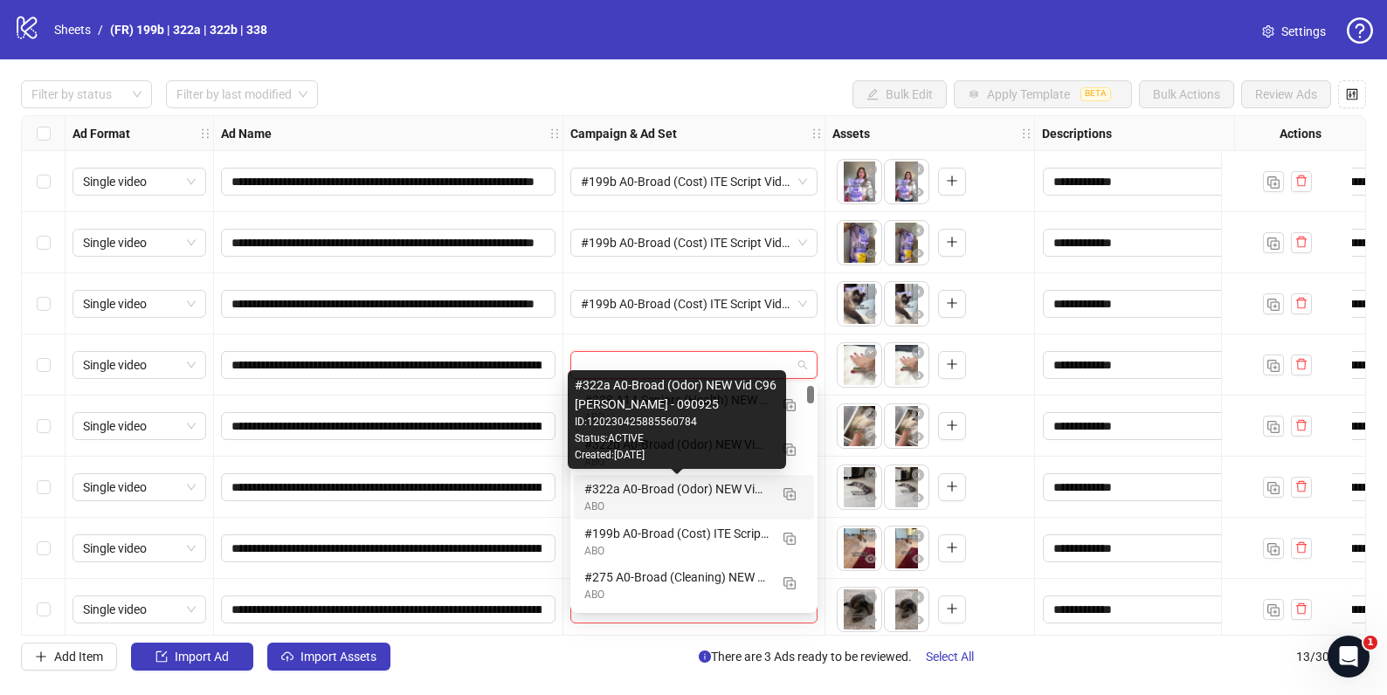
drag, startPoint x: 610, startPoint y: 495, endPoint x: 550, endPoint y: 458, distance: 70.3
click at [609, 494] on div "#322a A0-Broad (Odor) NEW Vid C96 [PERSON_NAME] - 090925" at bounding box center [676, 488] width 184 height 19
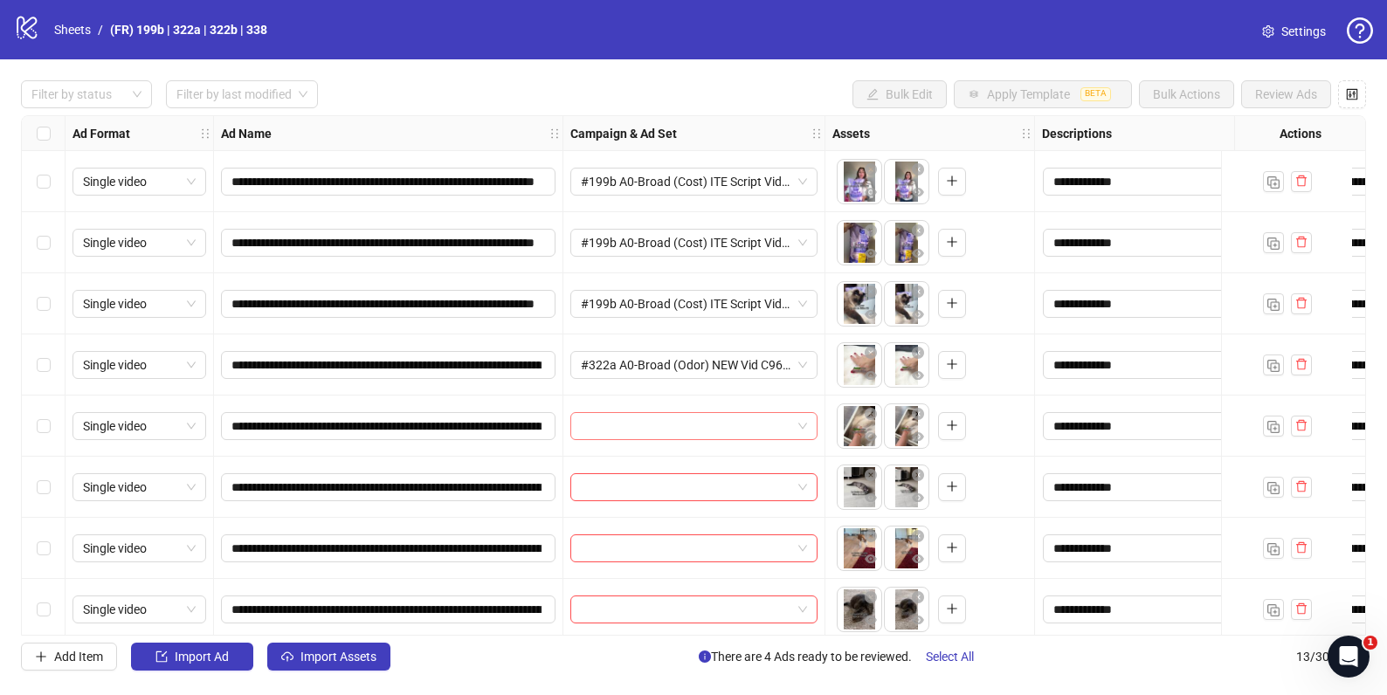
click at [611, 436] on input "search" at bounding box center [686, 426] width 210 height 26
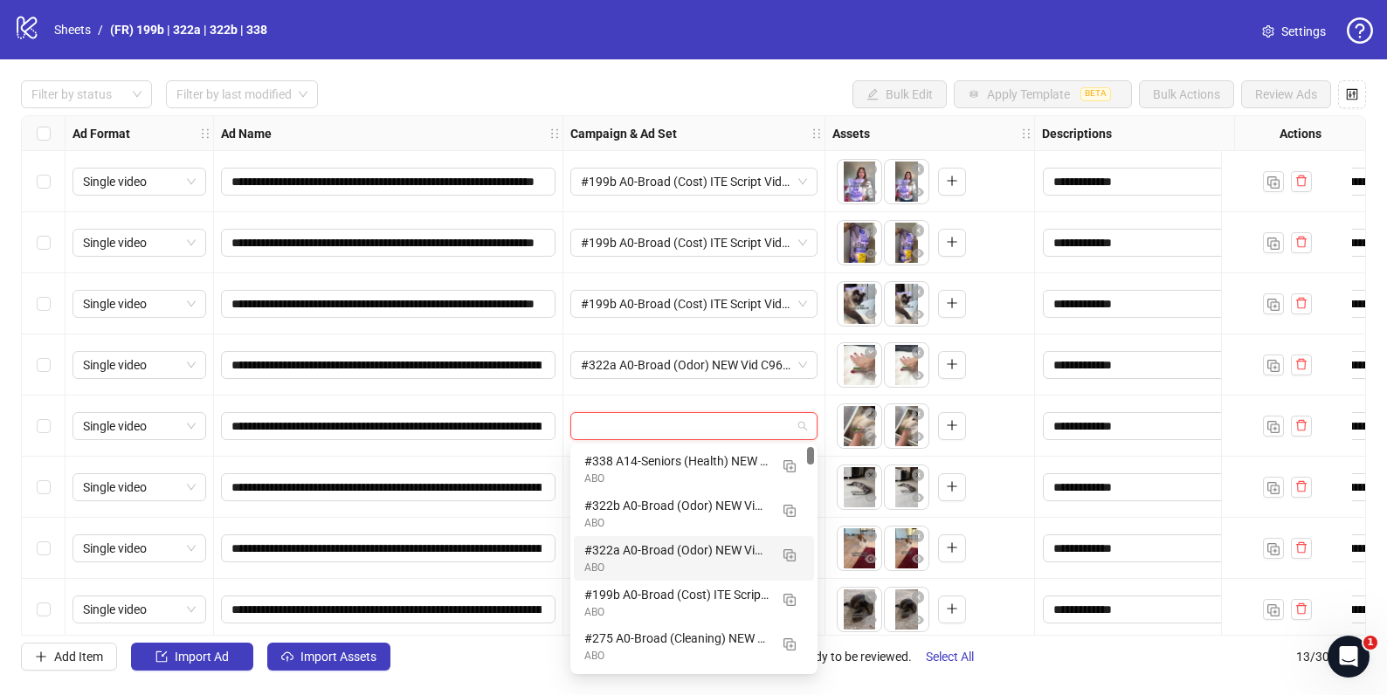
click at [612, 560] on div "ABO" at bounding box center [676, 568] width 184 height 17
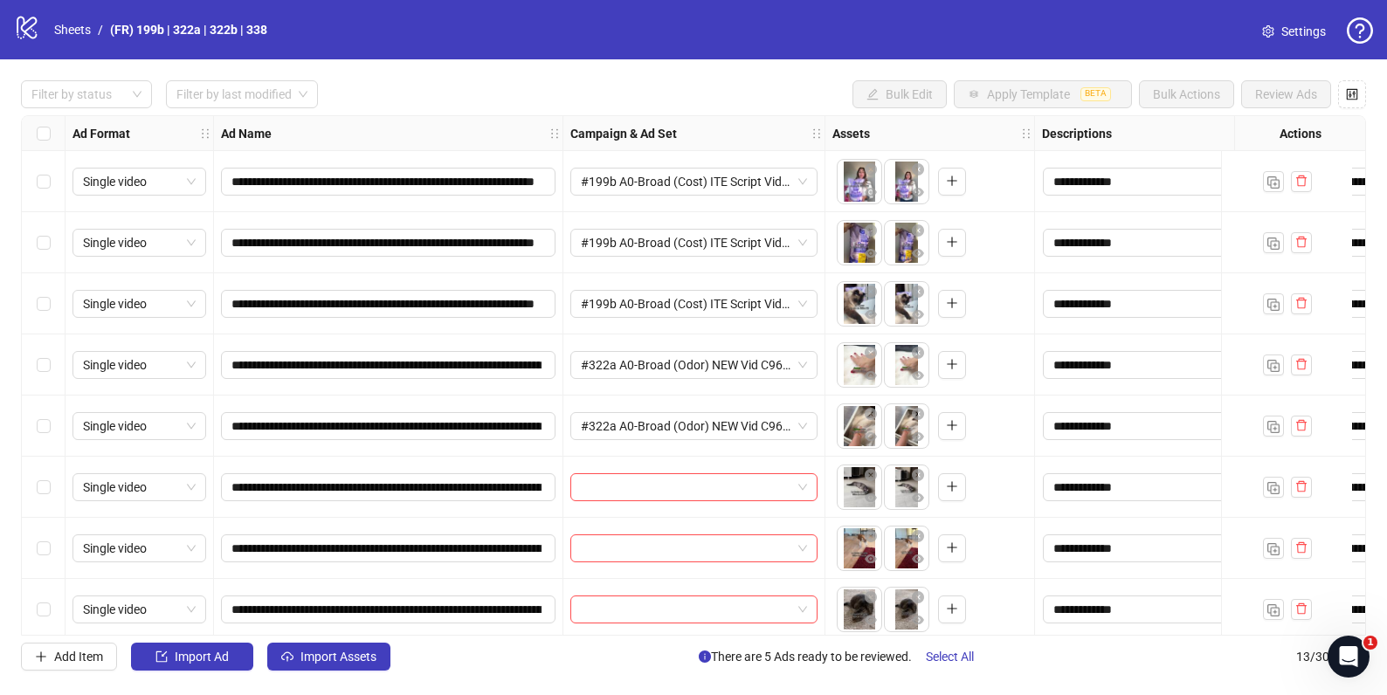
click at [593, 492] on input "search" at bounding box center [686, 487] width 210 height 26
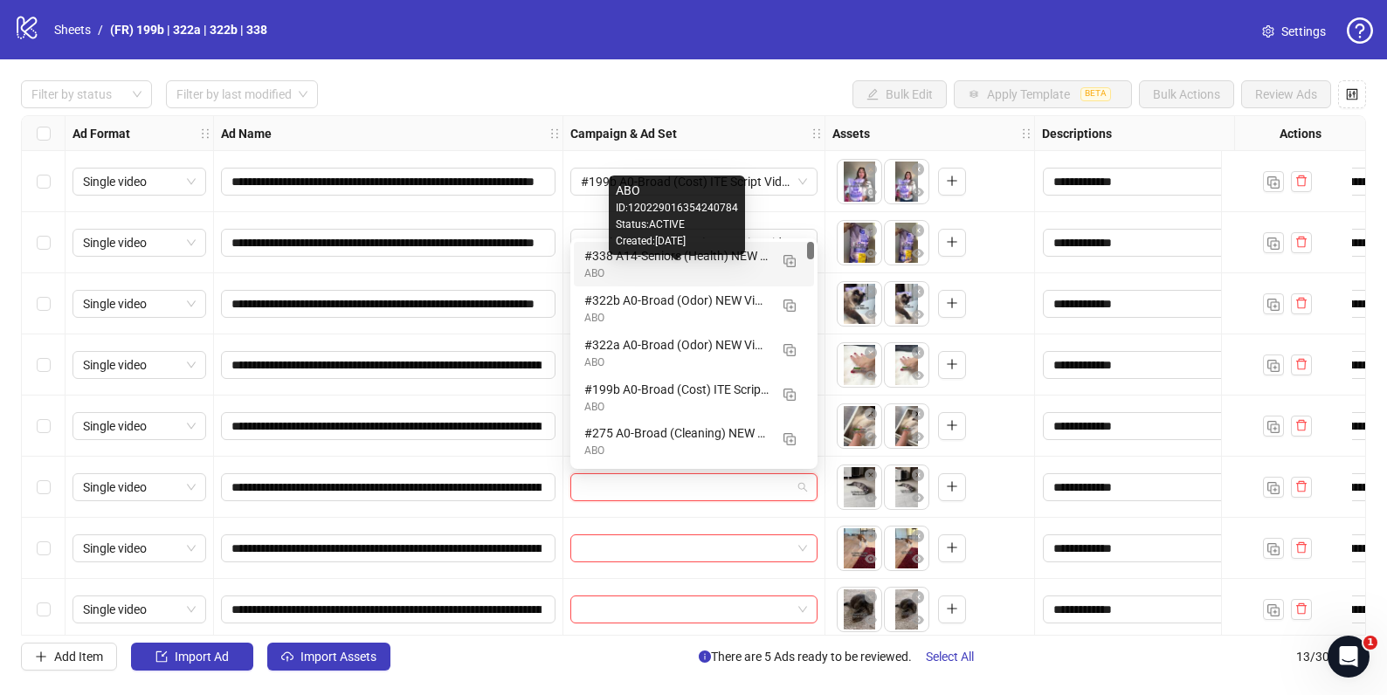
click at [590, 266] on div "ABO" at bounding box center [676, 274] width 184 height 17
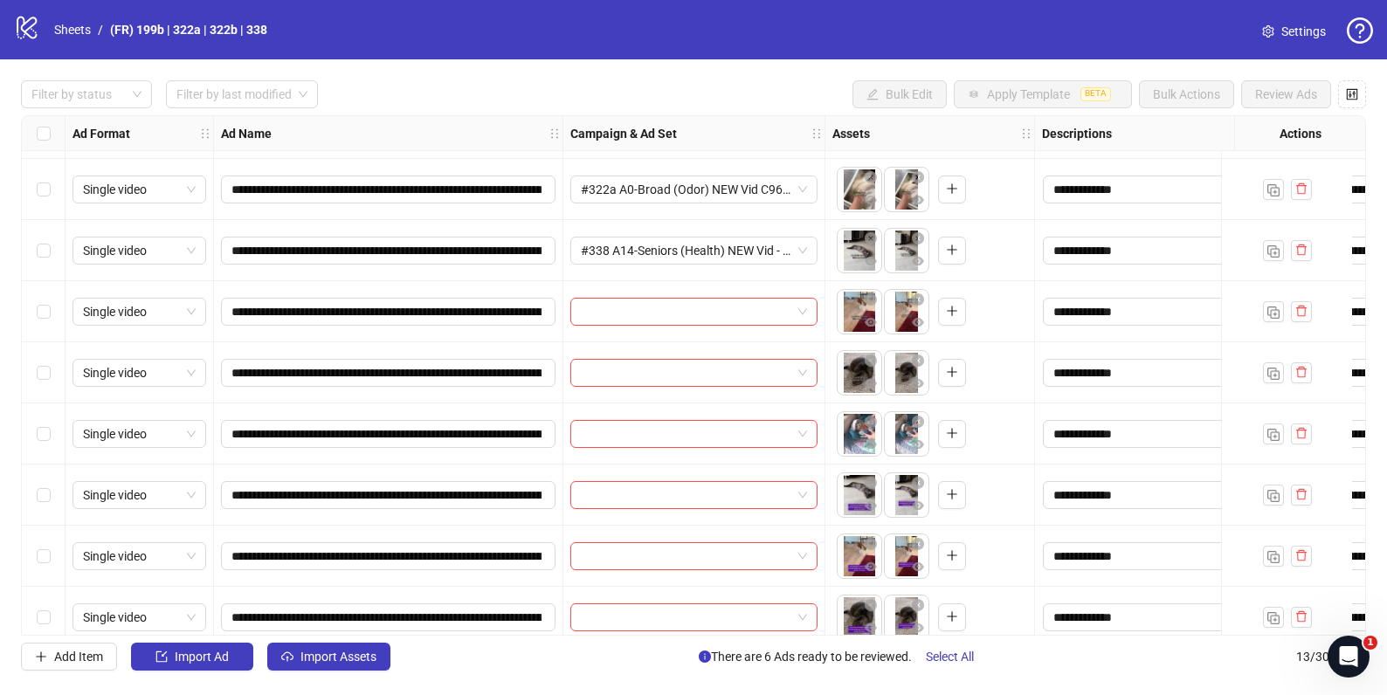
scroll to position [318, 0]
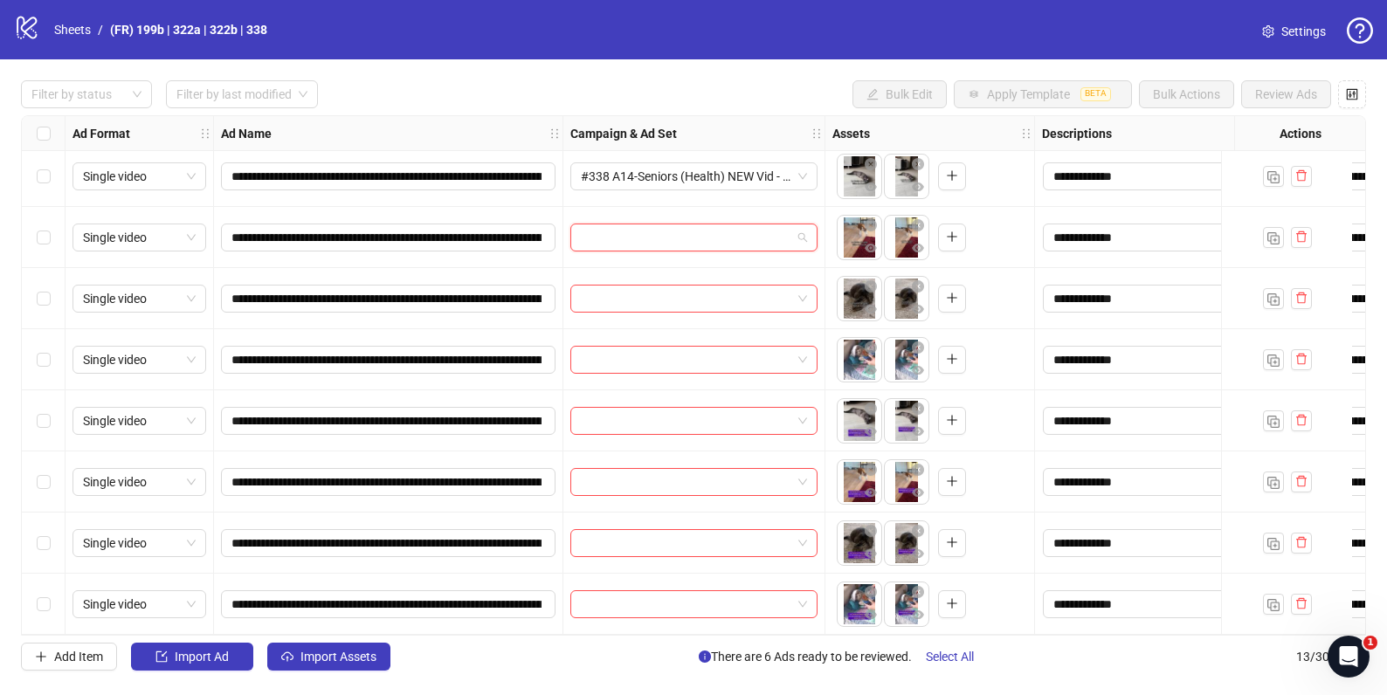
click at [593, 238] on input "search" at bounding box center [686, 237] width 210 height 26
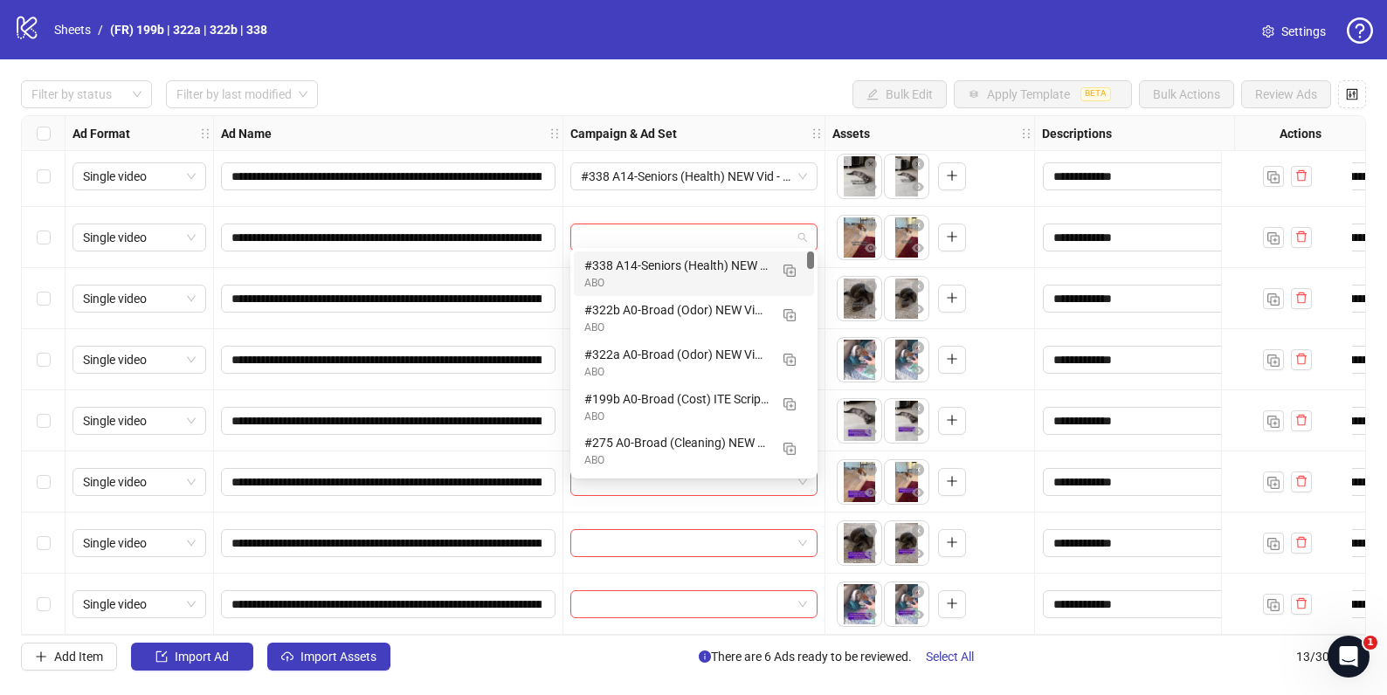
click at [596, 266] on div "#338 A14-Seniors (Health) NEW Vid - 090925" at bounding box center [676, 265] width 184 height 19
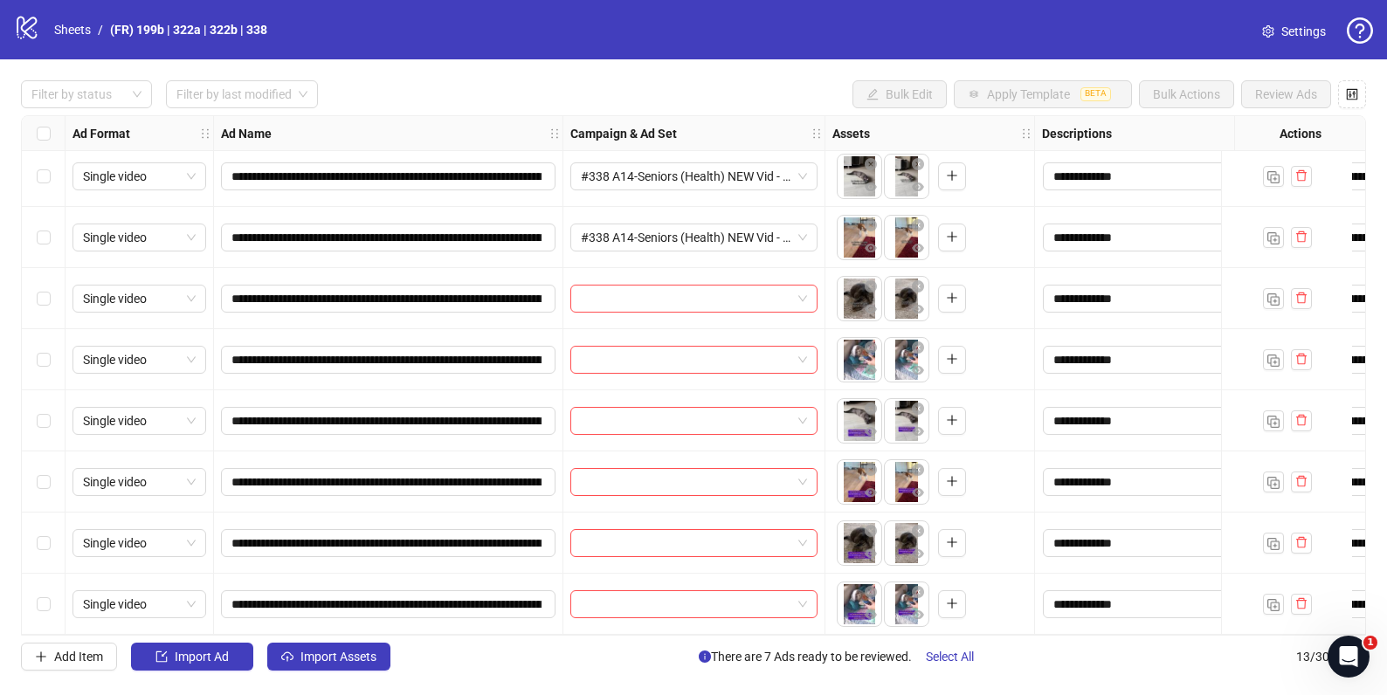
click at [610, 306] on div at bounding box center [694, 298] width 262 height 61
click at [611, 292] on input "search" at bounding box center [686, 299] width 210 height 26
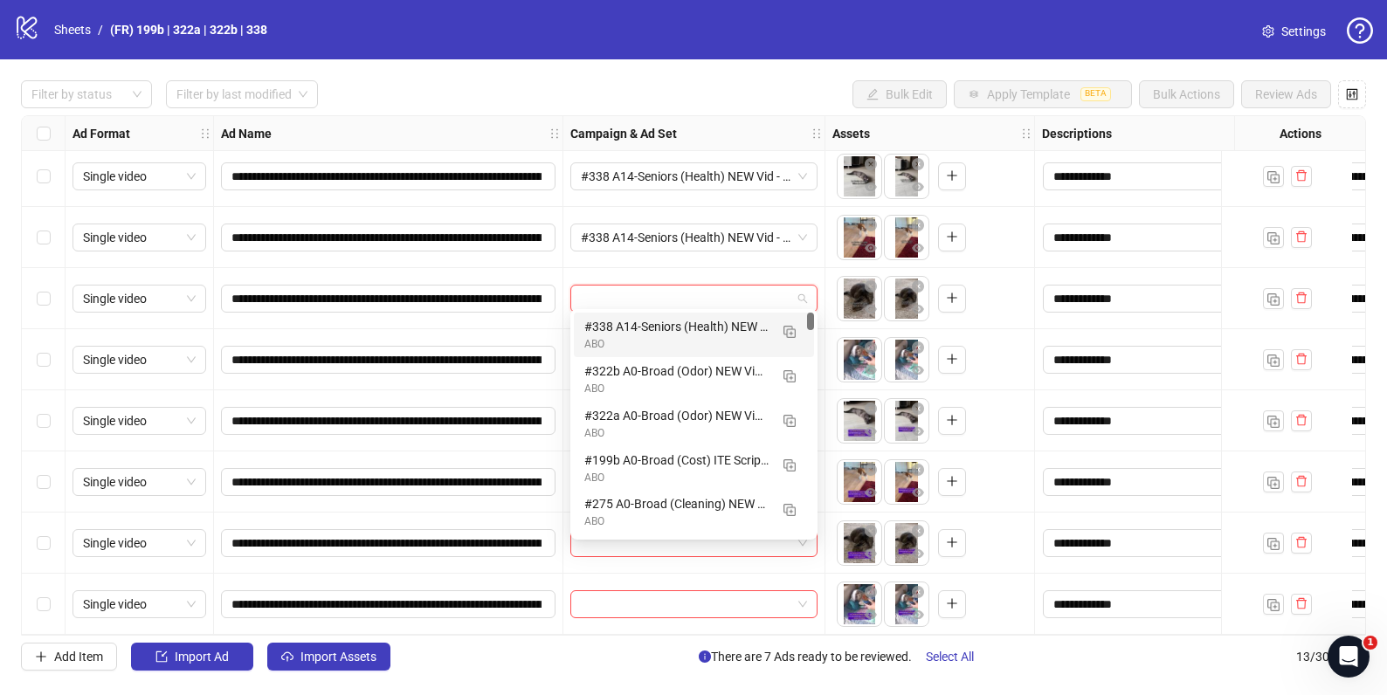
drag, startPoint x: 635, startPoint y: 325, endPoint x: 612, endPoint y: 354, distance: 36.7
click at [634, 325] on div "#338 A14-Seniors (Health) NEW Vid - 090925" at bounding box center [676, 326] width 184 height 19
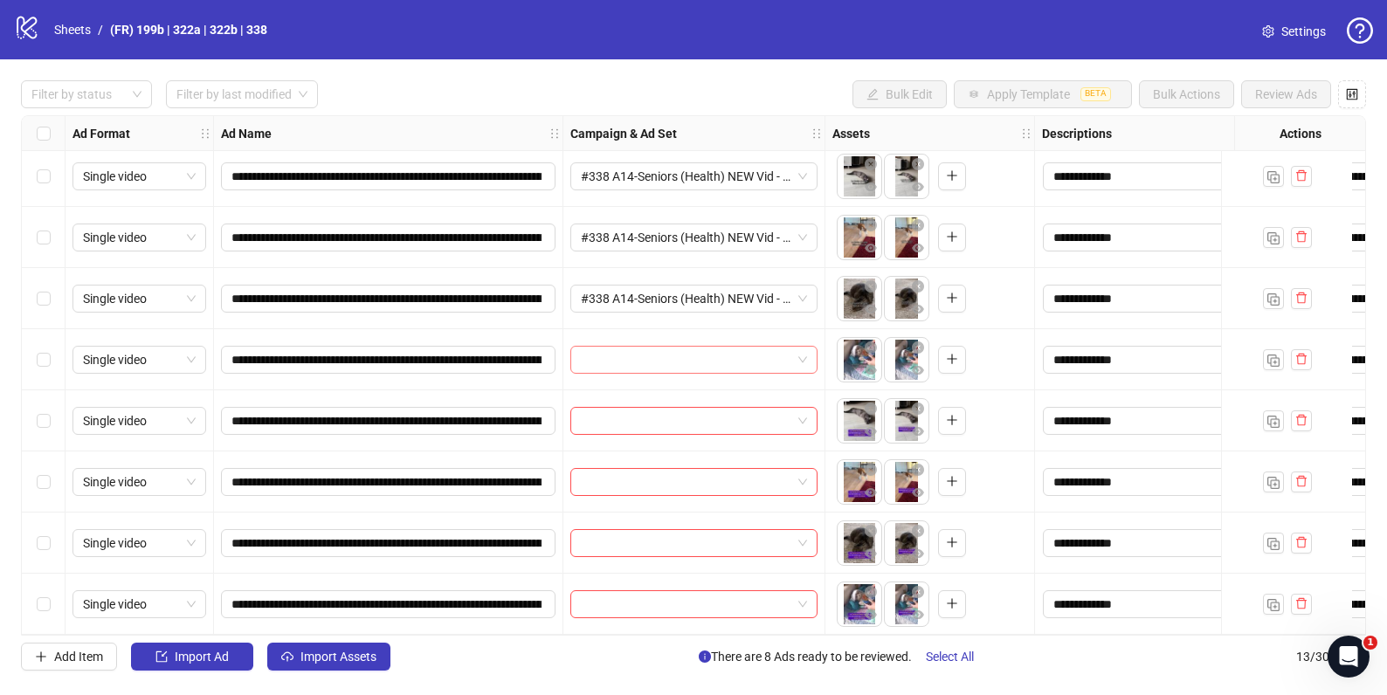
drag, startPoint x: 614, startPoint y: 348, endPoint x: 617, endPoint y: 360, distance: 12.5
click at [615, 354] on input "search" at bounding box center [686, 360] width 210 height 26
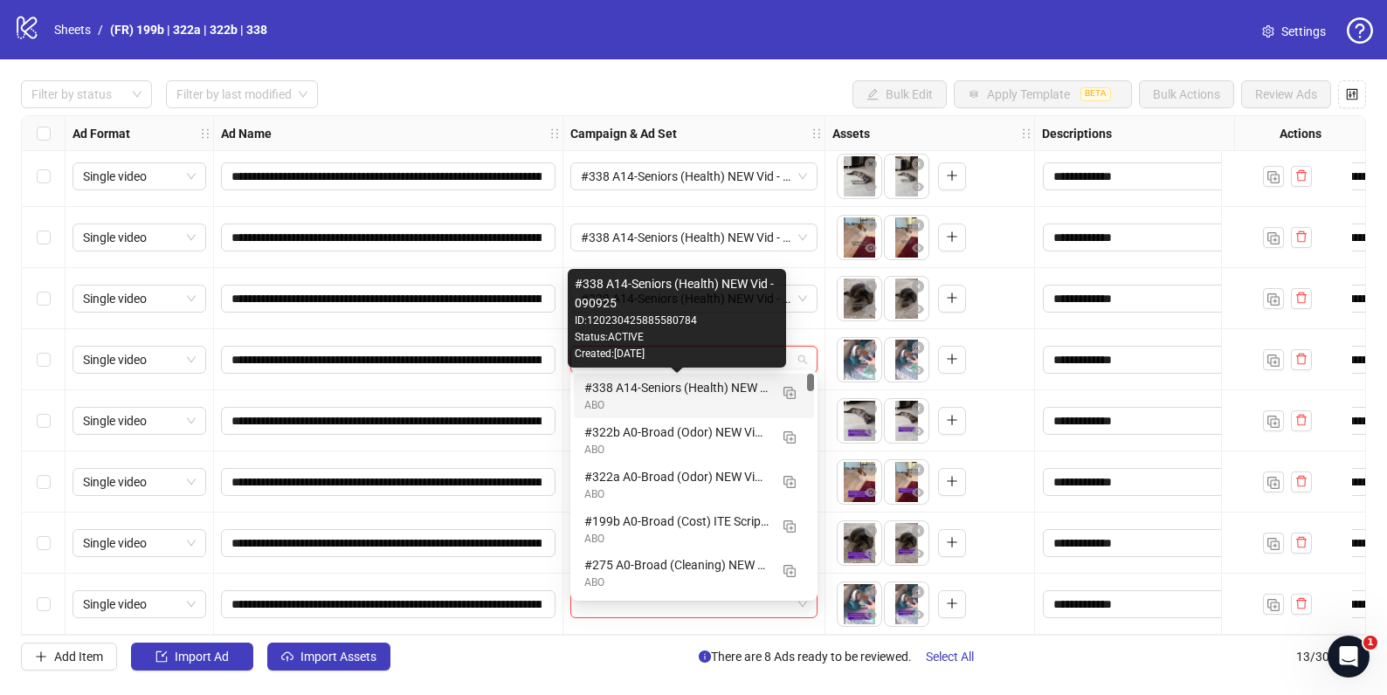
drag, startPoint x: 638, startPoint y: 391, endPoint x: 625, endPoint y: 401, distance: 15.6
click at [636, 393] on div "#338 A14-Seniors (Health) NEW Vid - 090925" at bounding box center [676, 387] width 184 height 19
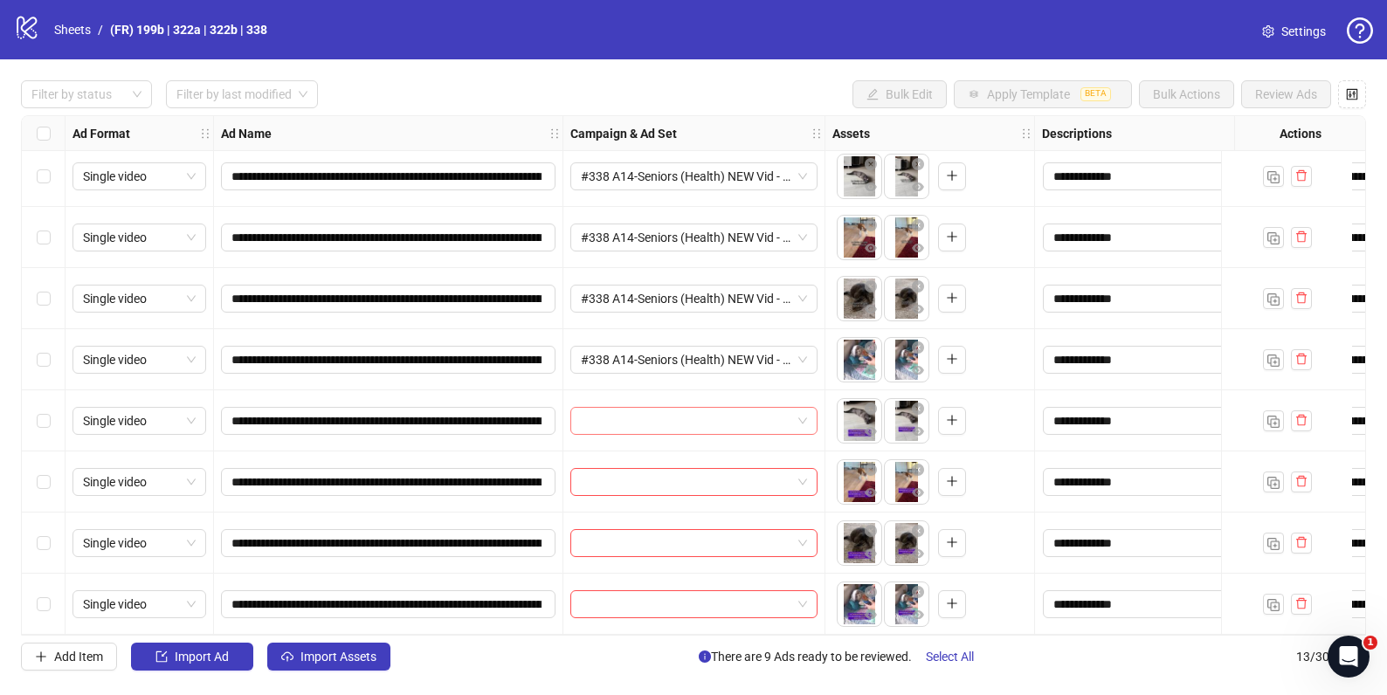
click at [615, 419] on input "search" at bounding box center [686, 421] width 210 height 26
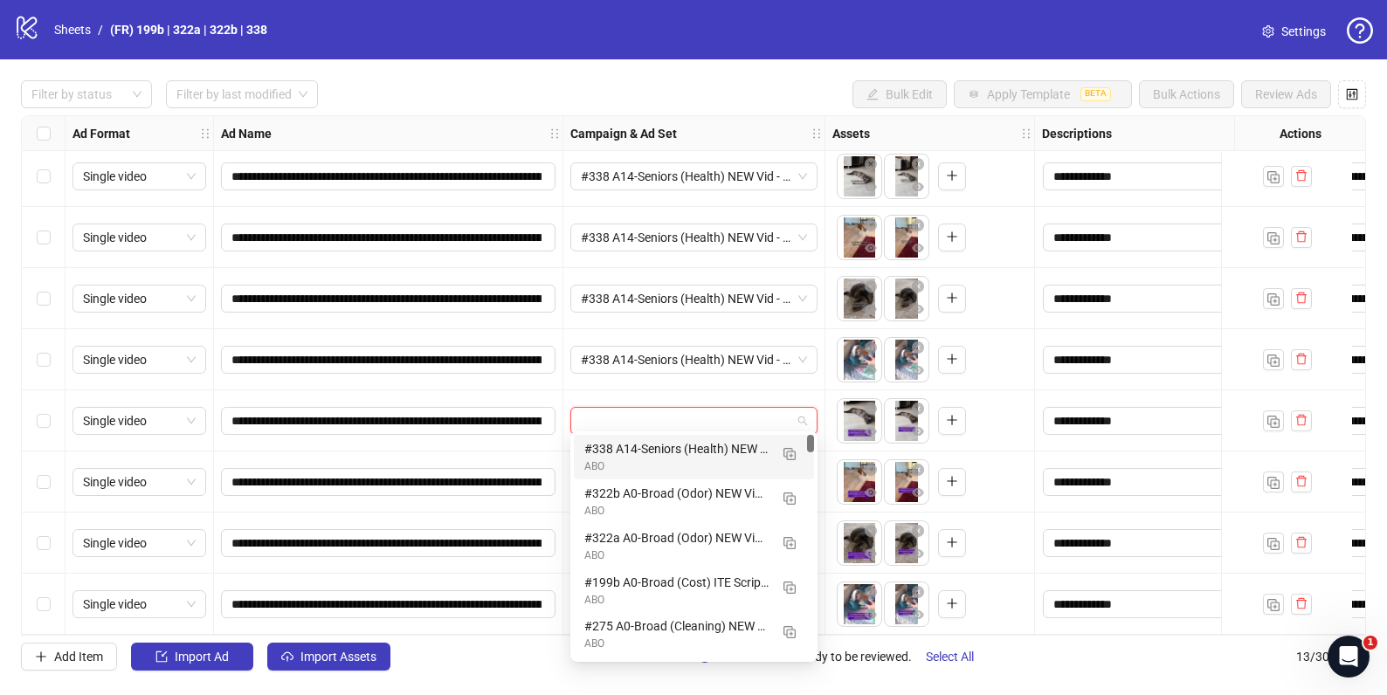
drag, startPoint x: 627, startPoint y: 453, endPoint x: 599, endPoint y: 459, distance: 28.4
click at [627, 452] on div "#338 A14-Seniors (Health) NEW Vid - 090925" at bounding box center [676, 448] width 184 height 19
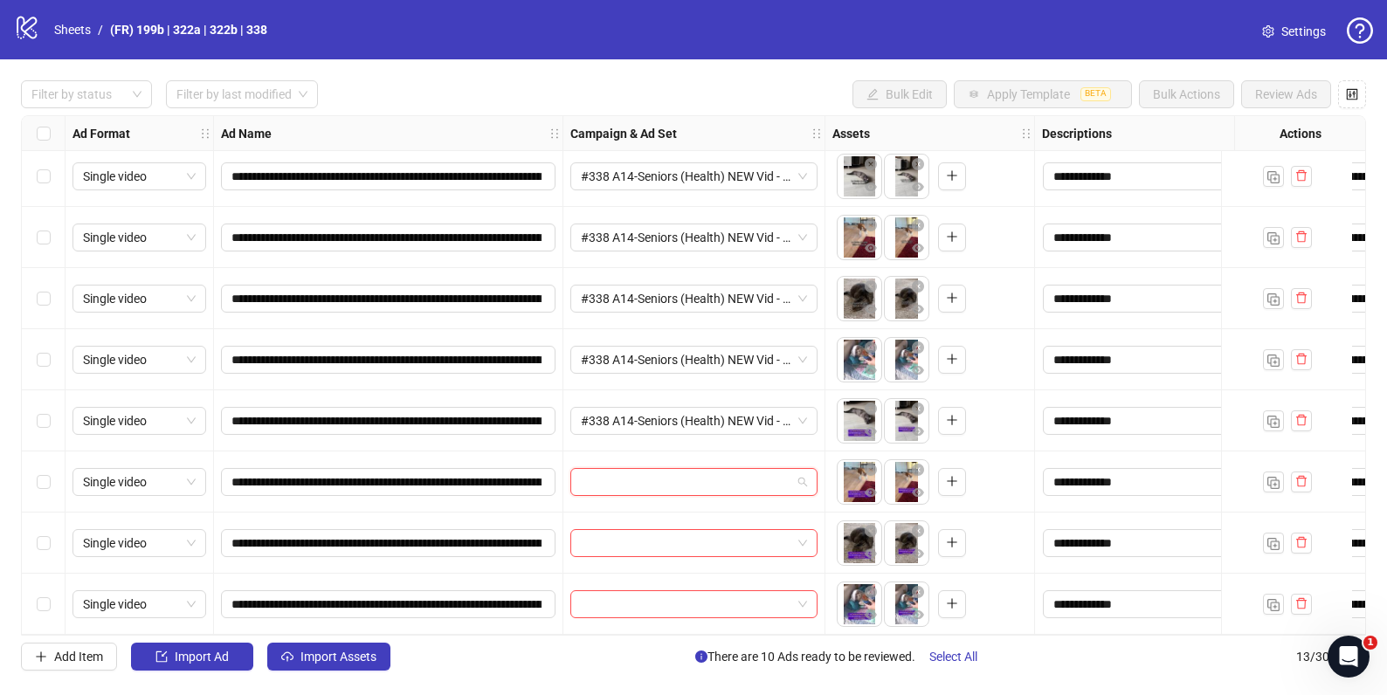
click at [595, 469] on input "search" at bounding box center [686, 482] width 210 height 26
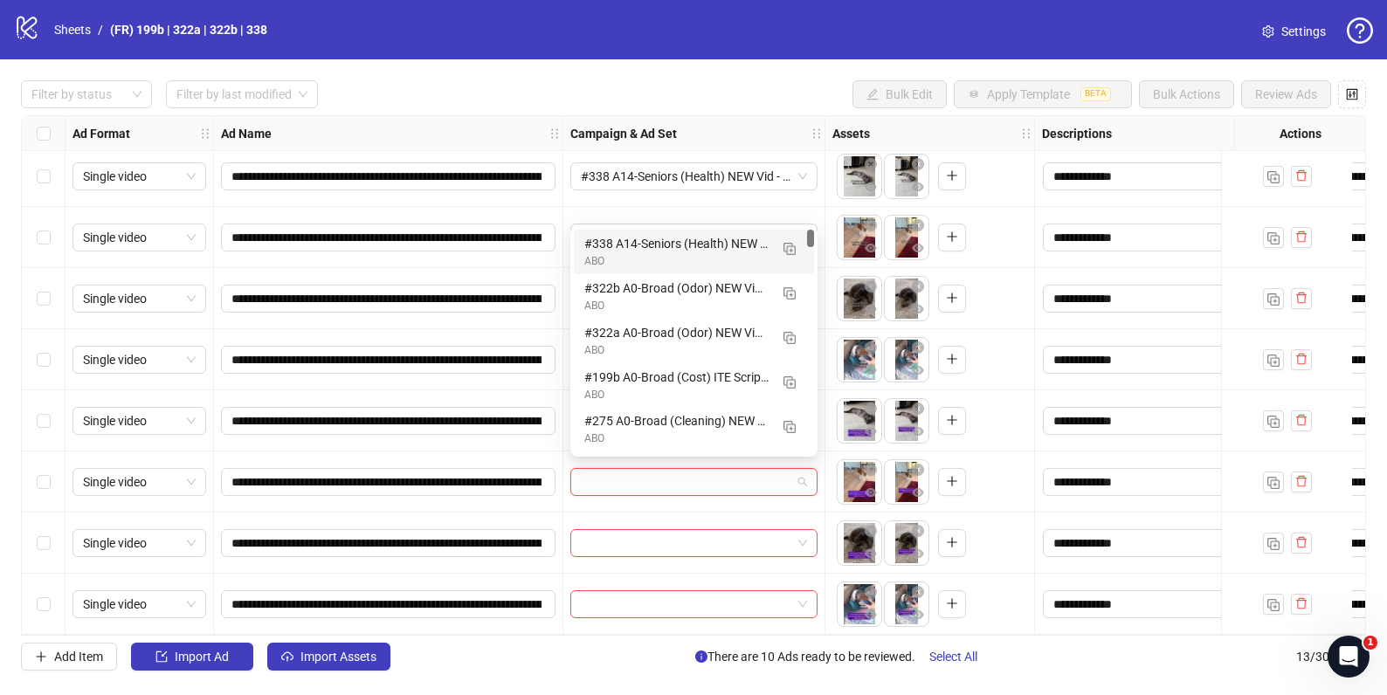
click at [632, 251] on div "#338 A14-Seniors (Health) NEW Vid - 090925" at bounding box center [676, 243] width 184 height 19
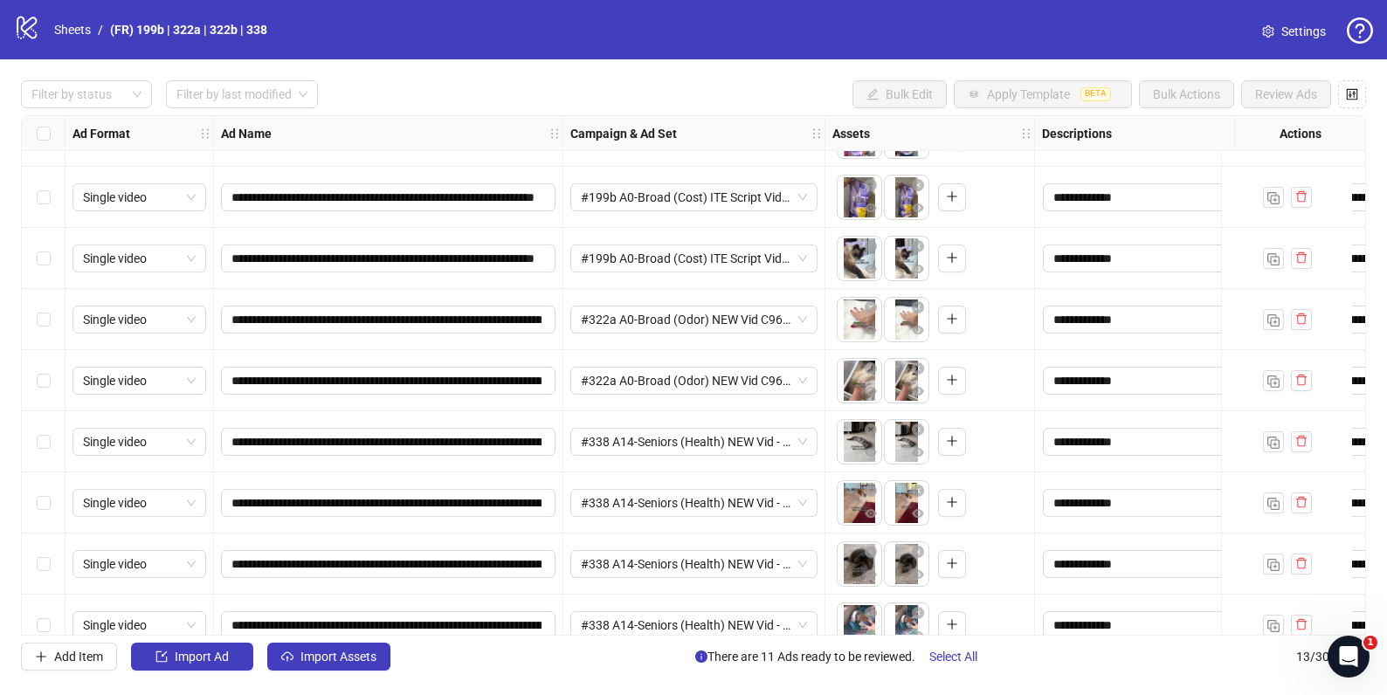
scroll to position [0, 0]
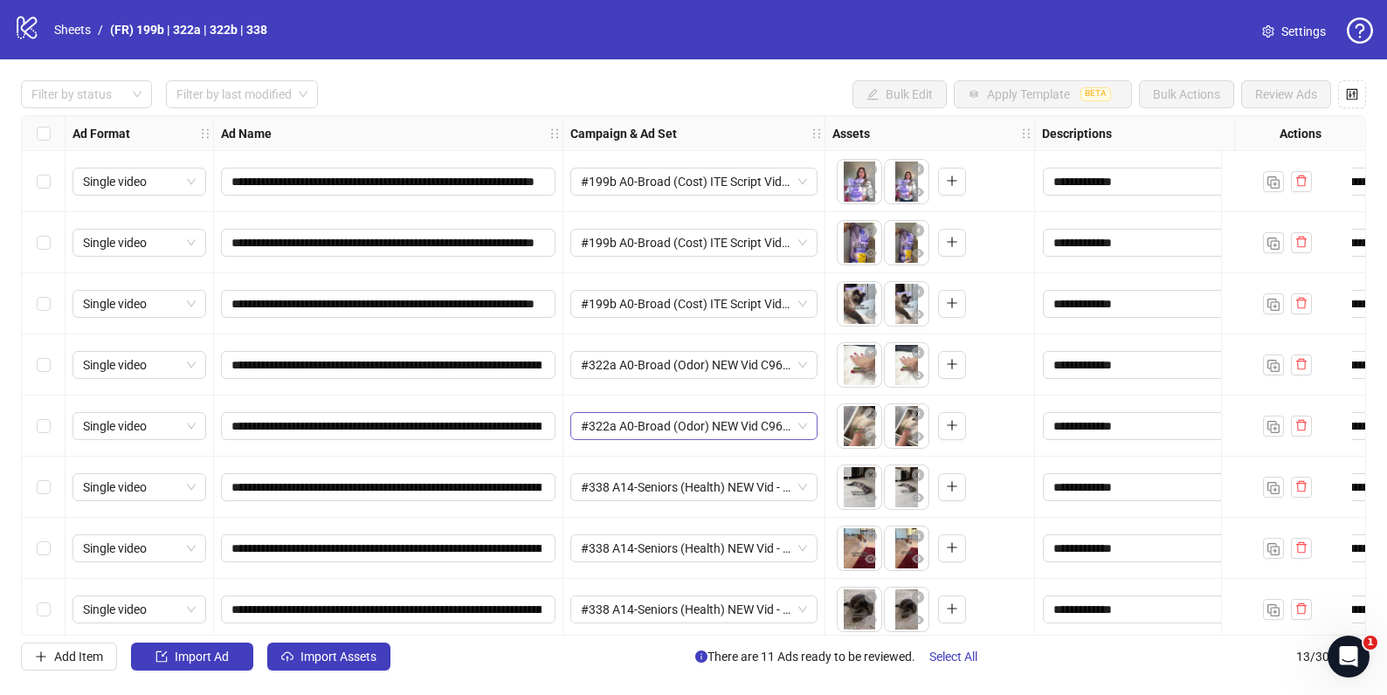
drag, startPoint x: 631, startPoint y: 430, endPoint x: 666, endPoint y: 431, distance: 35.0
click at [632, 430] on span "#322a A0-Broad (Odor) NEW Vid C96 [PERSON_NAME] - 090925" at bounding box center [694, 426] width 226 height 26
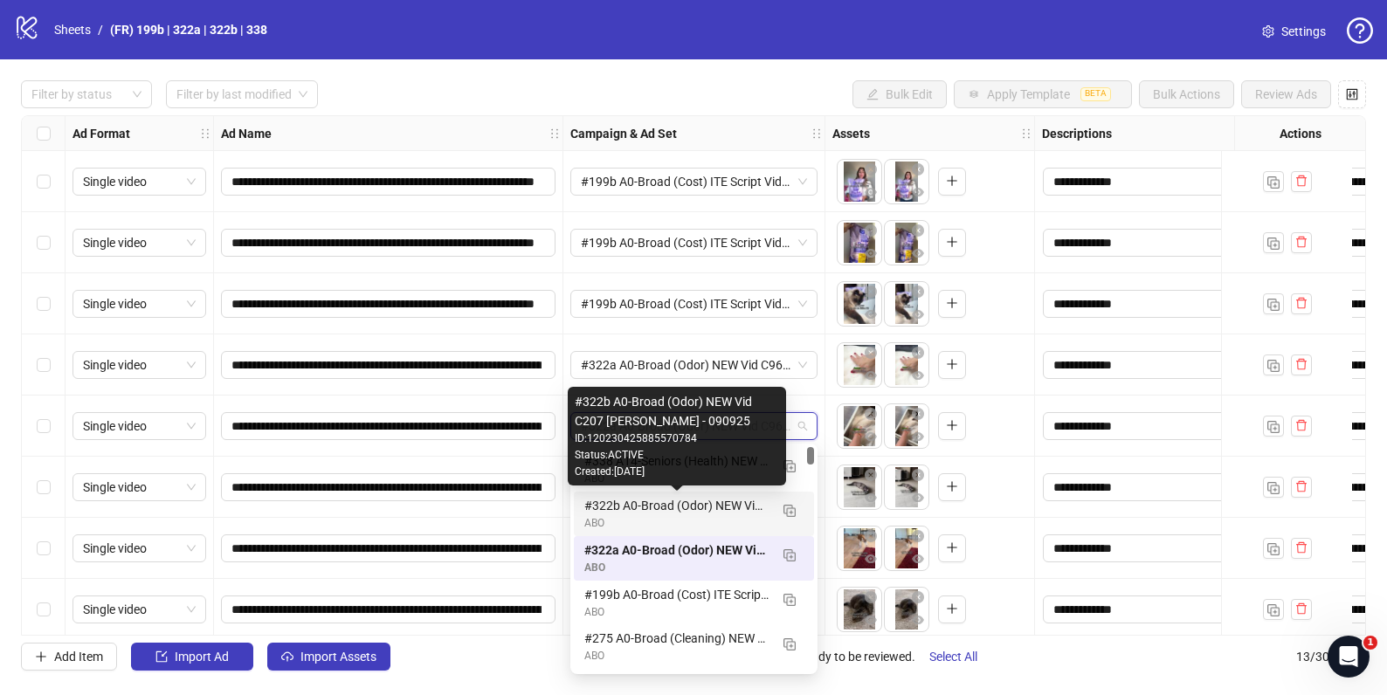
click at [602, 506] on div "#322b A0-Broad (Odor) NEW Vid C207 [PERSON_NAME] - 090925" at bounding box center [676, 505] width 184 height 19
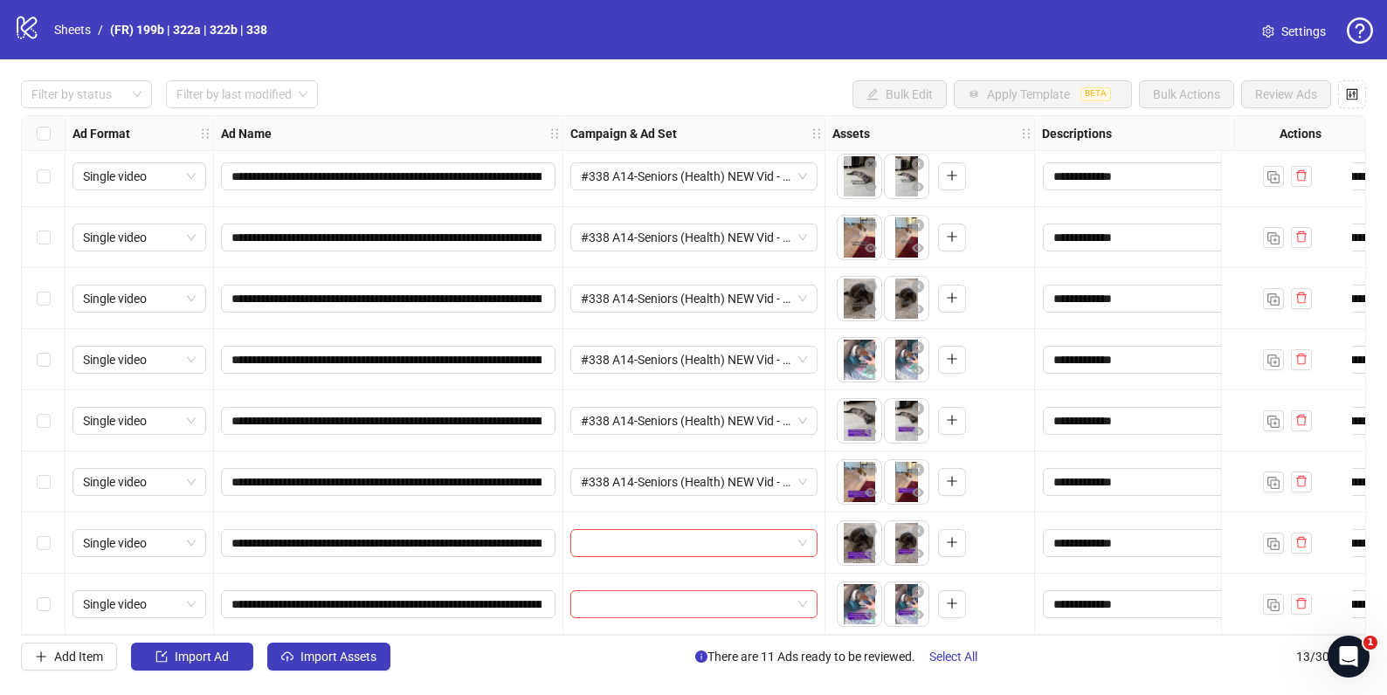
scroll to position [318, 0]
click at [637, 541] on input "search" at bounding box center [686, 543] width 210 height 26
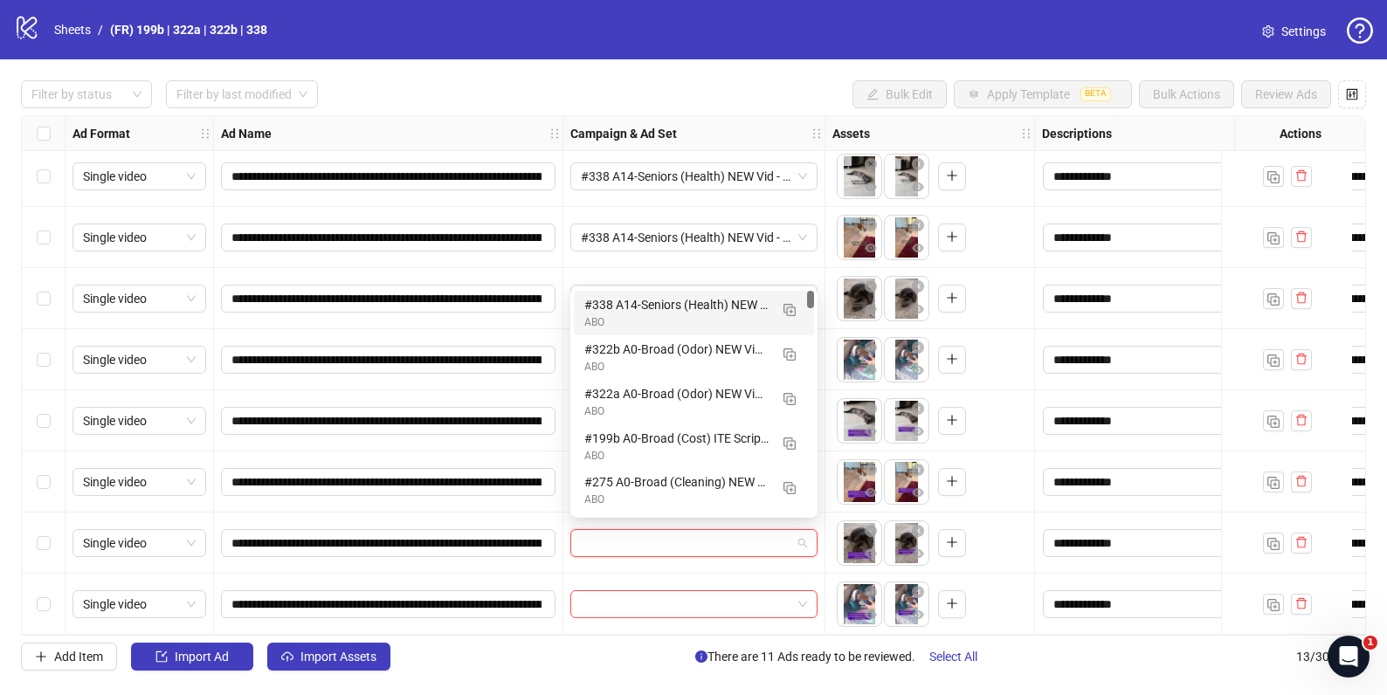
click at [619, 307] on div "#338 A14-Seniors (Health) NEW Vid - 090925" at bounding box center [676, 304] width 184 height 19
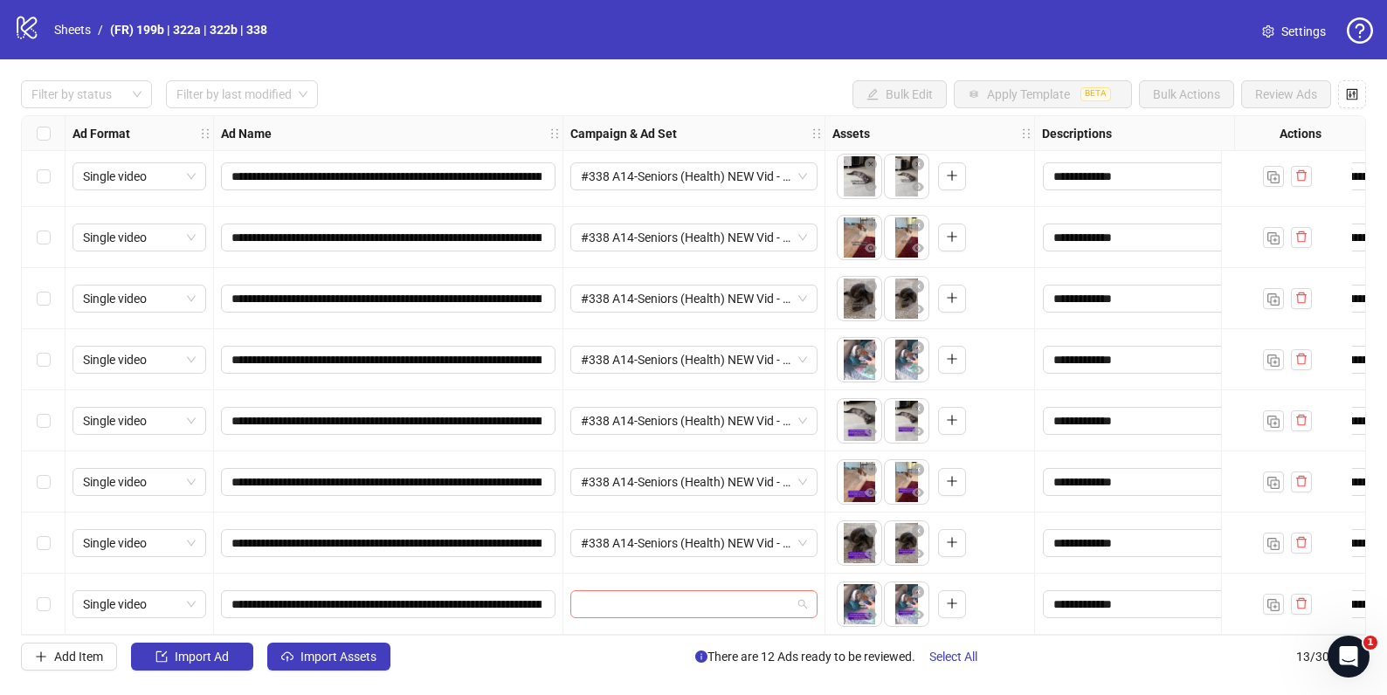
click at [585, 602] on input "search" at bounding box center [686, 604] width 210 height 26
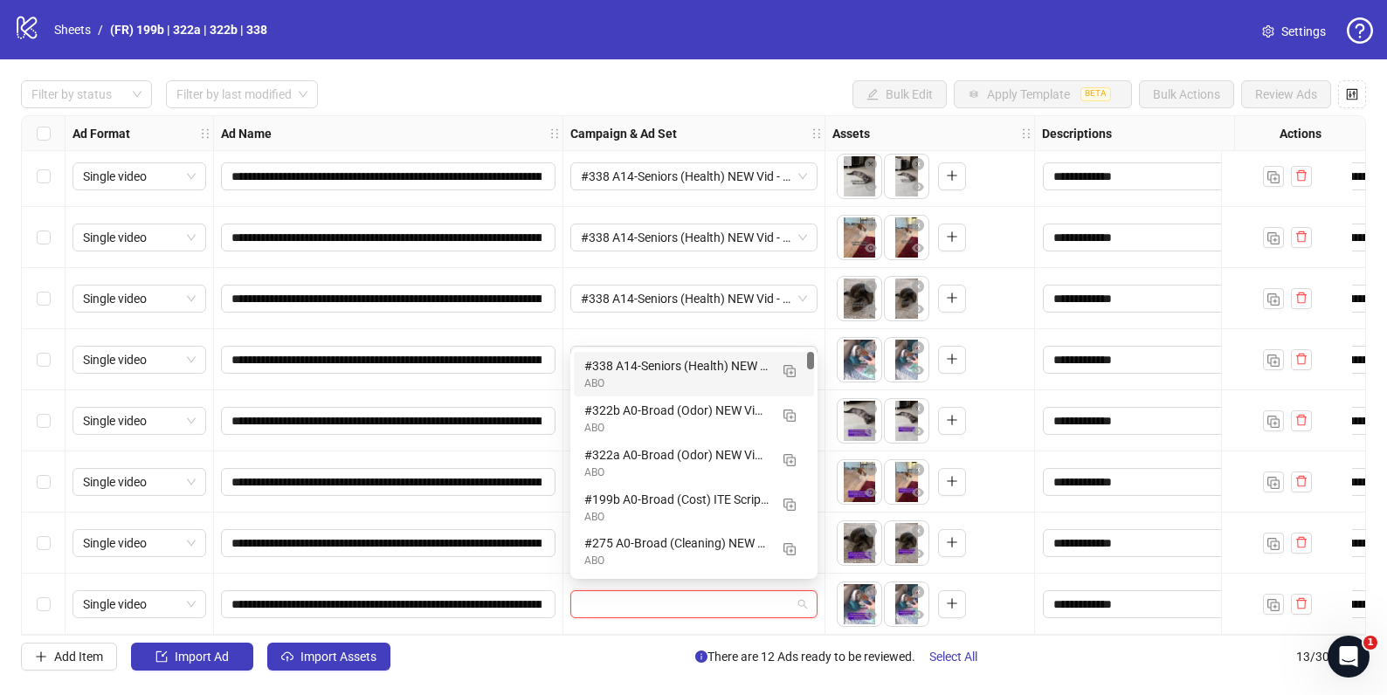
click at [614, 366] on div "#338 A14-Seniors (Health) NEW Vid - 090925" at bounding box center [676, 365] width 184 height 19
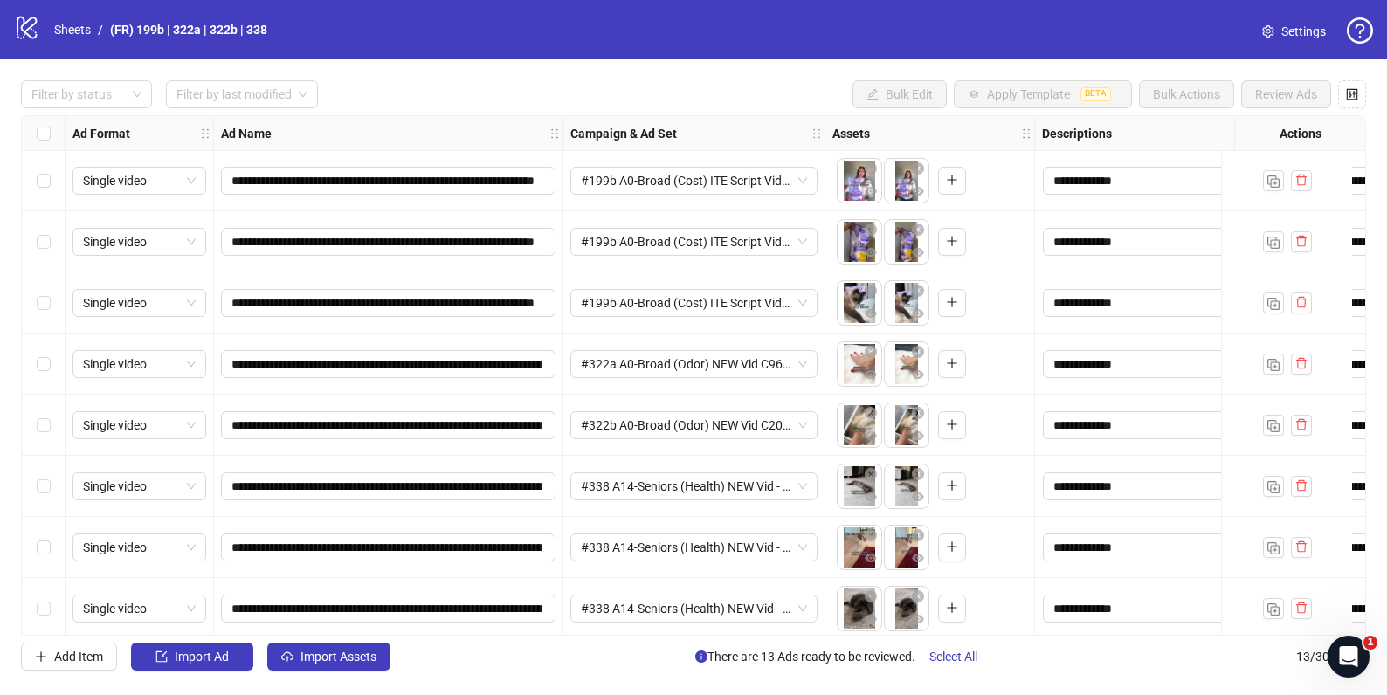
scroll to position [0, 0]
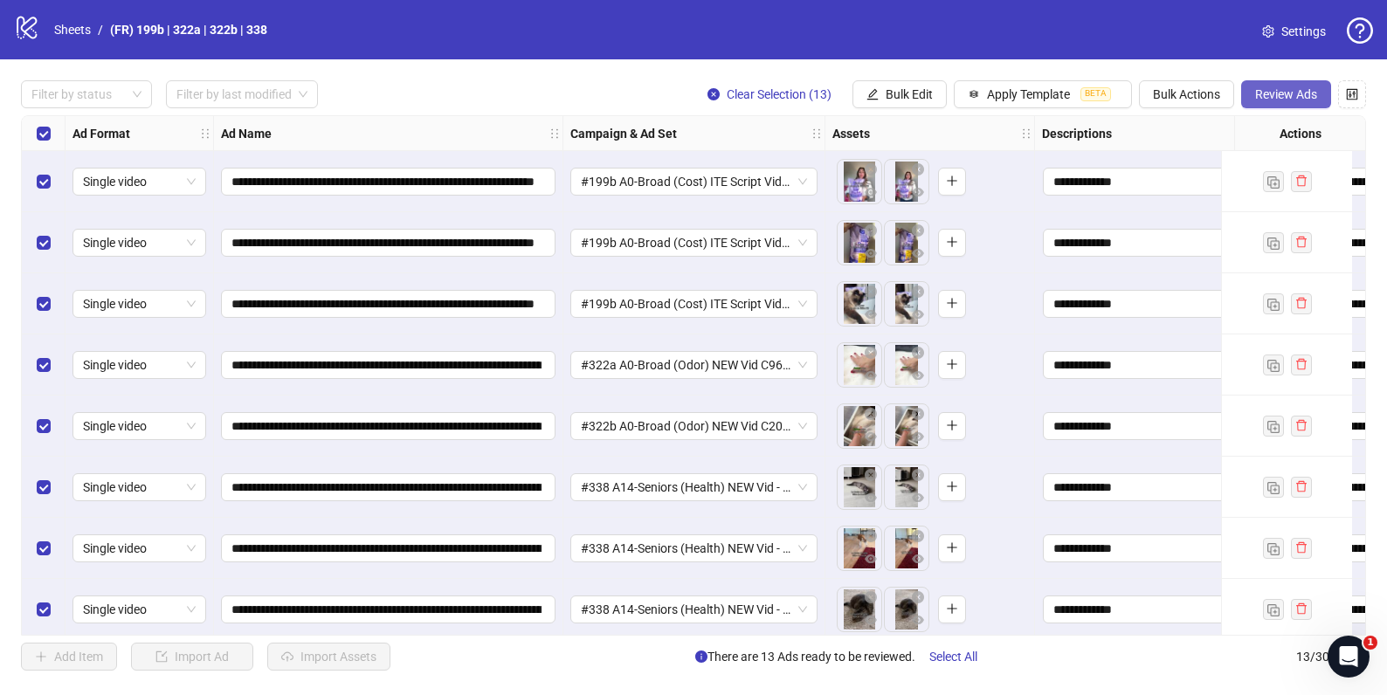
click at [1261, 88] on span "Review Ads" at bounding box center [1286, 94] width 62 height 14
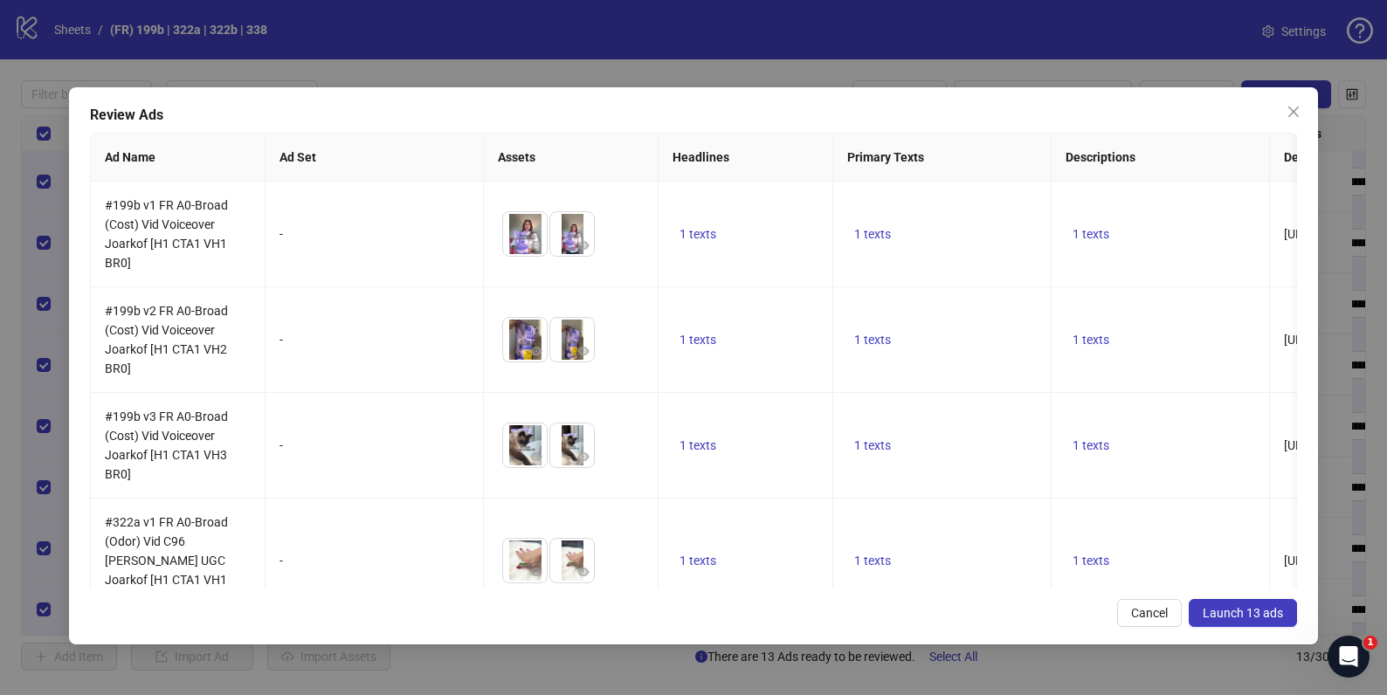
click at [1248, 620] on span "Launch 13 ads" at bounding box center [1243, 613] width 80 height 14
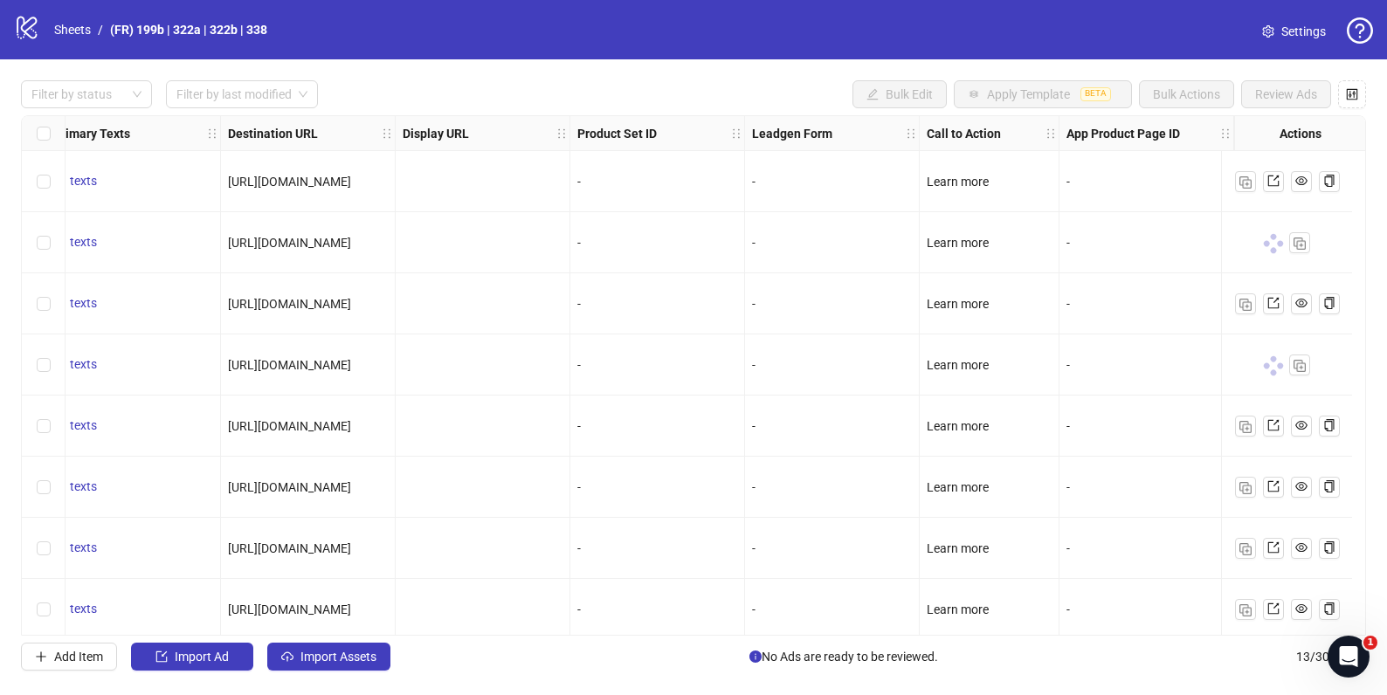
scroll to position [0, 1526]
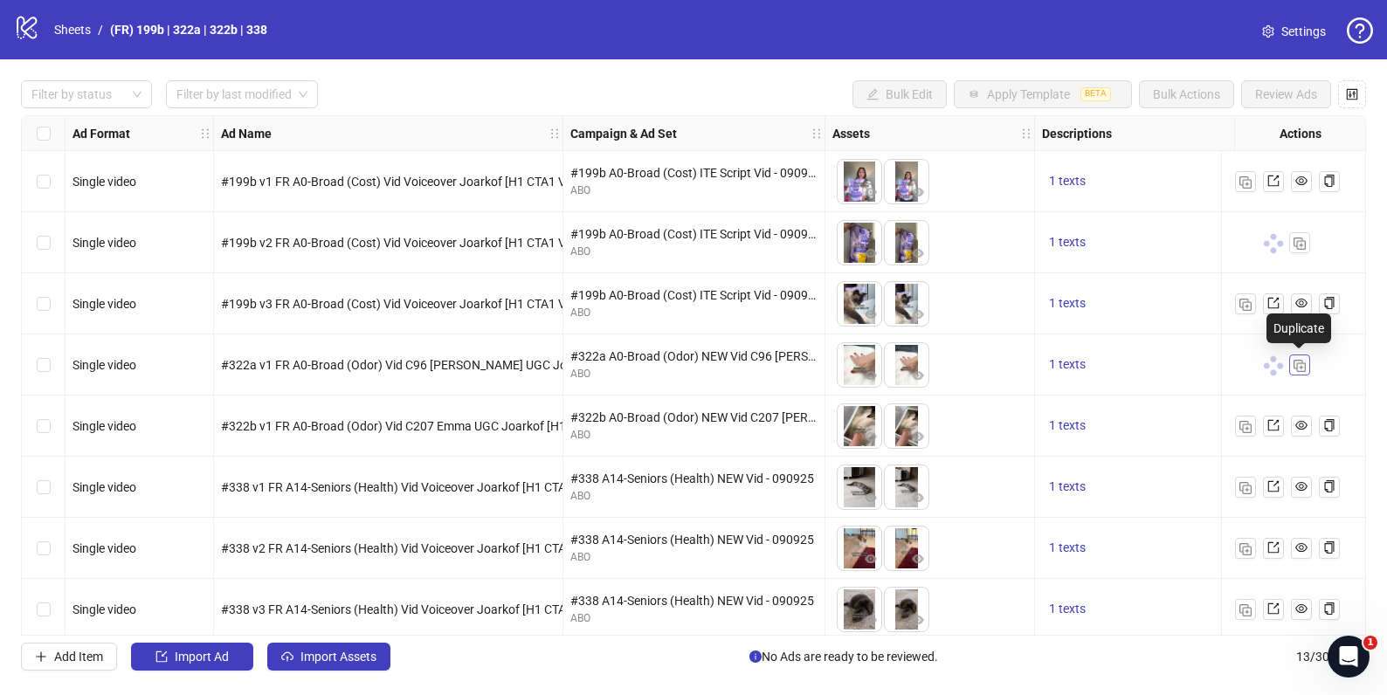
click at [1303, 369] on img "button" at bounding box center [1299, 366] width 12 height 12
click at [1300, 246] on img "button" at bounding box center [1299, 244] width 12 height 12
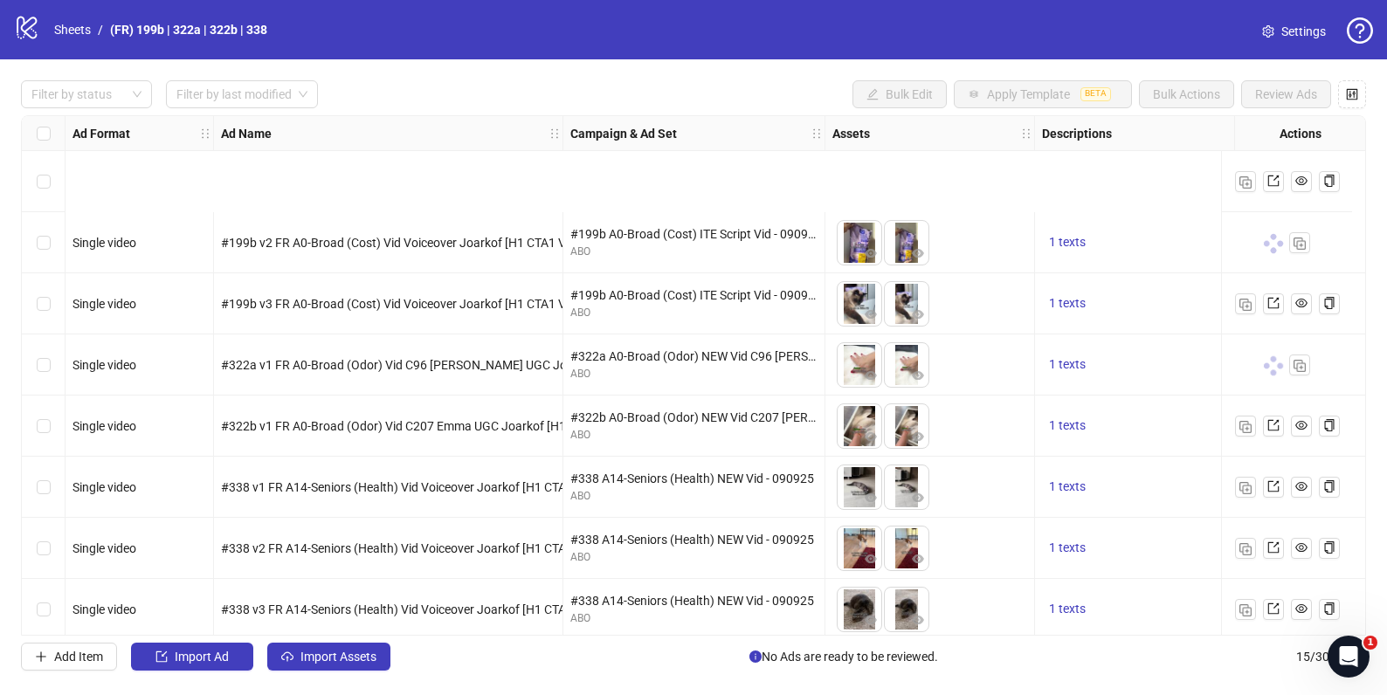
scroll to position [440, 0]
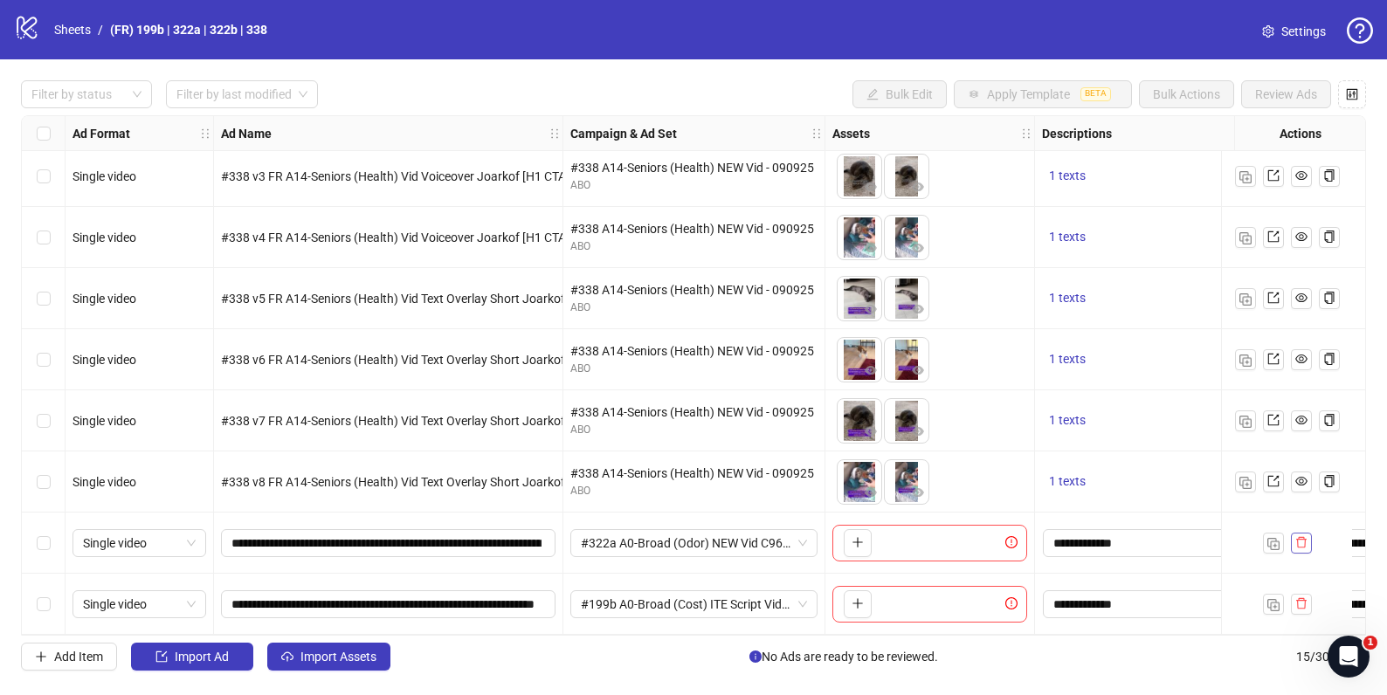
click at [1296, 540] on icon "delete" at bounding box center [1301, 542] width 12 height 12
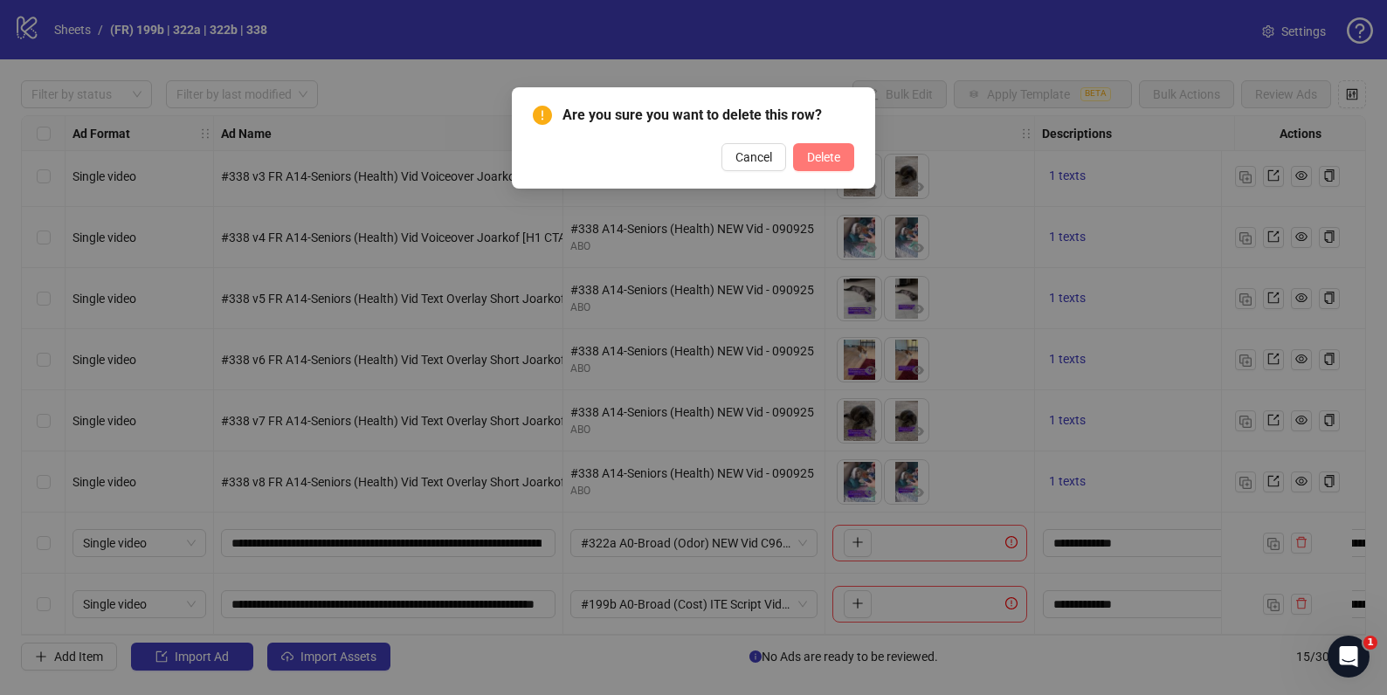
click at [826, 167] on button "Delete" at bounding box center [823, 157] width 61 height 28
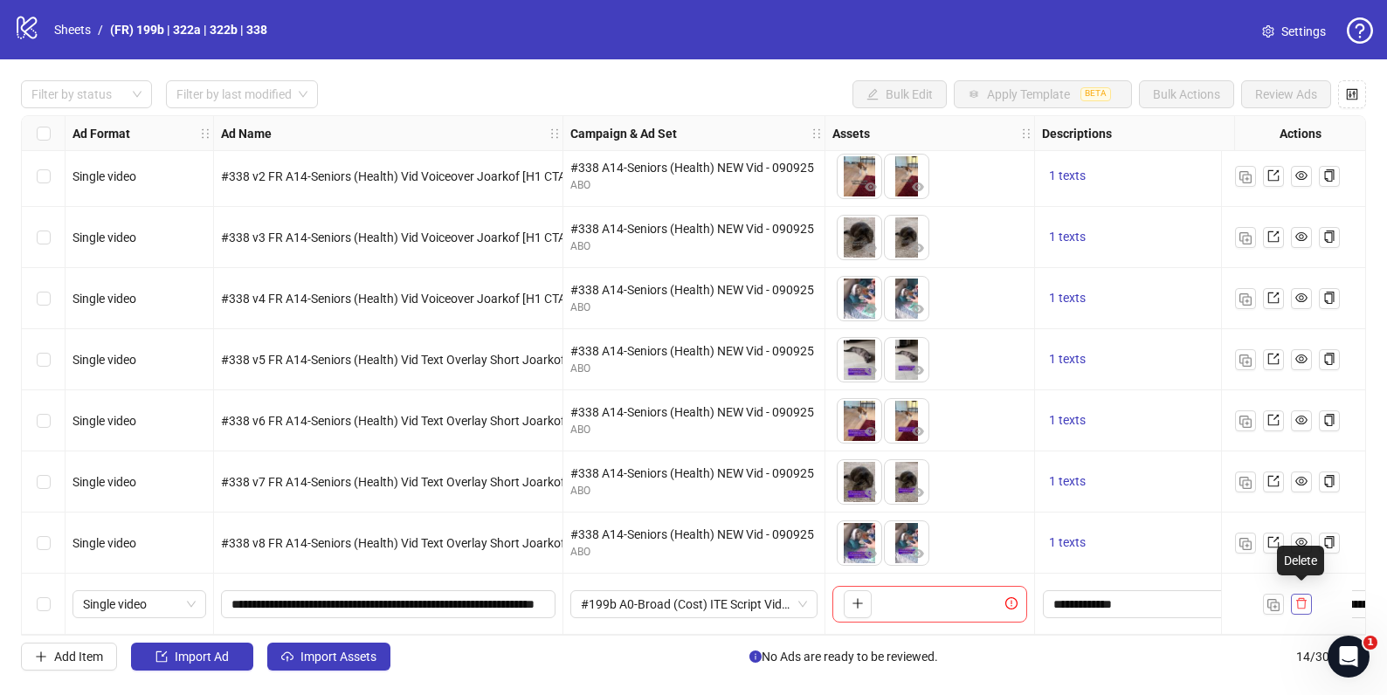
click at [1305, 598] on icon "delete" at bounding box center [1301, 603] width 12 height 12
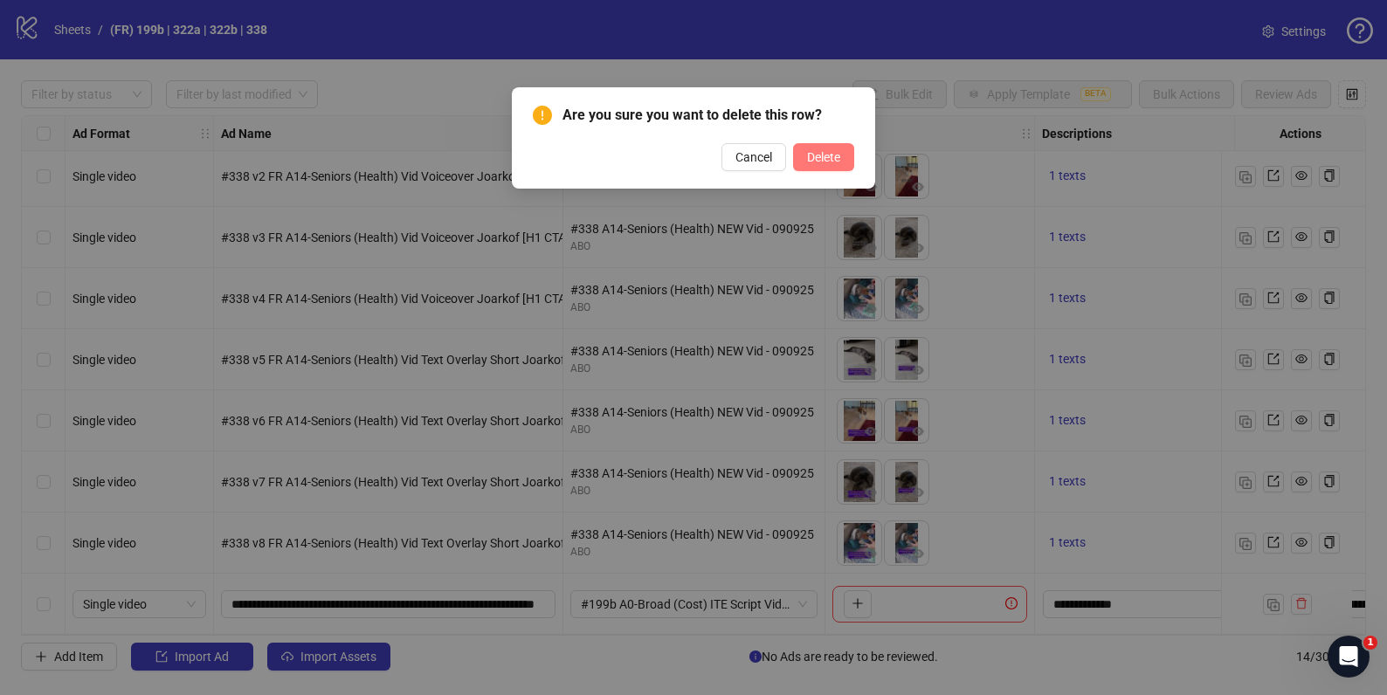
click at [821, 162] on span "Delete" at bounding box center [823, 157] width 33 height 14
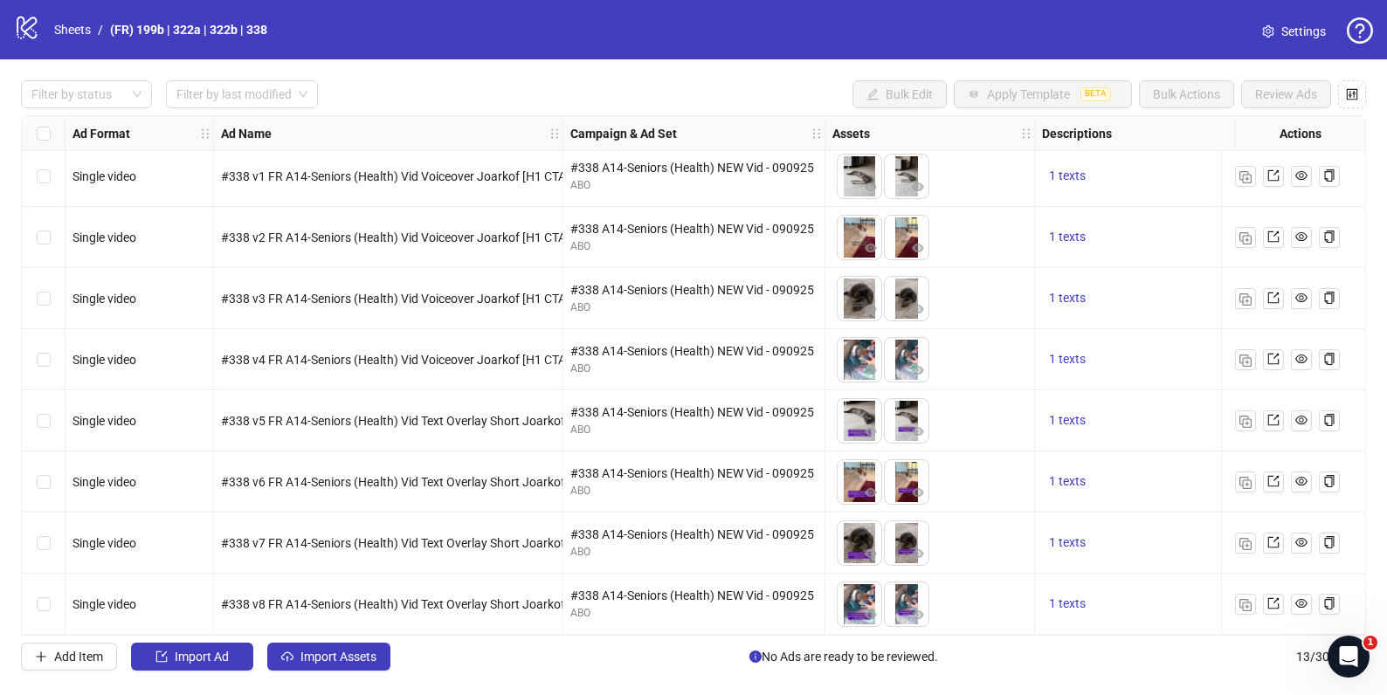
scroll to position [0, 0]
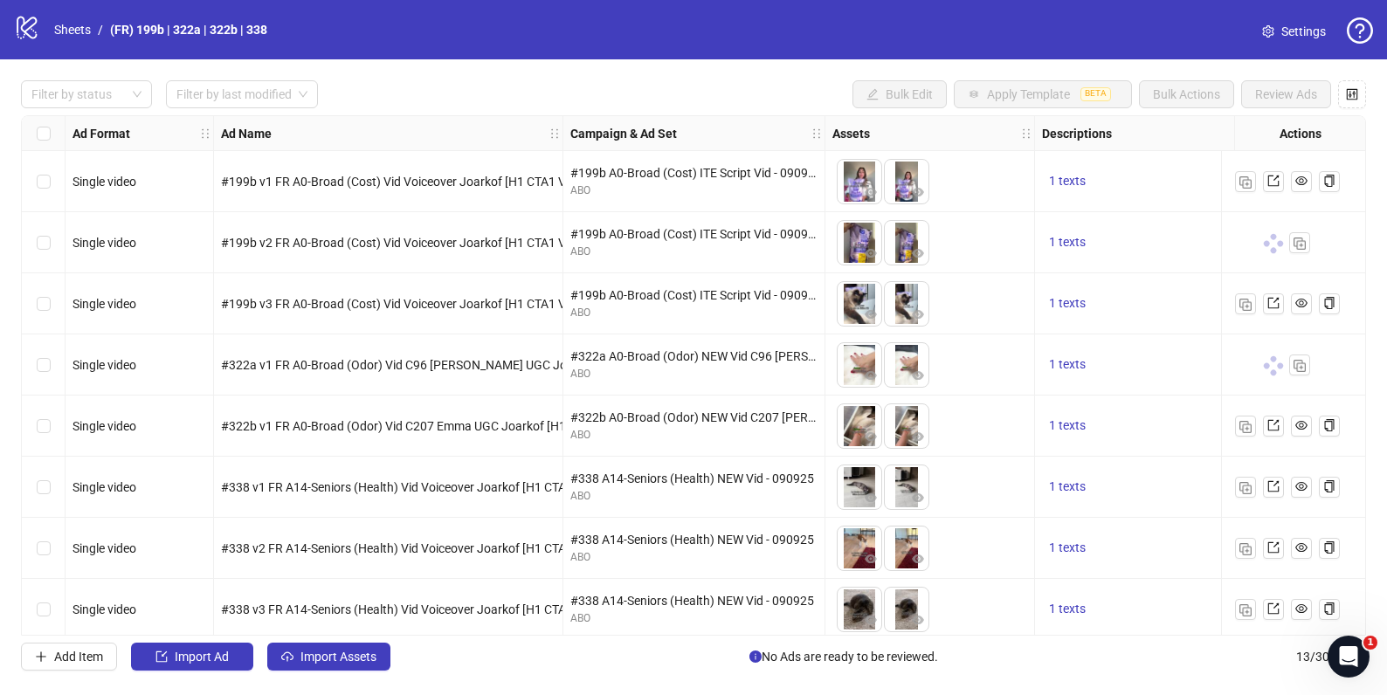
click at [1273, 366] on span at bounding box center [1273, 366] width 24 height 24
drag, startPoint x: 1226, startPoint y: 369, endPoint x: 1115, endPoint y: 366, distance: 111.0
click at [1225, 369] on div at bounding box center [1286, 365] width 131 height 61
click at [1081, 369] on span "1 texts" at bounding box center [1067, 364] width 37 height 14
click at [958, 356] on div "To pick up a draggable item, press the space bar. While dragging, use the arrow…" at bounding box center [929, 365] width 195 height 54
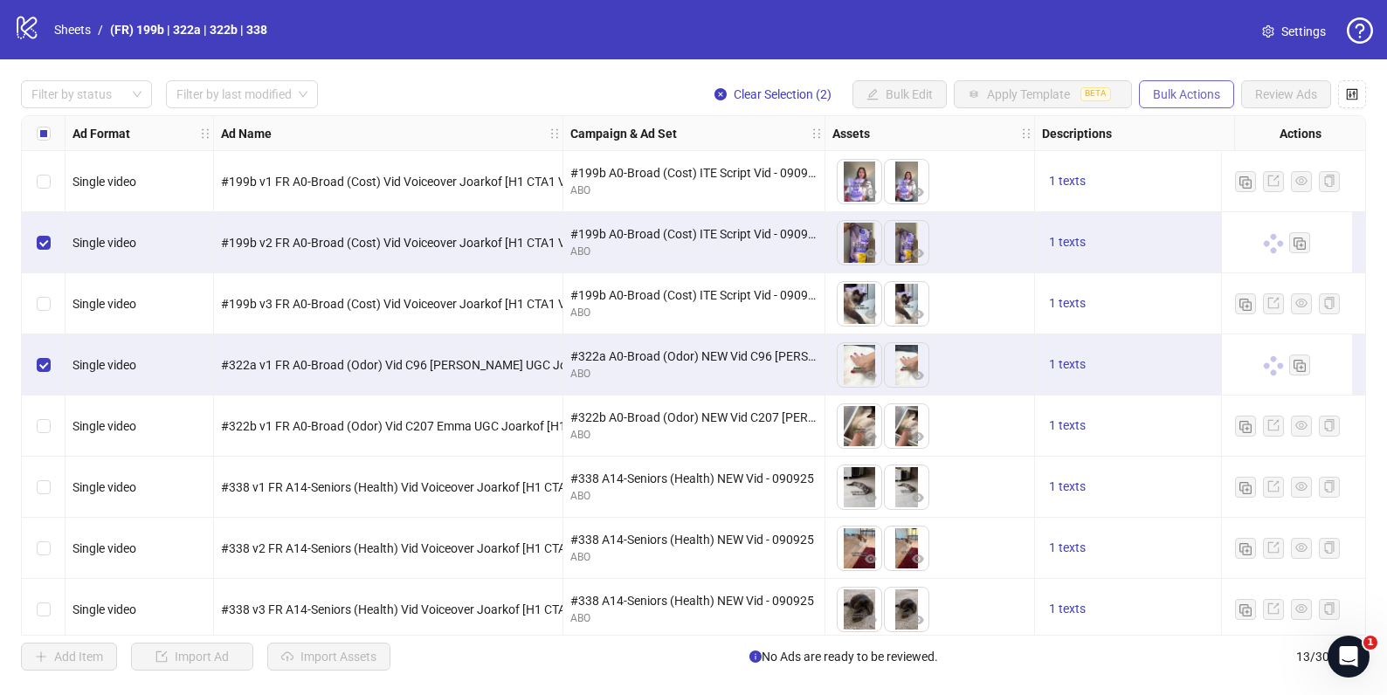
click at [1163, 96] on span "Bulk Actions" at bounding box center [1186, 94] width 67 height 14
click at [1197, 182] on span "Duplicate with assets" at bounding box center [1211, 185] width 120 height 19
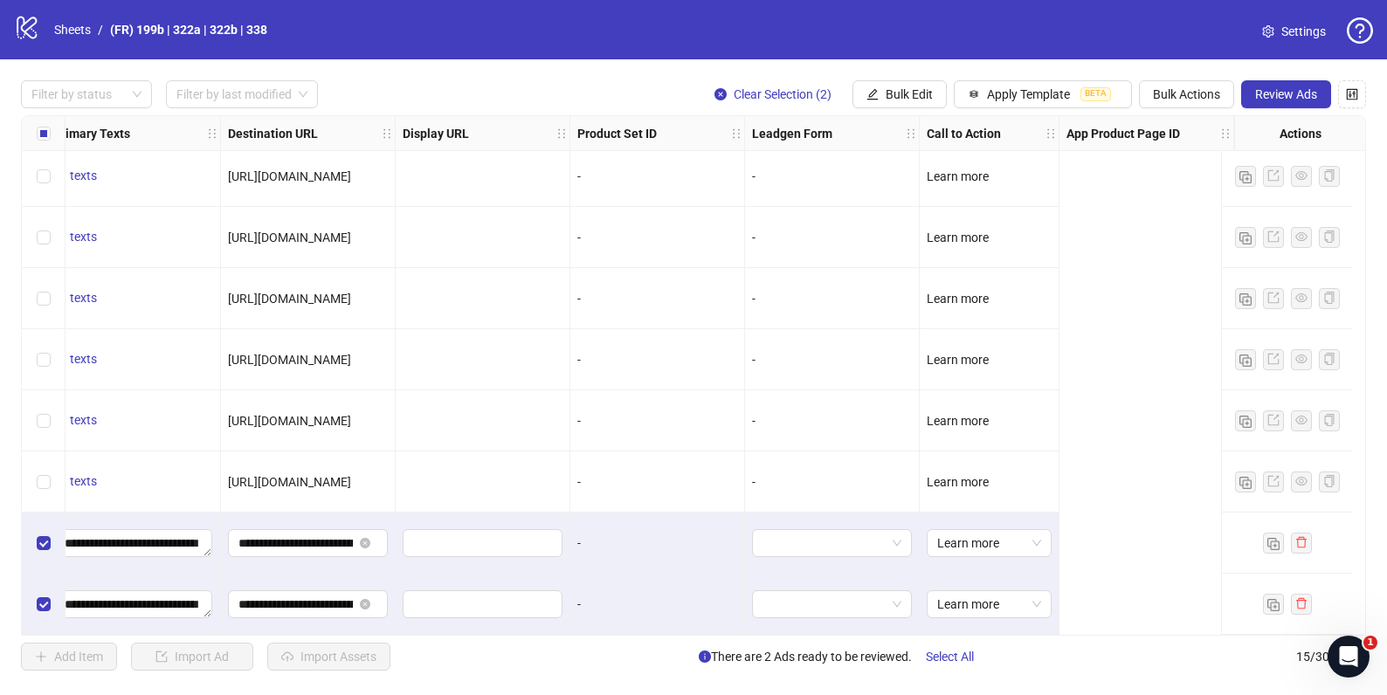
scroll to position [440, 0]
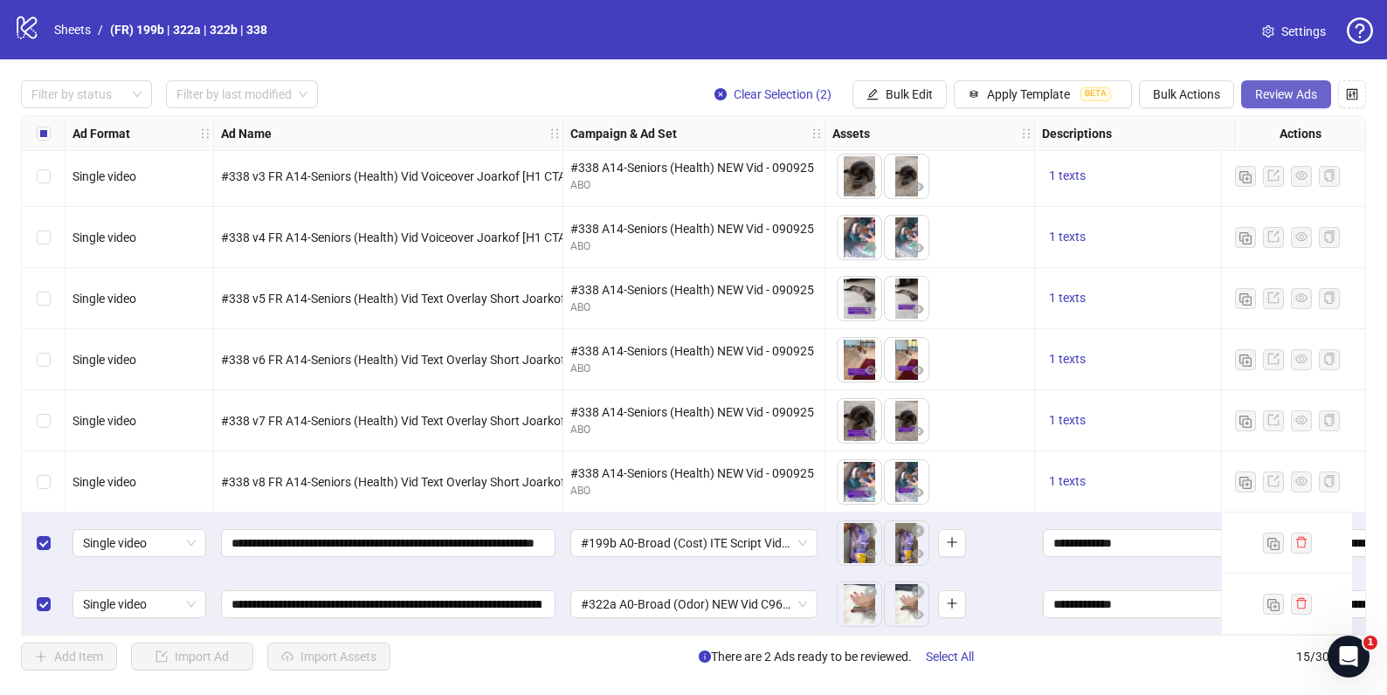
click at [1264, 88] on span "Review Ads" at bounding box center [1286, 94] width 62 height 14
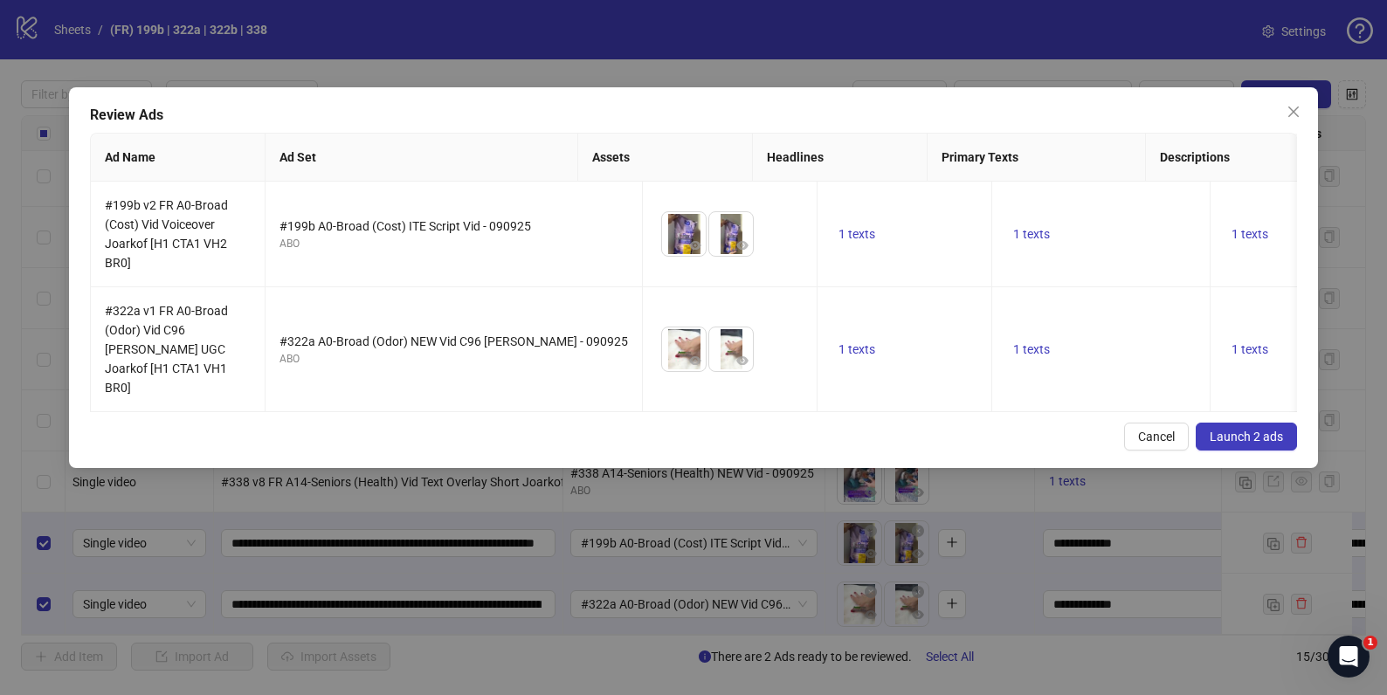
click at [1211, 432] on span "Launch 2 ads" at bounding box center [1246, 437] width 73 height 14
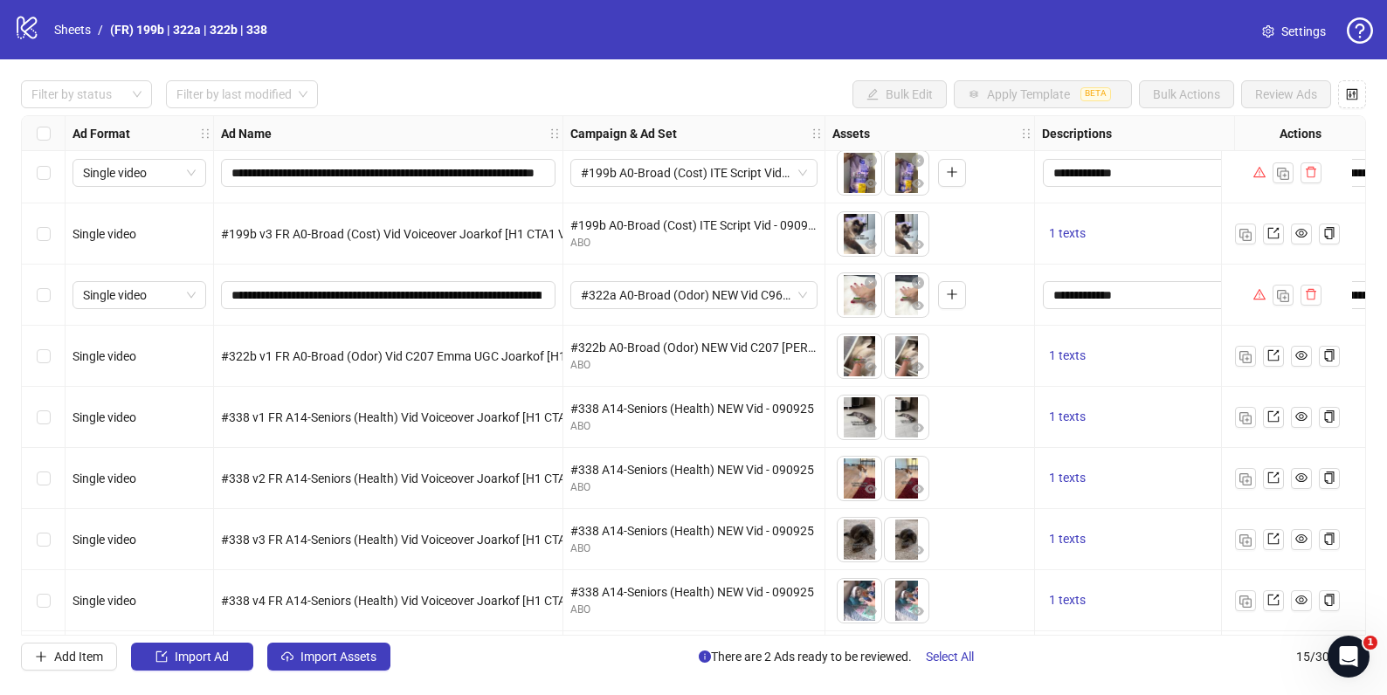
scroll to position [0, 0]
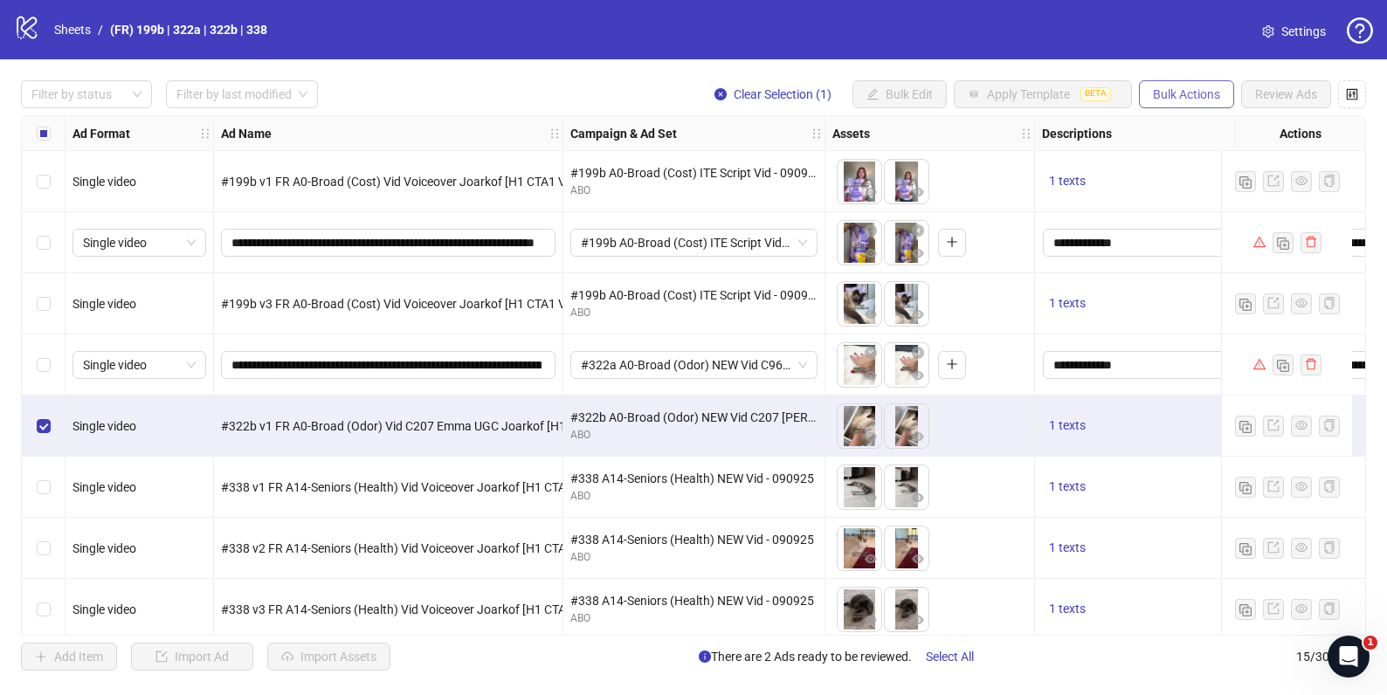
click at [1169, 99] on span "Bulk Actions" at bounding box center [1186, 94] width 67 height 14
click at [1192, 188] on span "Duplicate with assets" at bounding box center [1211, 185] width 120 height 19
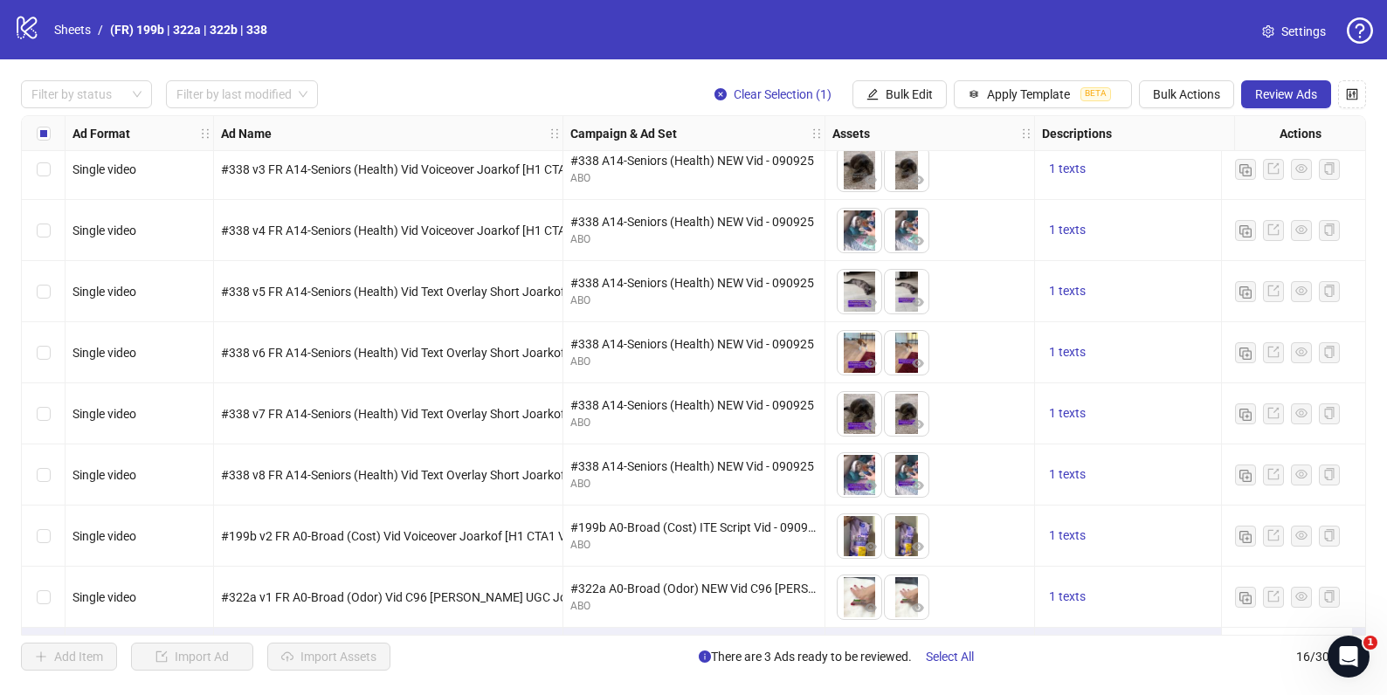
scroll to position [501, 0]
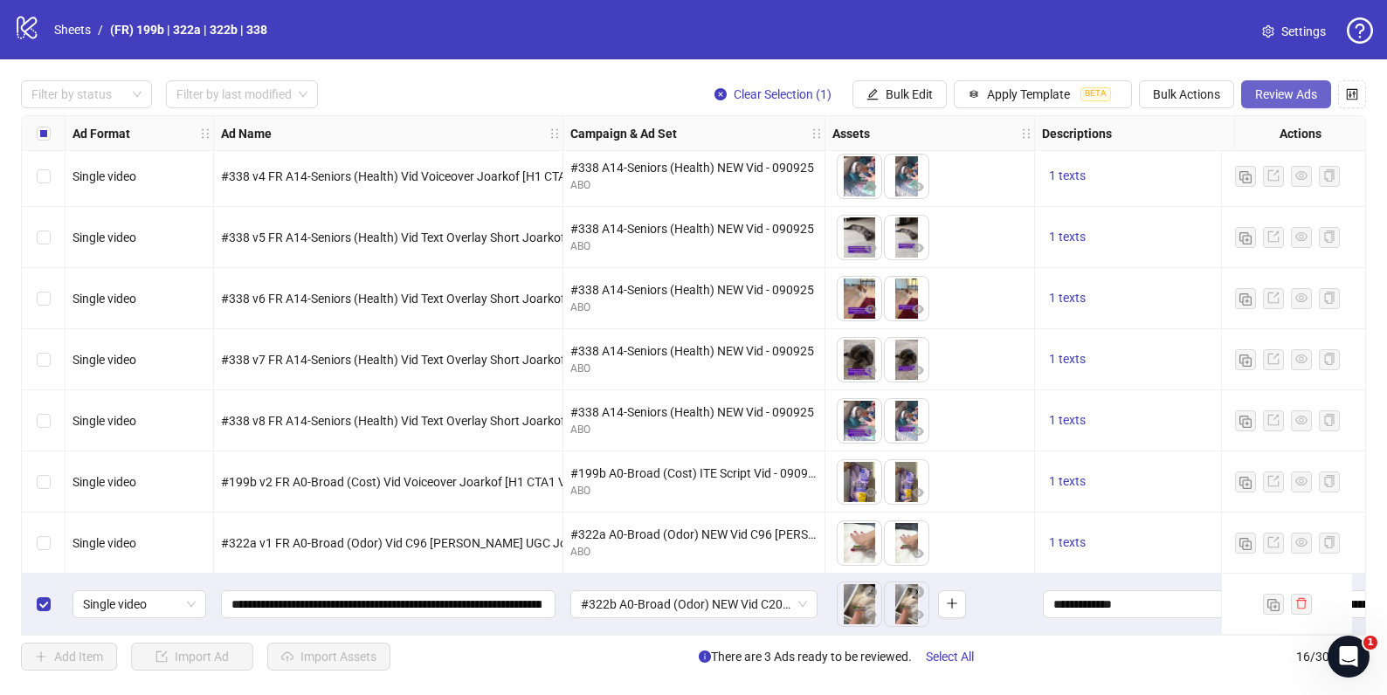
click at [1297, 94] on span "Review Ads" at bounding box center [1286, 94] width 62 height 14
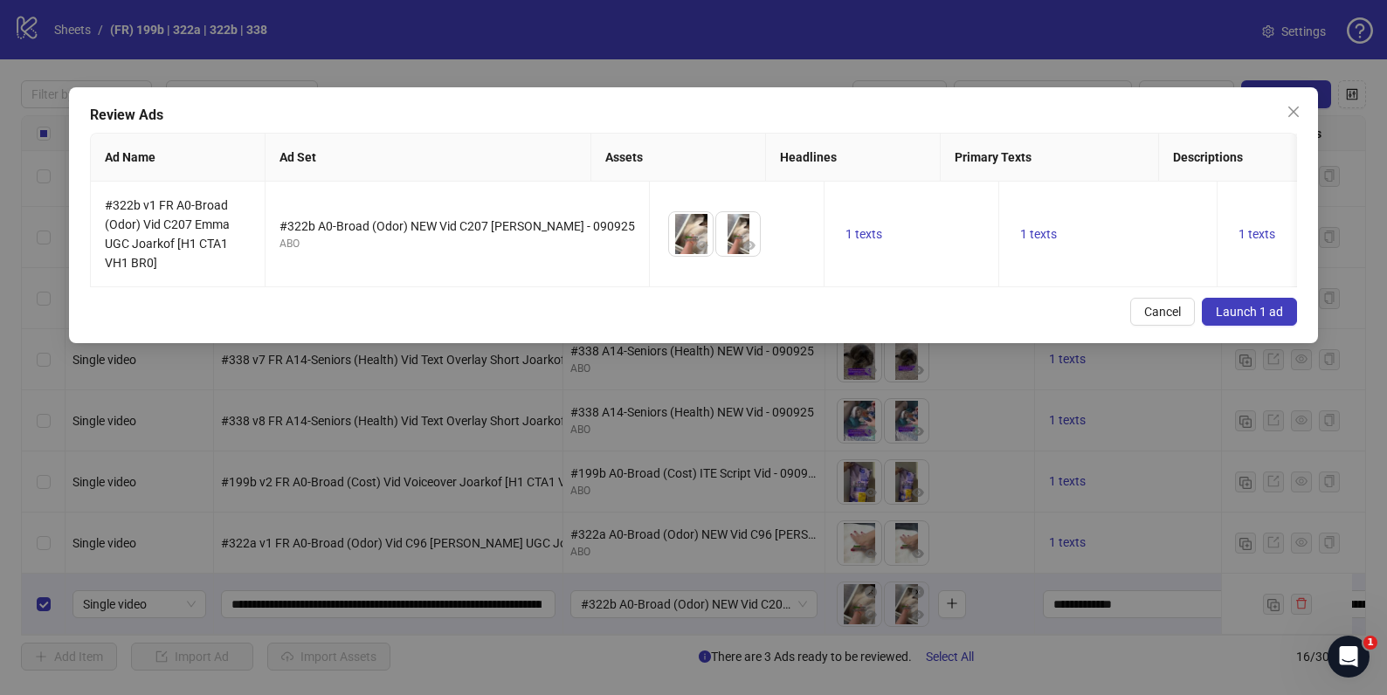
click at [1241, 319] on span "Launch 1 ad" at bounding box center [1249, 312] width 67 height 14
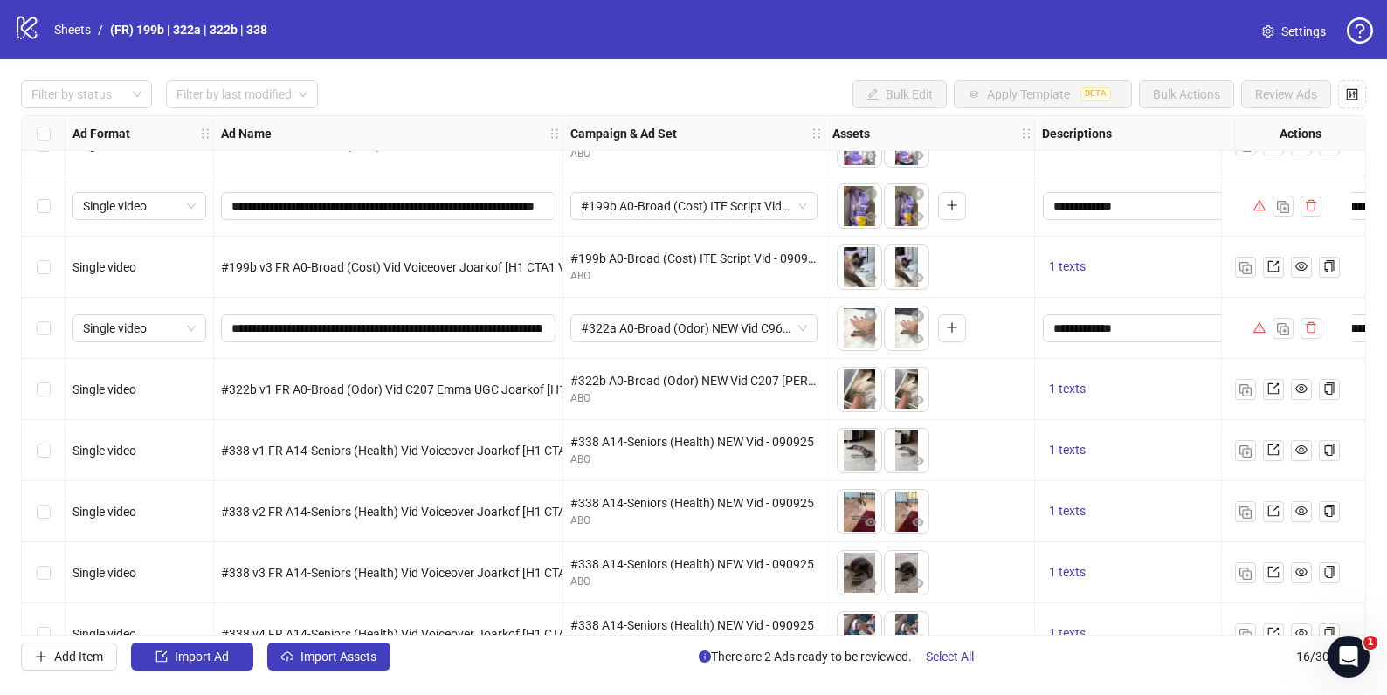
scroll to position [0, 0]
